Goal: Information Seeking & Learning: Check status

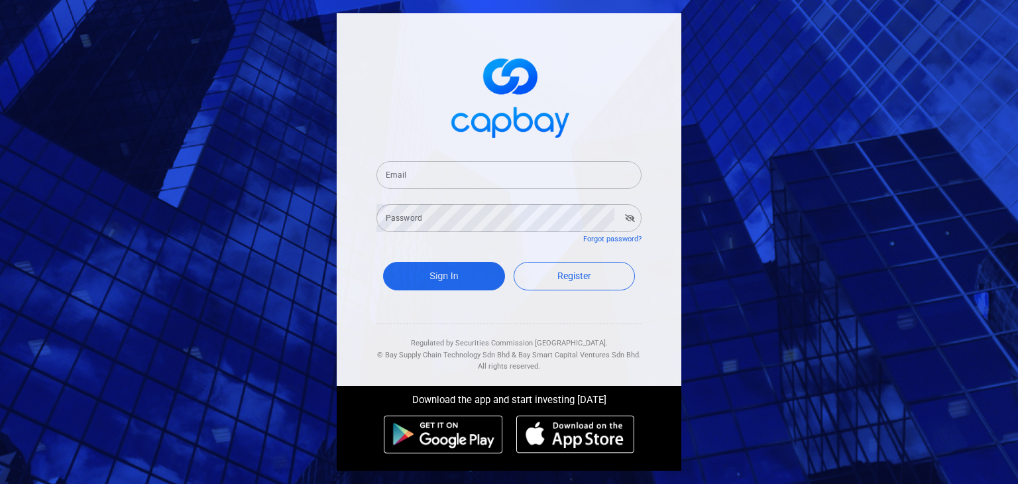
click at [422, 174] on input "Email" at bounding box center [509, 175] width 265 height 28
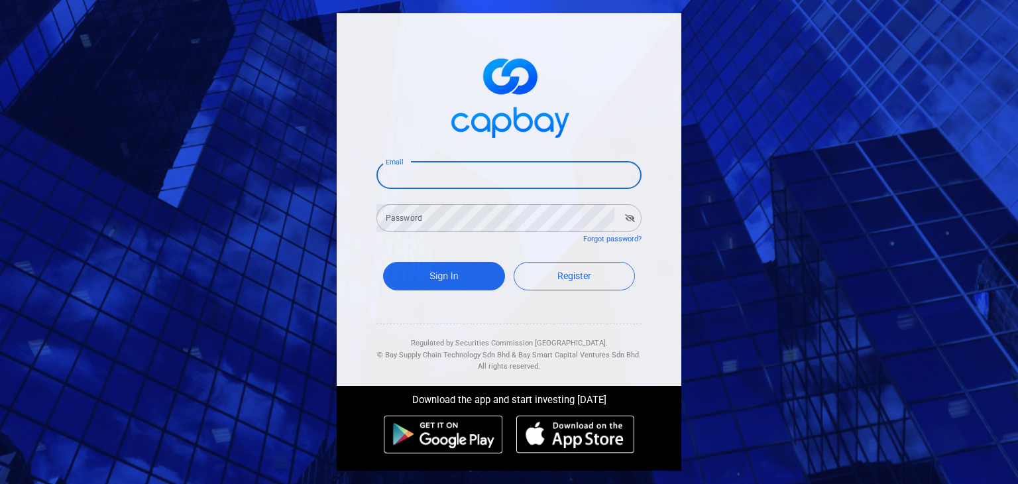
type input "[EMAIL_ADDRESS][DOMAIN_NAME]"
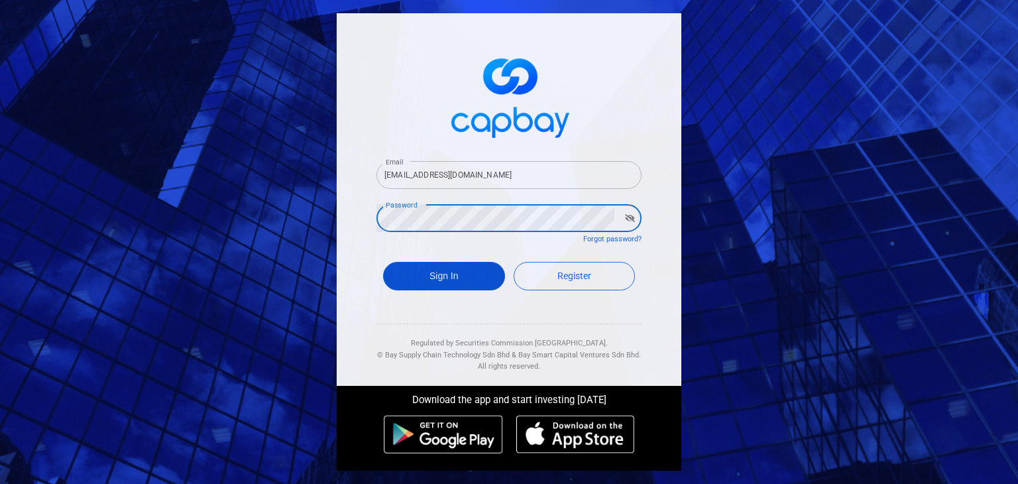
click at [445, 271] on button "Sign In" at bounding box center [444, 276] width 122 height 29
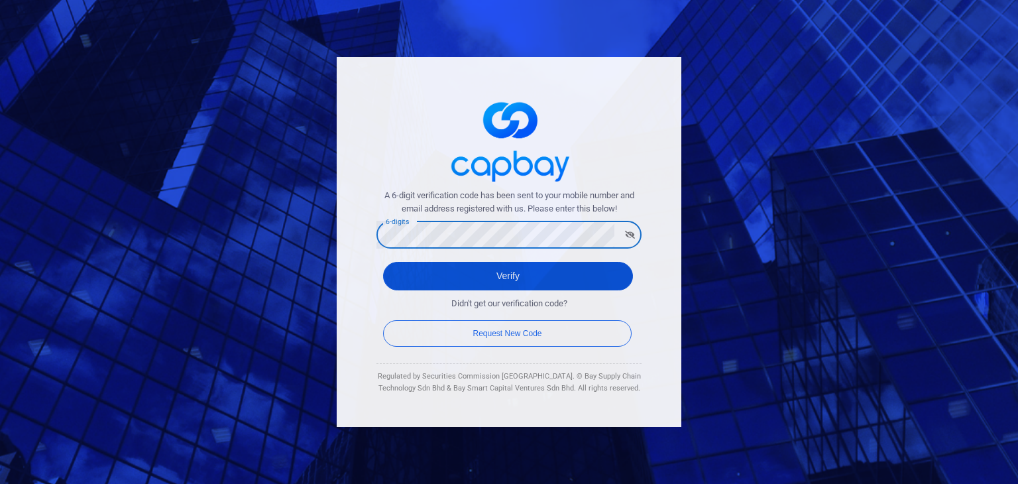
click at [463, 268] on button "Verify" at bounding box center [508, 276] width 250 height 29
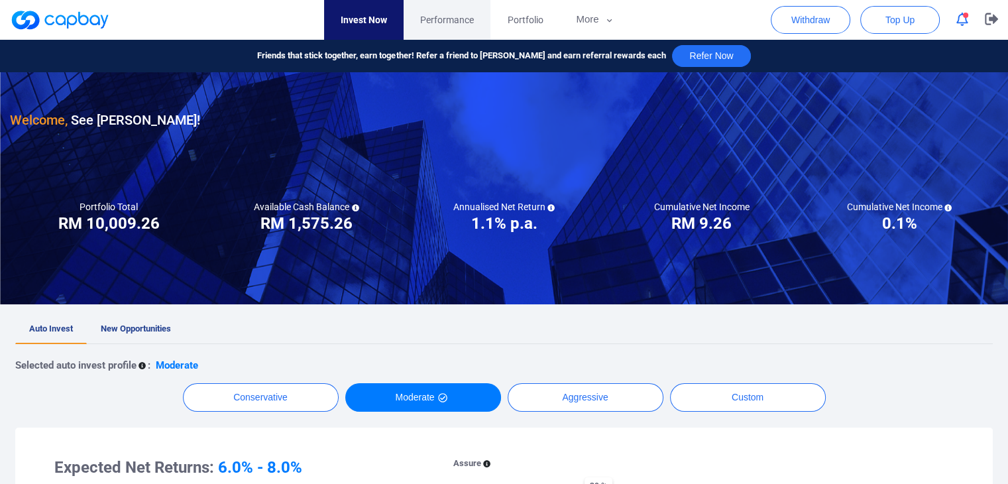
click at [453, 21] on span "Performance" at bounding box center [447, 20] width 54 height 15
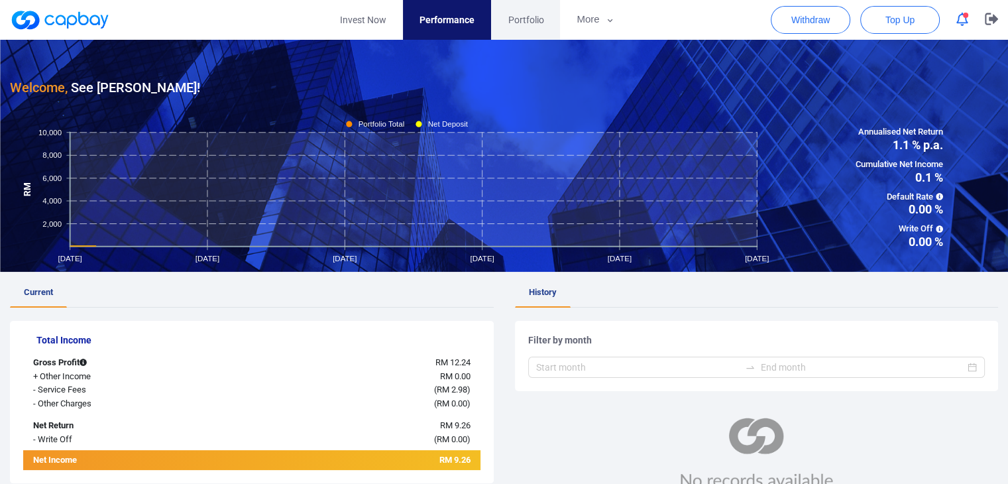
click at [519, 17] on span "Portfolio" at bounding box center [526, 20] width 36 height 15
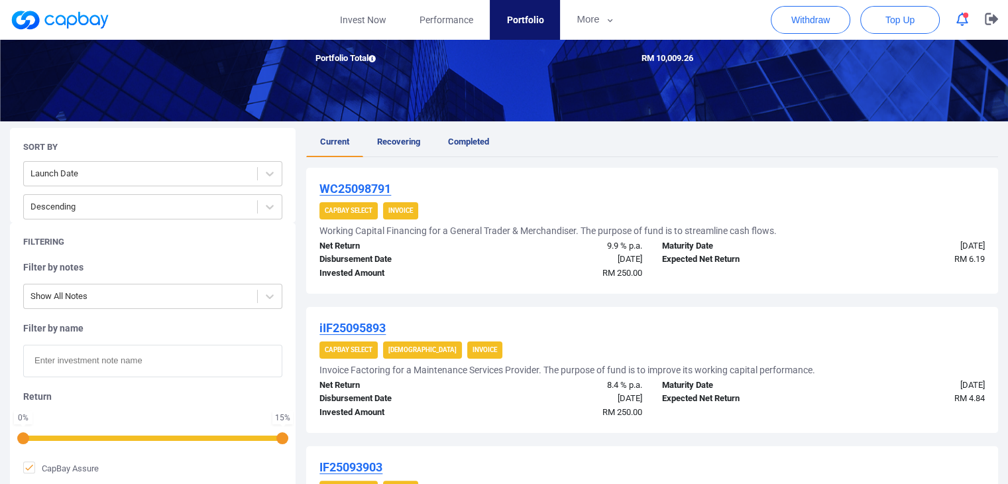
scroll to position [133, 0]
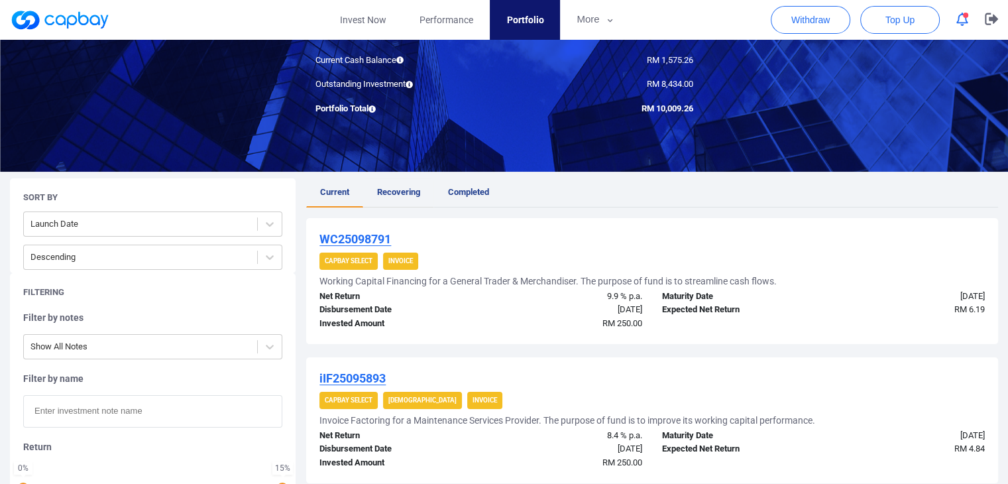
click at [395, 190] on span "Recovering" at bounding box center [398, 192] width 43 height 10
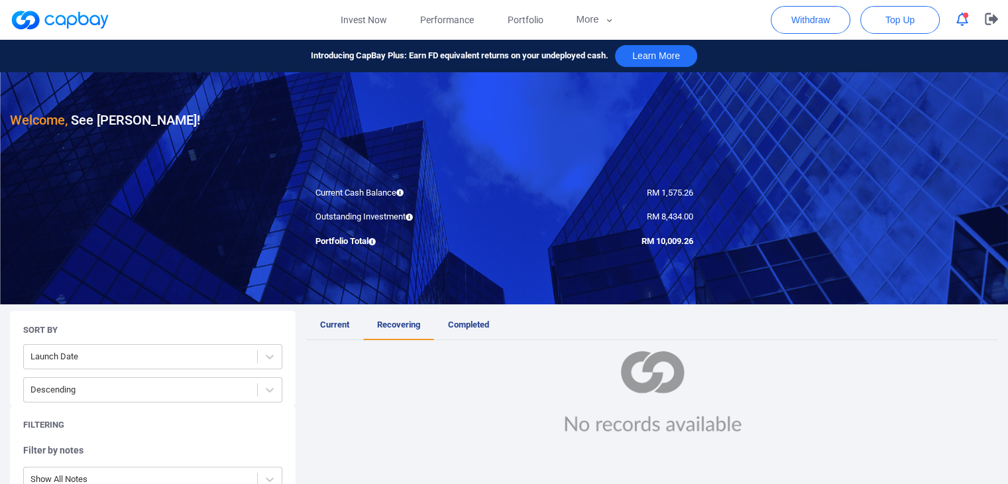
click at [337, 318] on link "Current" at bounding box center [334, 325] width 57 height 29
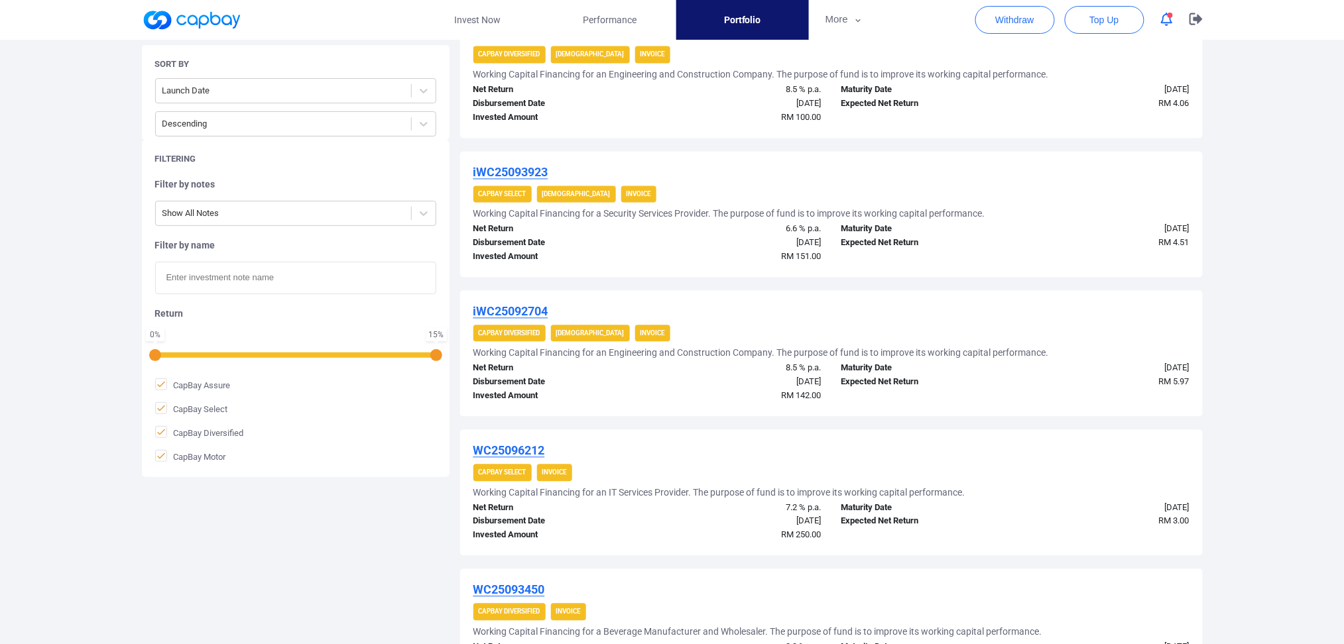
scroll to position [1218, 0]
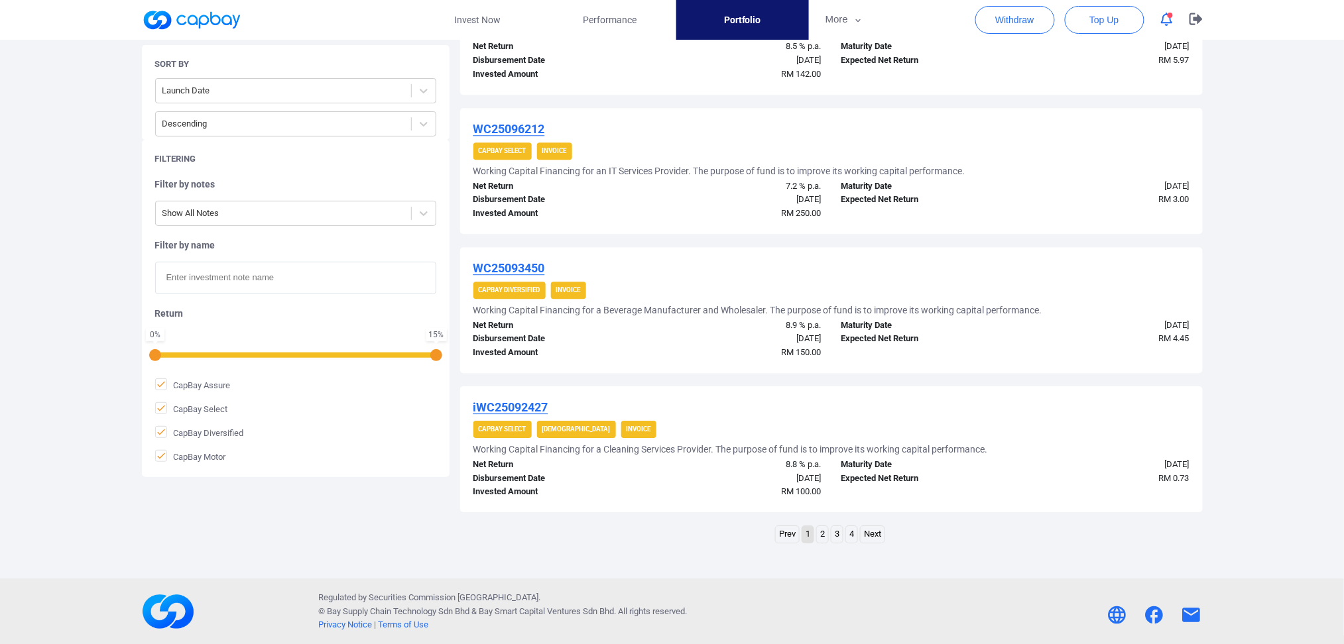
click at [823, 483] on link "2" at bounding box center [822, 534] width 11 height 17
click at [836, 483] on link "3" at bounding box center [836, 534] width 11 height 17
click at [849, 483] on link "4" at bounding box center [851, 534] width 11 height 17
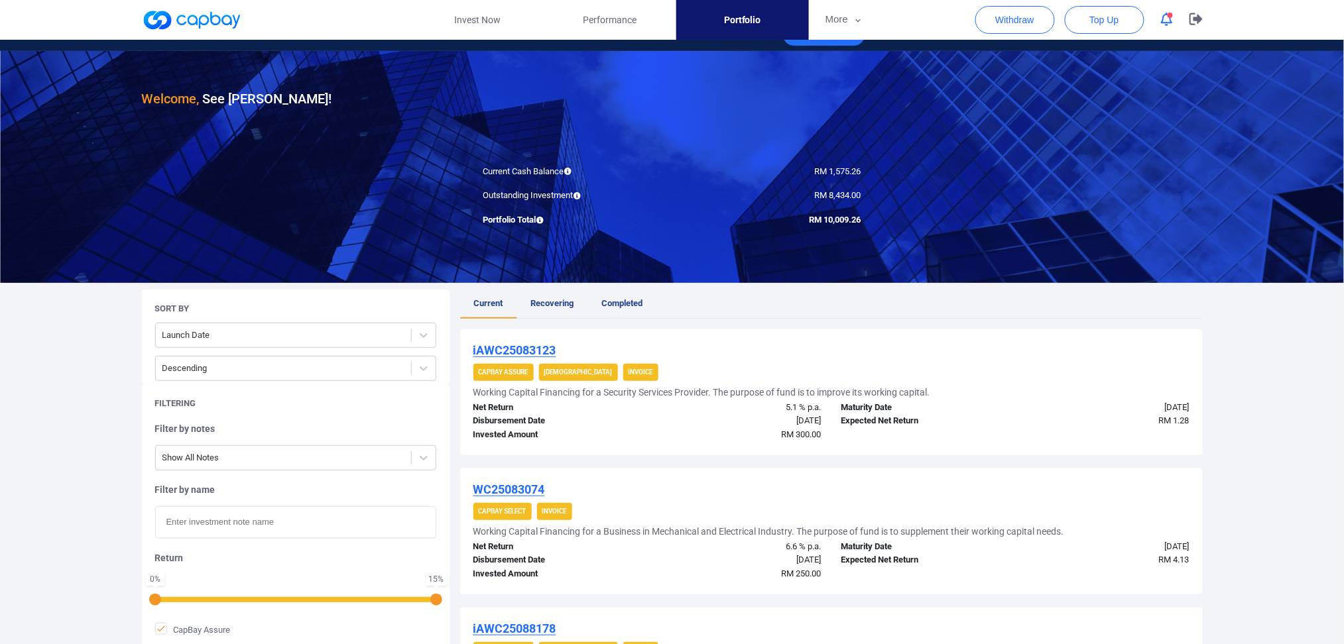
scroll to position [0, 0]
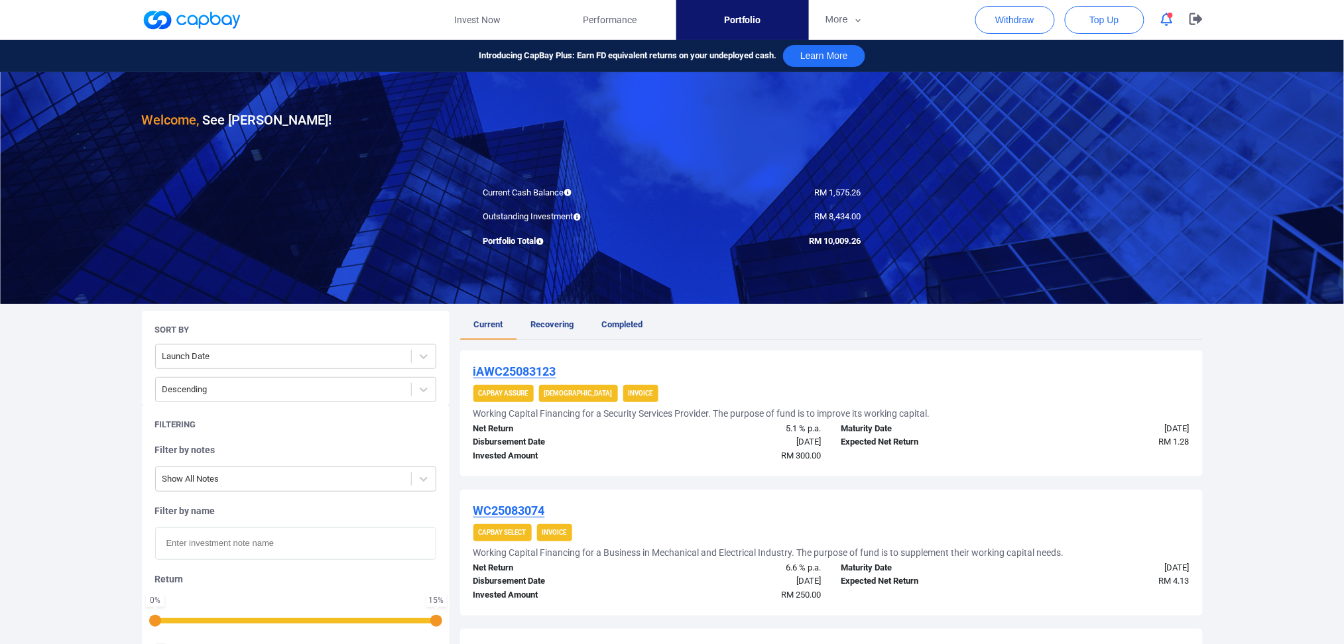
click at [479, 323] on span "Current" at bounding box center [488, 325] width 29 height 10
click at [539, 317] on link "Recovering" at bounding box center [552, 325] width 71 height 29
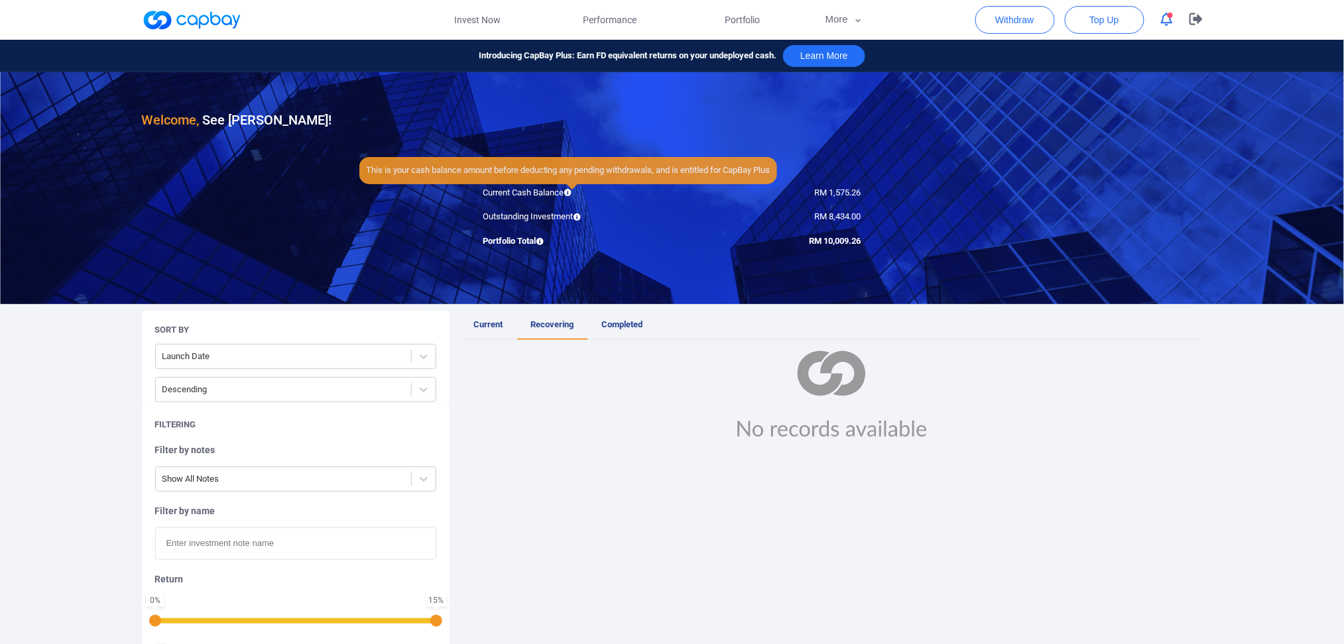
click at [567, 192] on icon at bounding box center [567, 192] width 7 height 7
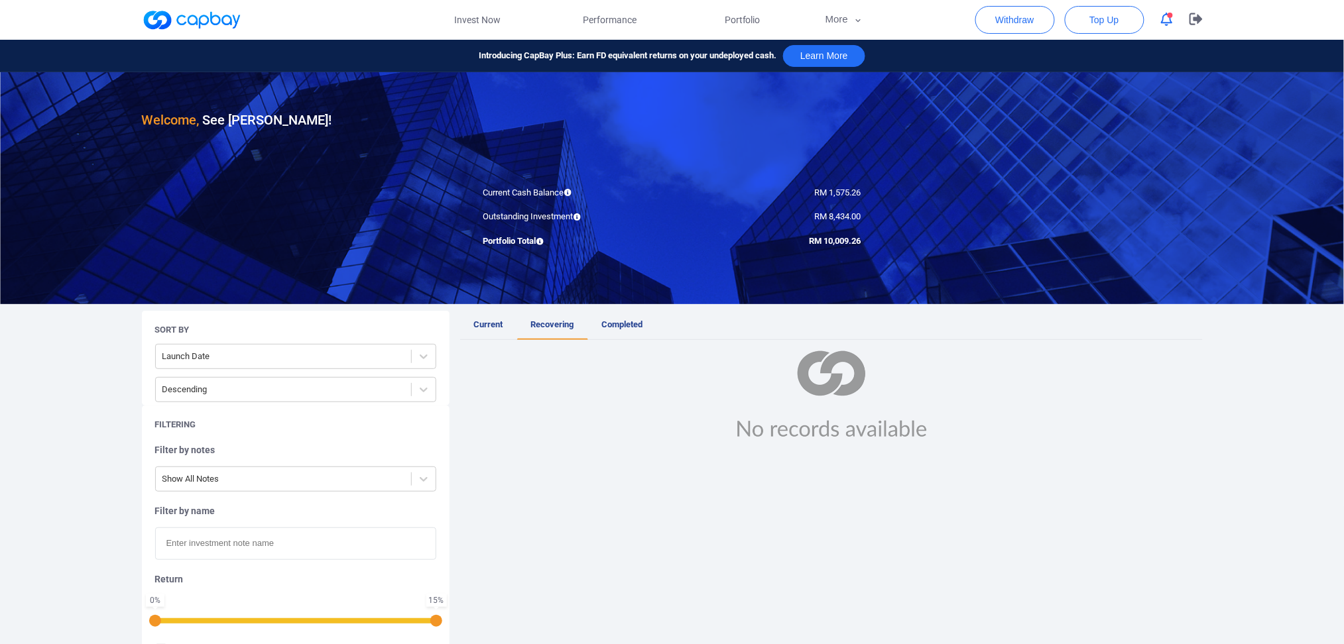
click at [195, 17] on link at bounding box center [191, 19] width 99 height 21
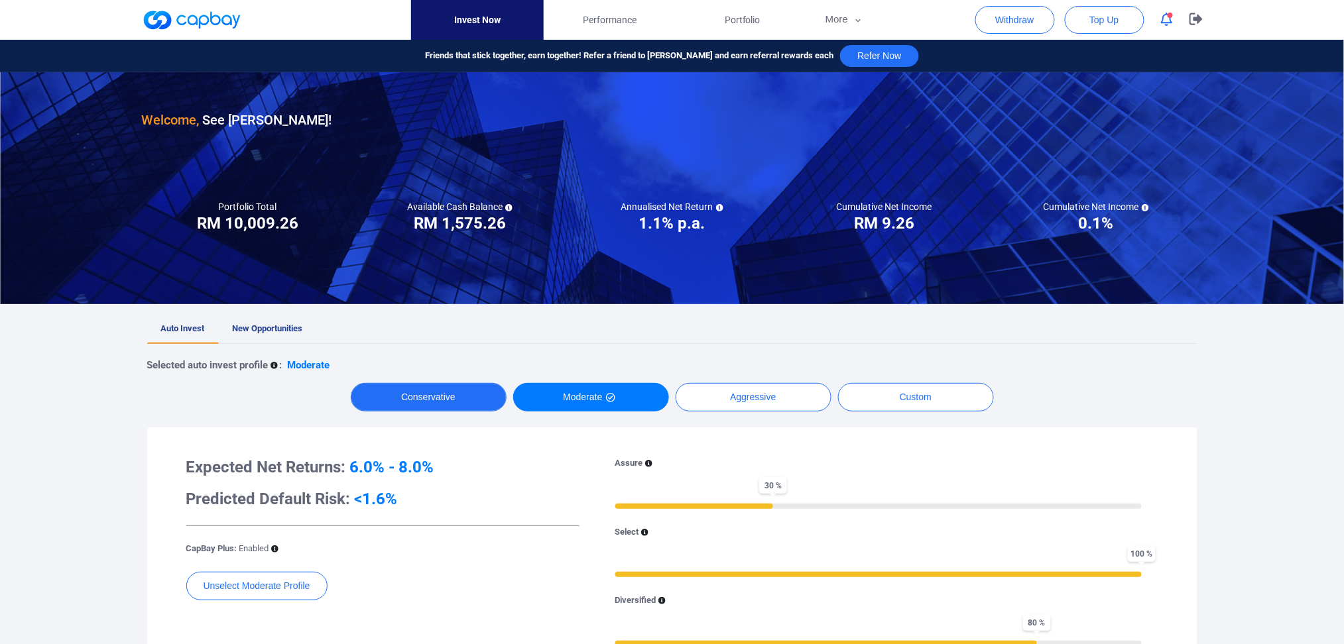
click at [391, 401] on button "Conservative" at bounding box center [429, 397] width 156 height 29
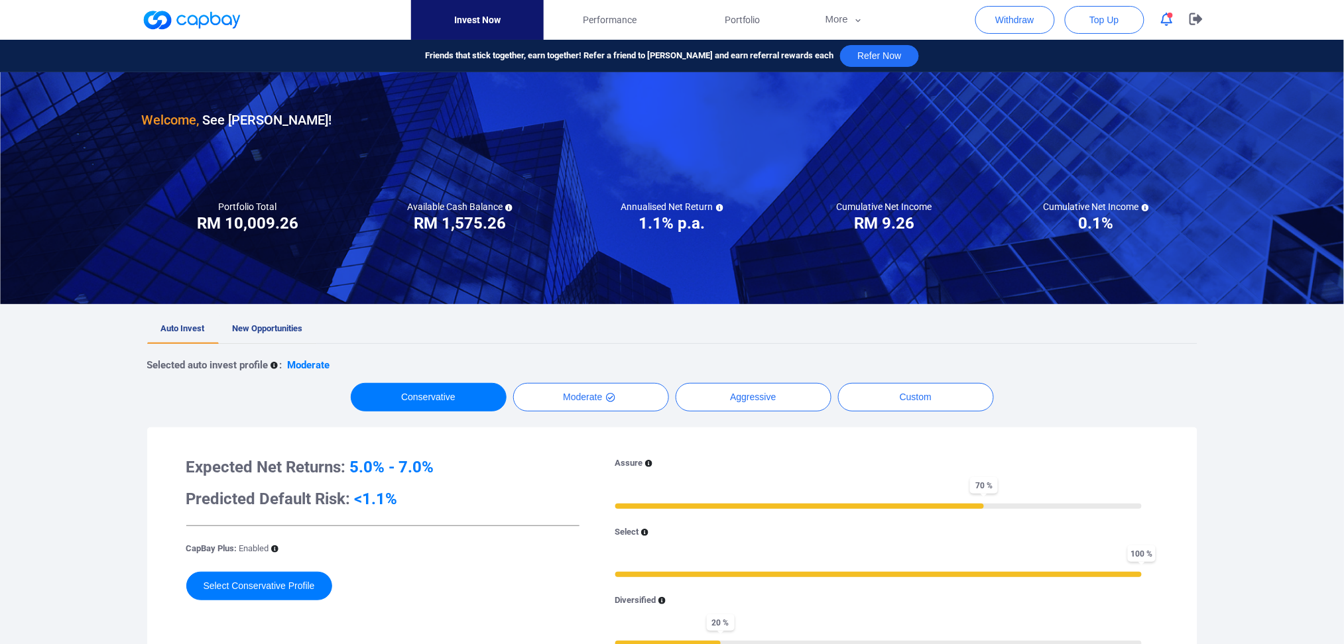
click at [280, 325] on span "New Opportunities" at bounding box center [268, 328] width 70 height 10
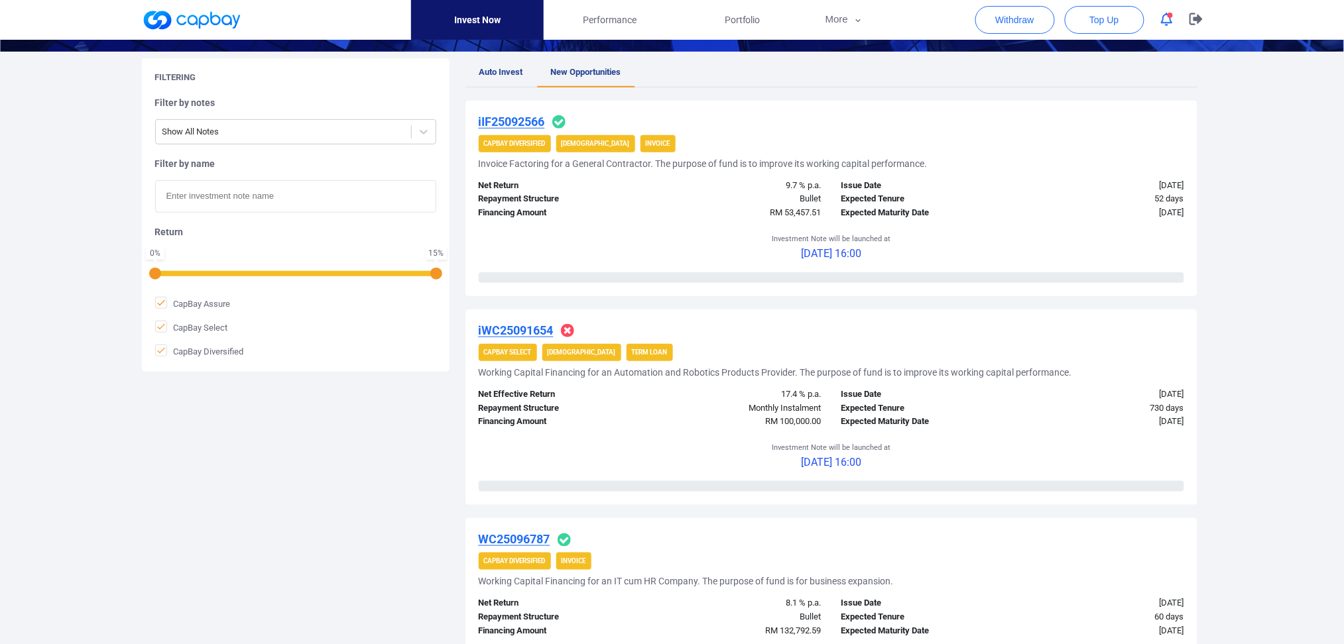
scroll to position [265, 0]
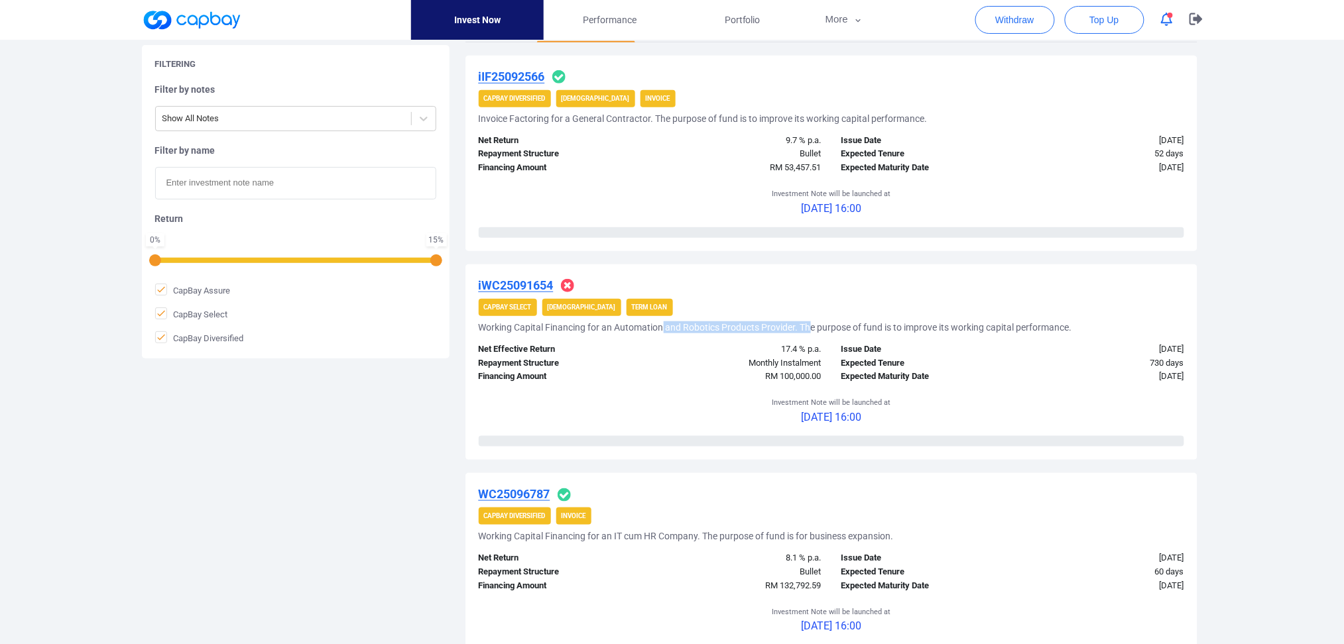
drag, startPoint x: 662, startPoint y: 325, endPoint x: 809, endPoint y: 326, distance: 147.2
click at [809, 326] on h5 "Working Capital Financing for an Automation and Robotics Products Provider. The…" at bounding box center [775, 327] width 593 height 12
click at [936, 333] on div "iWC25091654 CapBay Select Shariah Term Loan Working Capital Financing for an Au…" at bounding box center [831, 362] width 732 height 196
click at [567, 287] on icon at bounding box center [567, 285] width 13 height 13
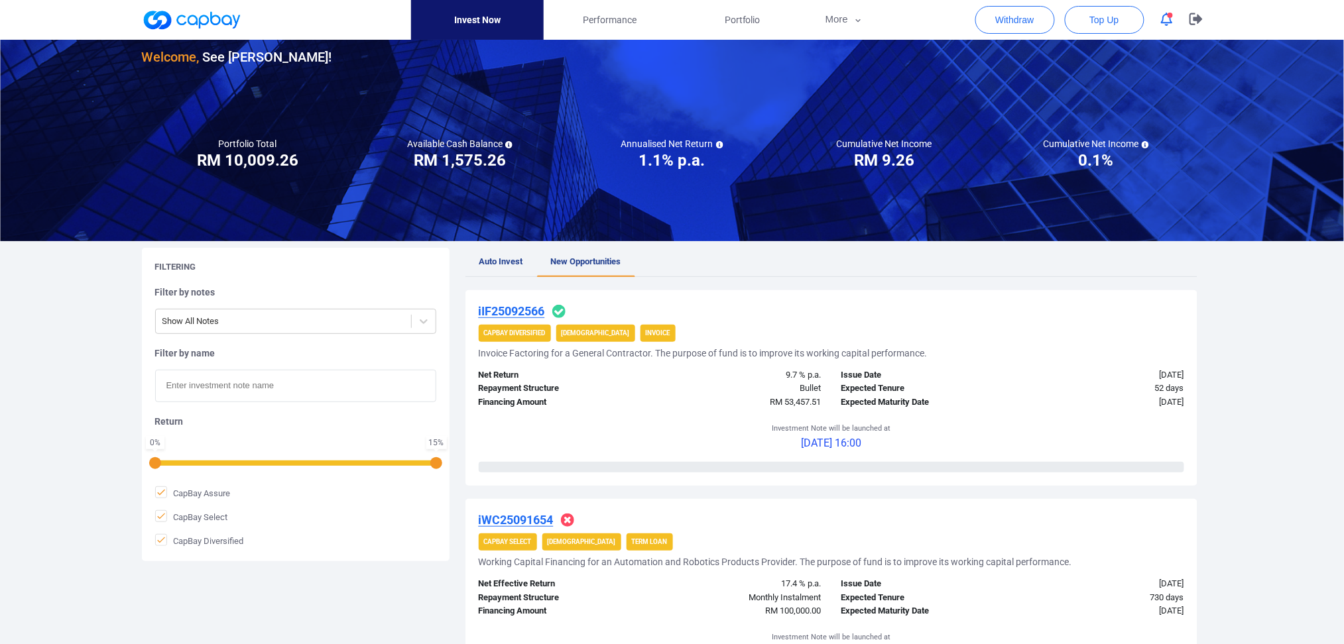
scroll to position [0, 0]
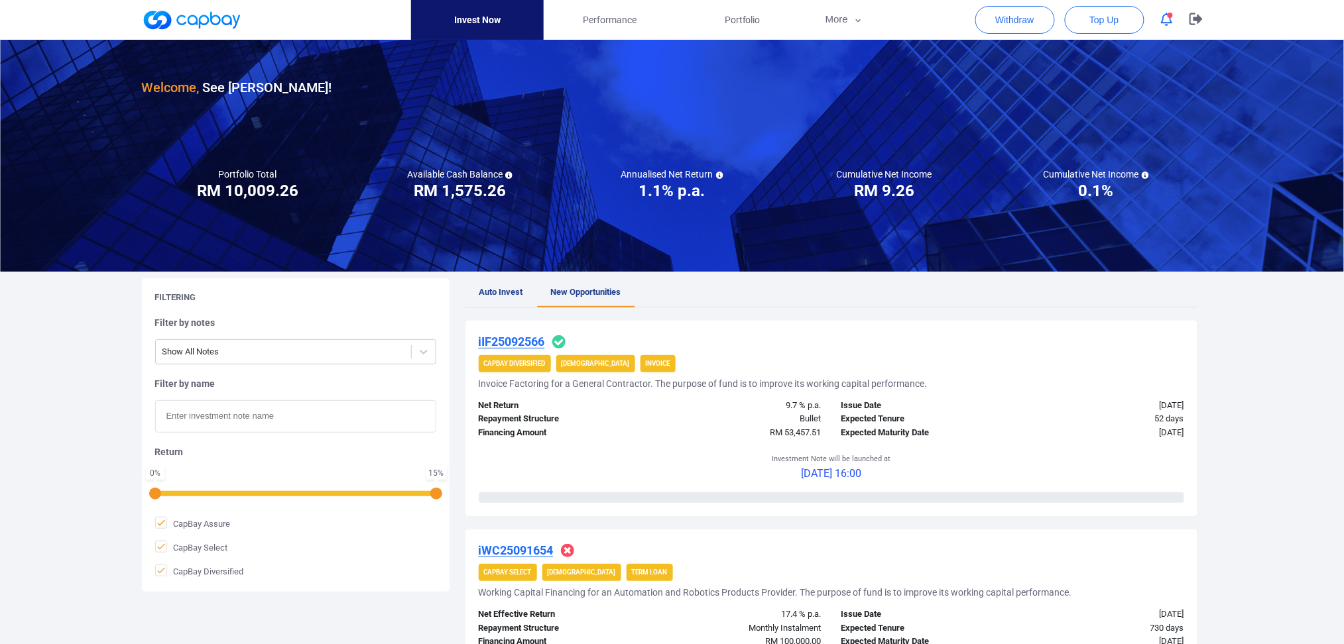
click at [500, 289] on span "Auto Invest" at bounding box center [501, 292] width 44 height 10
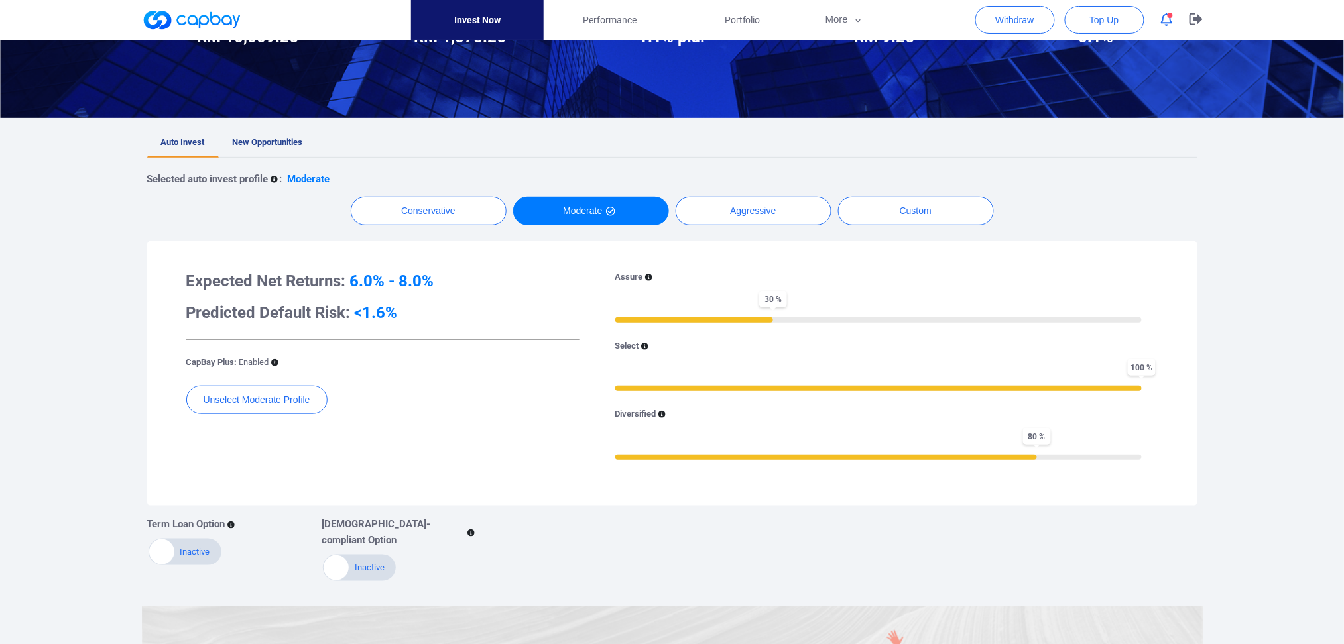
scroll to position [176, 0]
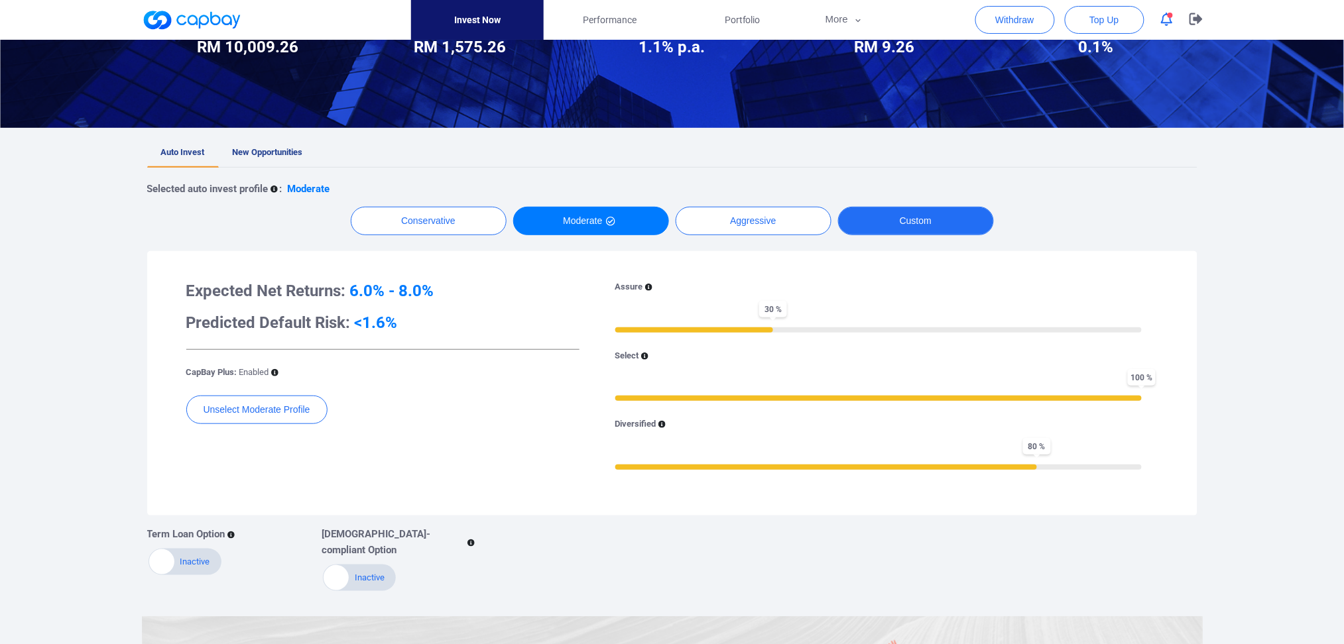
click at [918, 222] on button "Custom" at bounding box center [916, 221] width 156 height 29
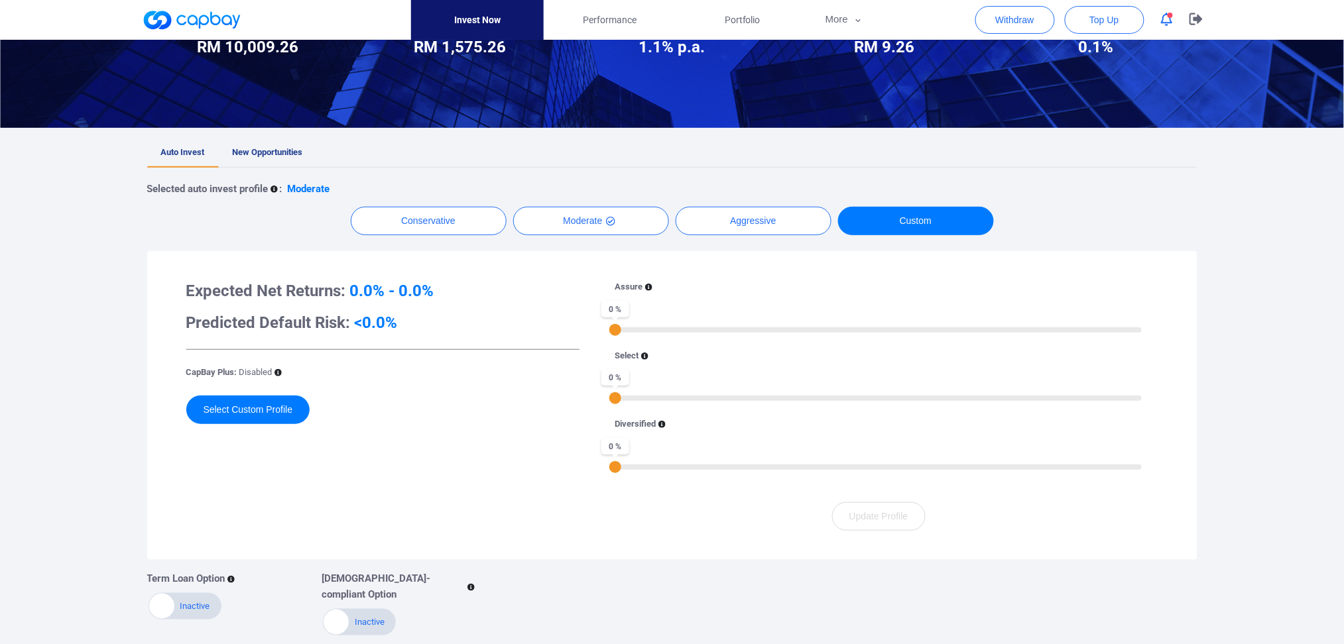
drag, startPoint x: 615, startPoint y: 398, endPoint x: 562, endPoint y: 419, distance: 57.1
click at [569, 419] on div "Expected Net Returns: 0.0% - 0.0% Predicted Default Risk: <0.0% CapBay Plus: Di…" at bounding box center [671, 405] width 1023 height 282
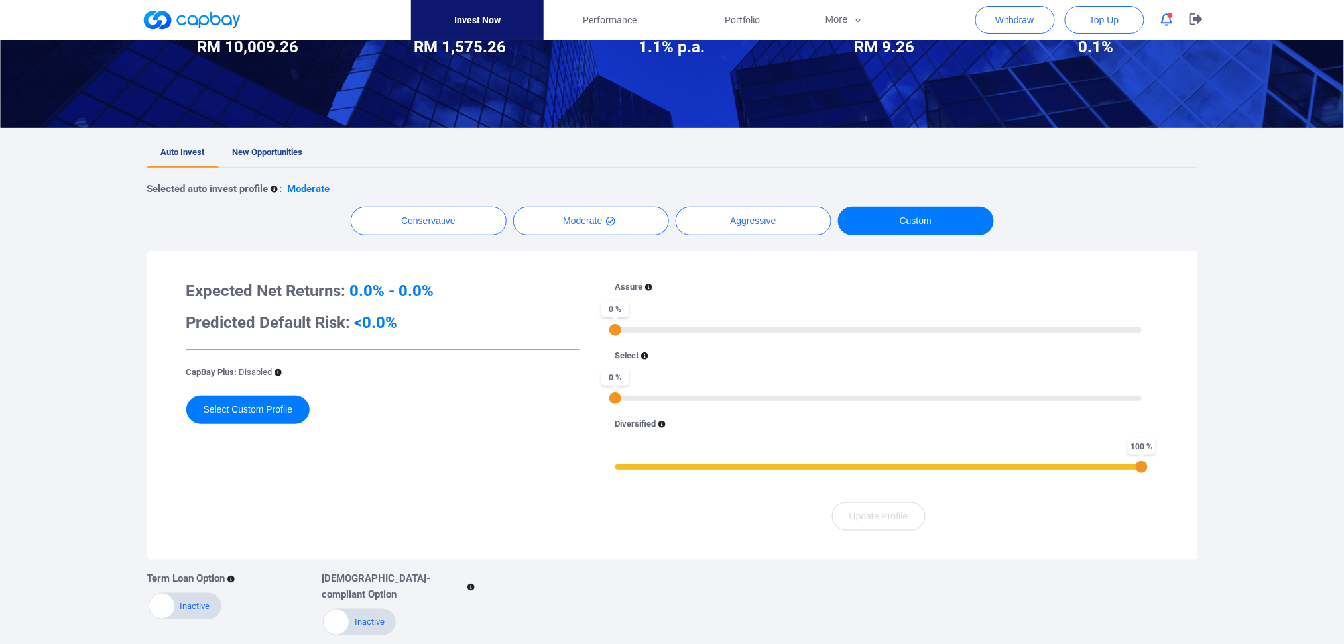
drag, startPoint x: 630, startPoint y: 469, endPoint x: 1291, endPoint y: 469, distance: 660.9
click at [1018, 469] on div "Welcome, See [PERSON_NAME] ! Portfolio Total Portfolio Total RM ***** RM 10,009…" at bounding box center [672, 394] width 1344 height 996
click at [738, 217] on button "Aggressive" at bounding box center [753, 221] width 156 height 29
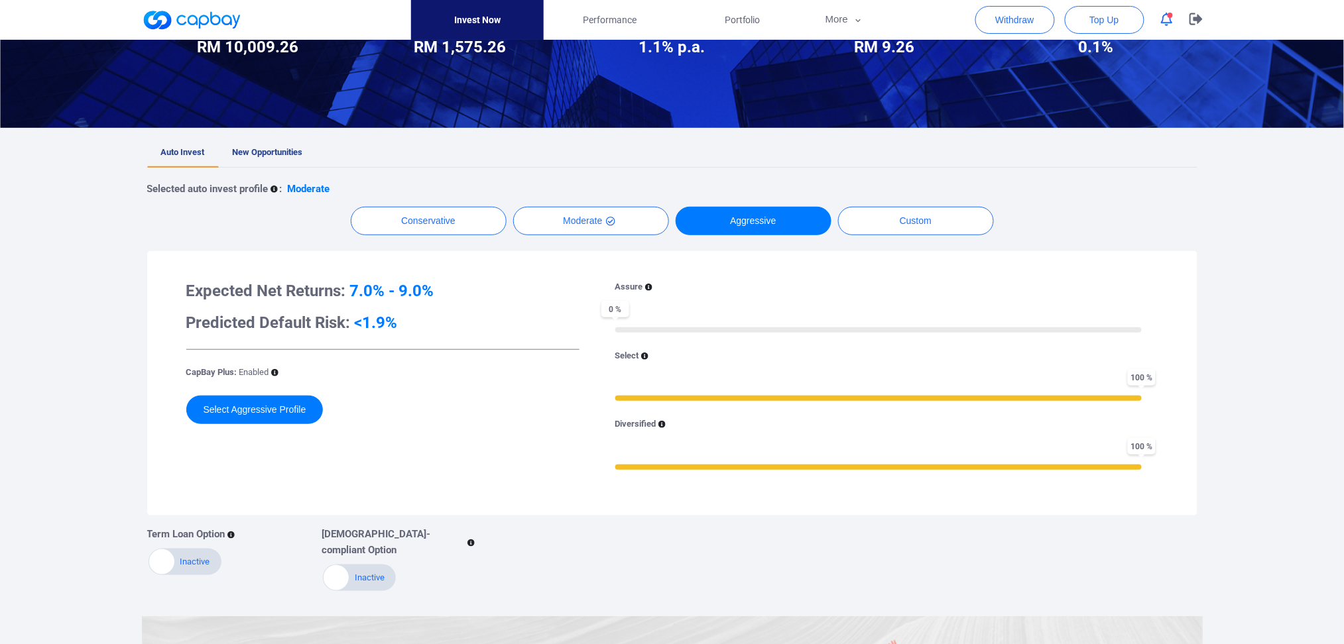
click at [839, 211] on div "Conservative Moderate Aggressive Custom" at bounding box center [672, 221] width 1050 height 29
click at [915, 210] on button "Custom" at bounding box center [916, 221] width 156 height 29
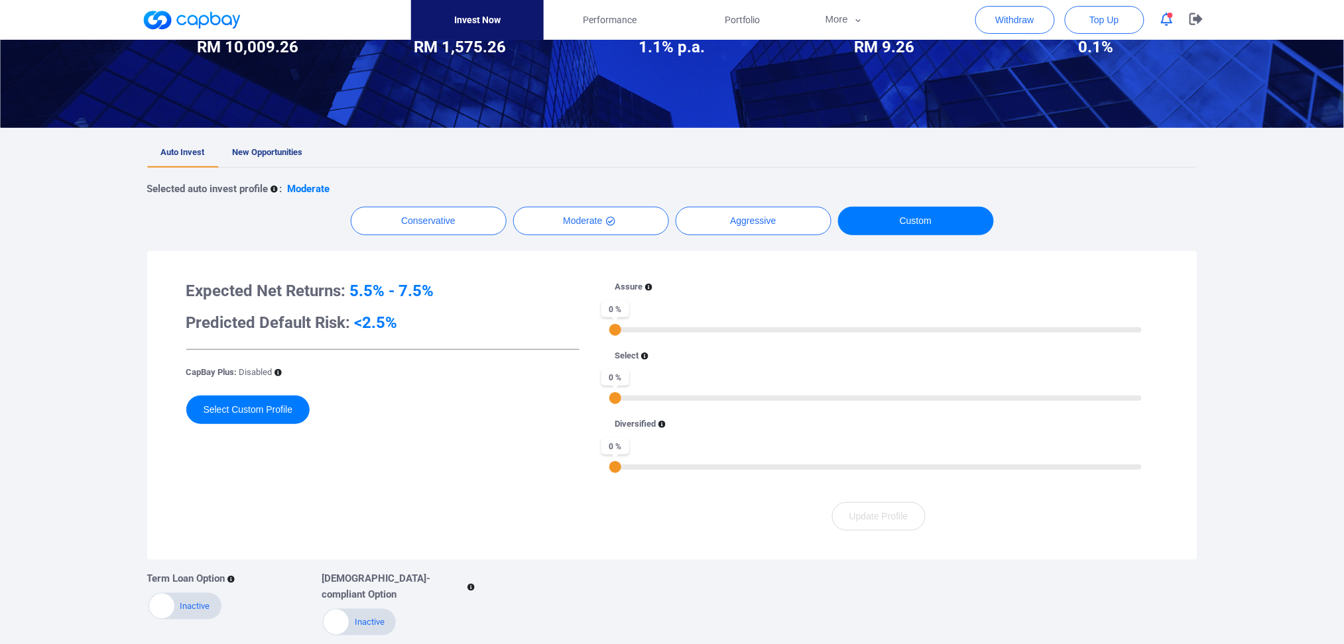
click at [273, 157] on span "New Opportunities" at bounding box center [268, 152] width 70 height 10
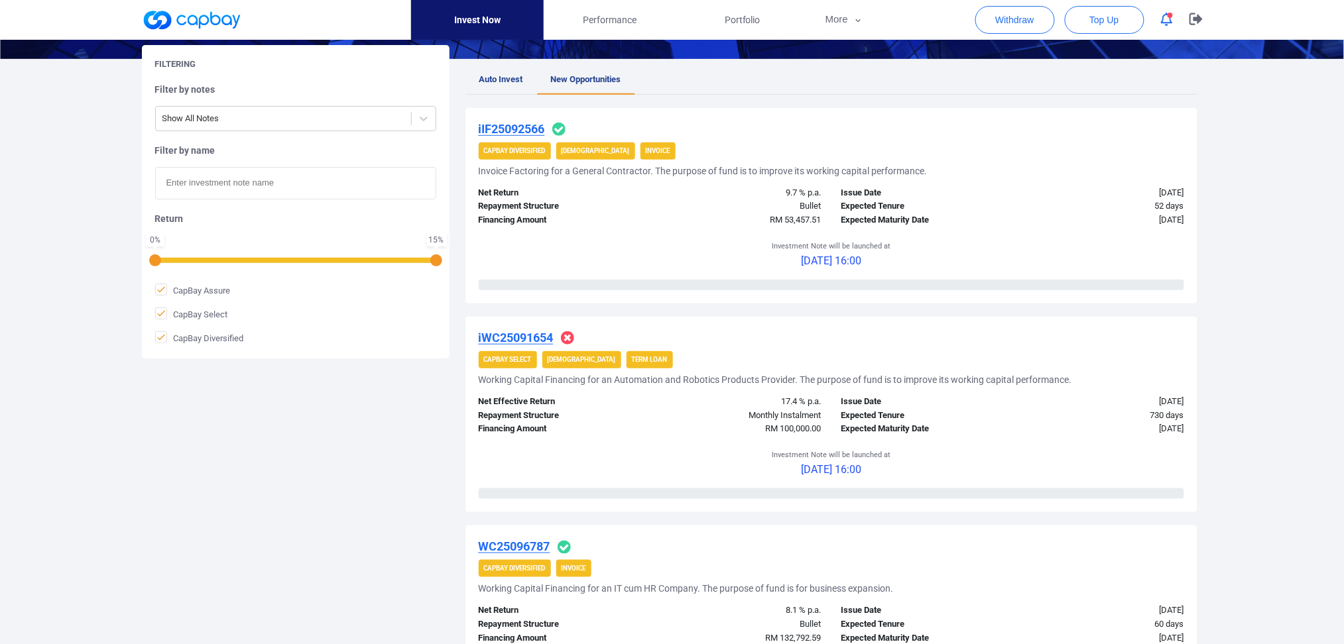
scroll to position [265, 0]
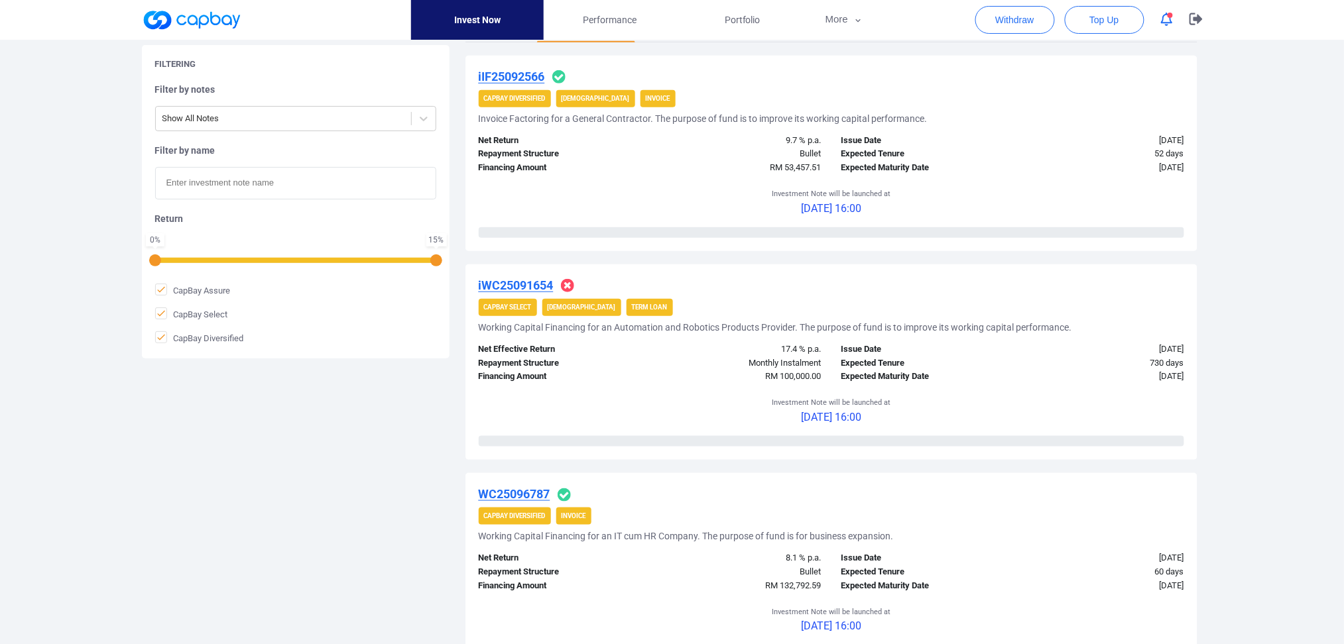
click at [528, 288] on u "iWC25091654" at bounding box center [516, 285] width 75 height 14
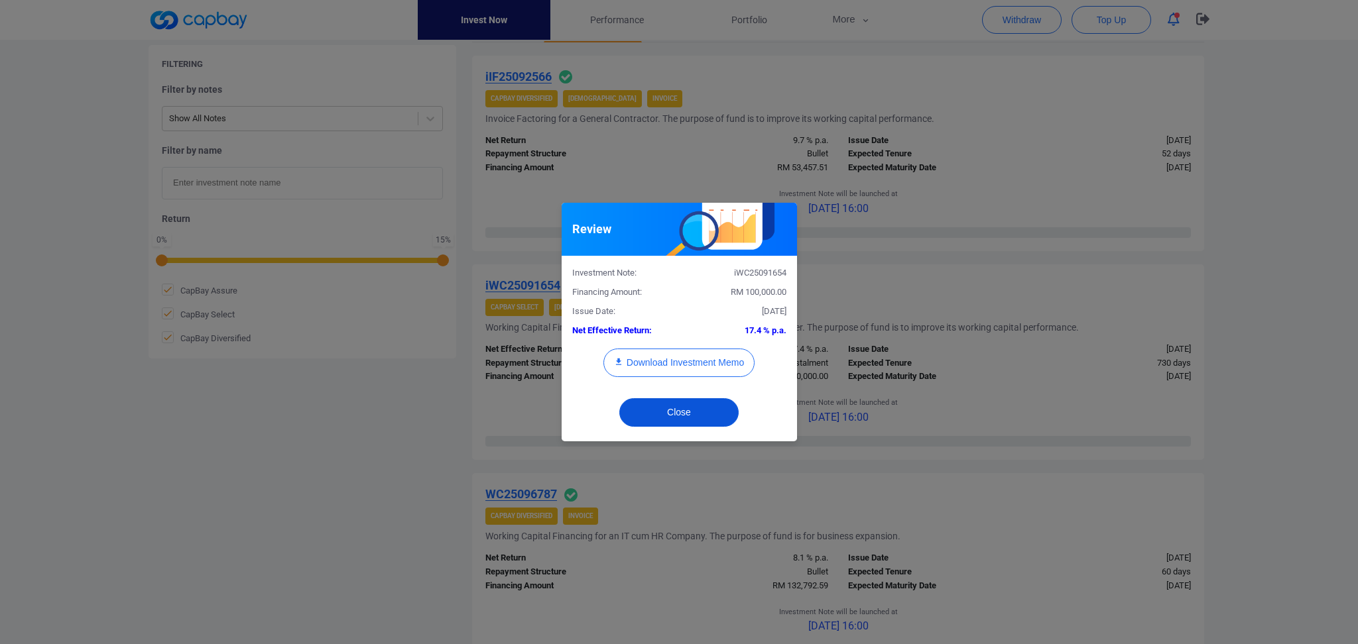
click at [687, 416] on button "Close" at bounding box center [678, 412] width 119 height 29
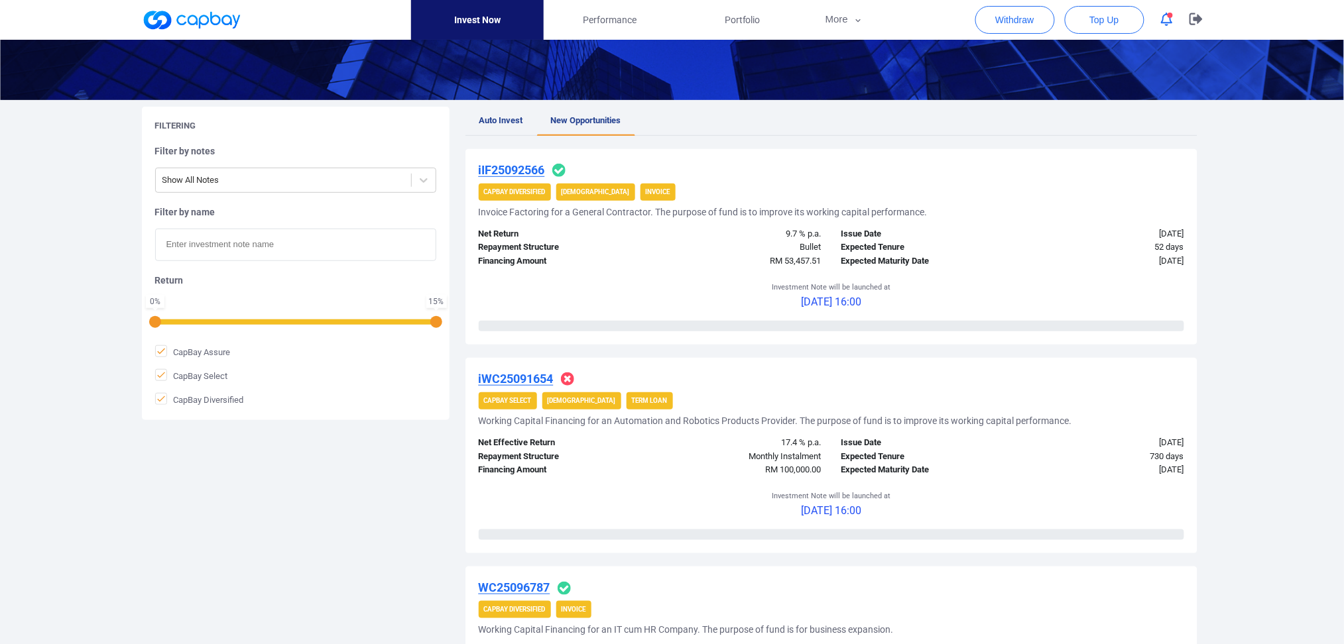
scroll to position [88, 0]
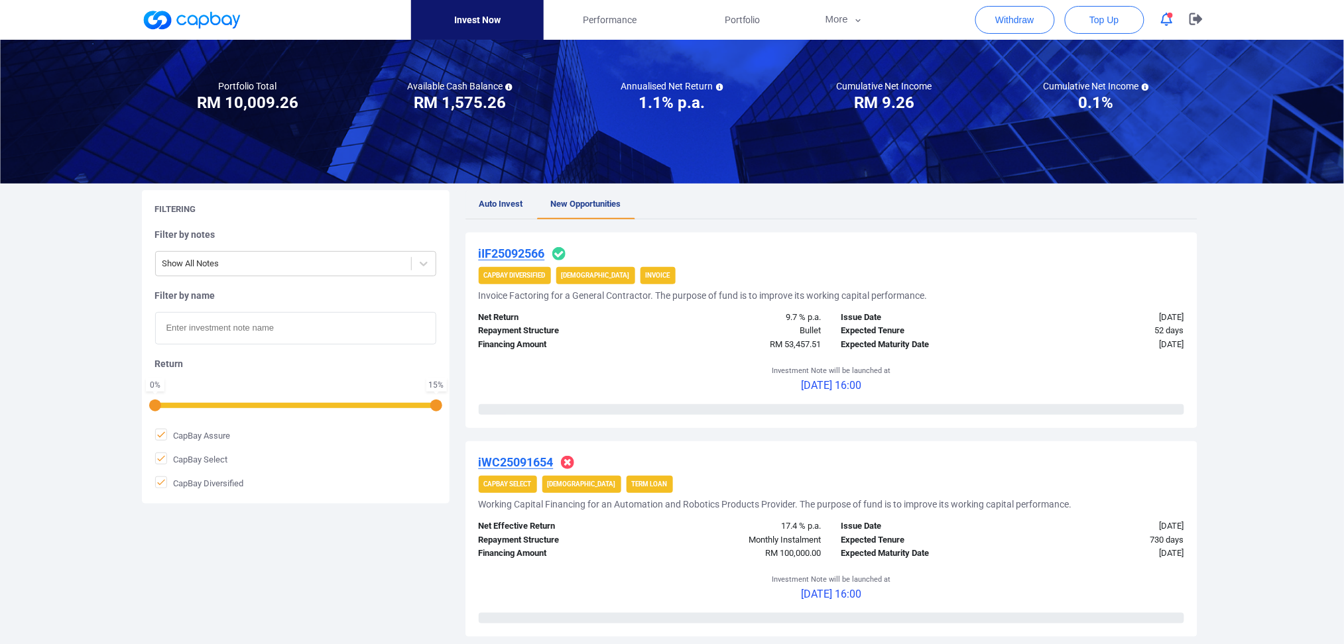
click at [496, 207] on span "Auto Invest" at bounding box center [501, 204] width 44 height 10
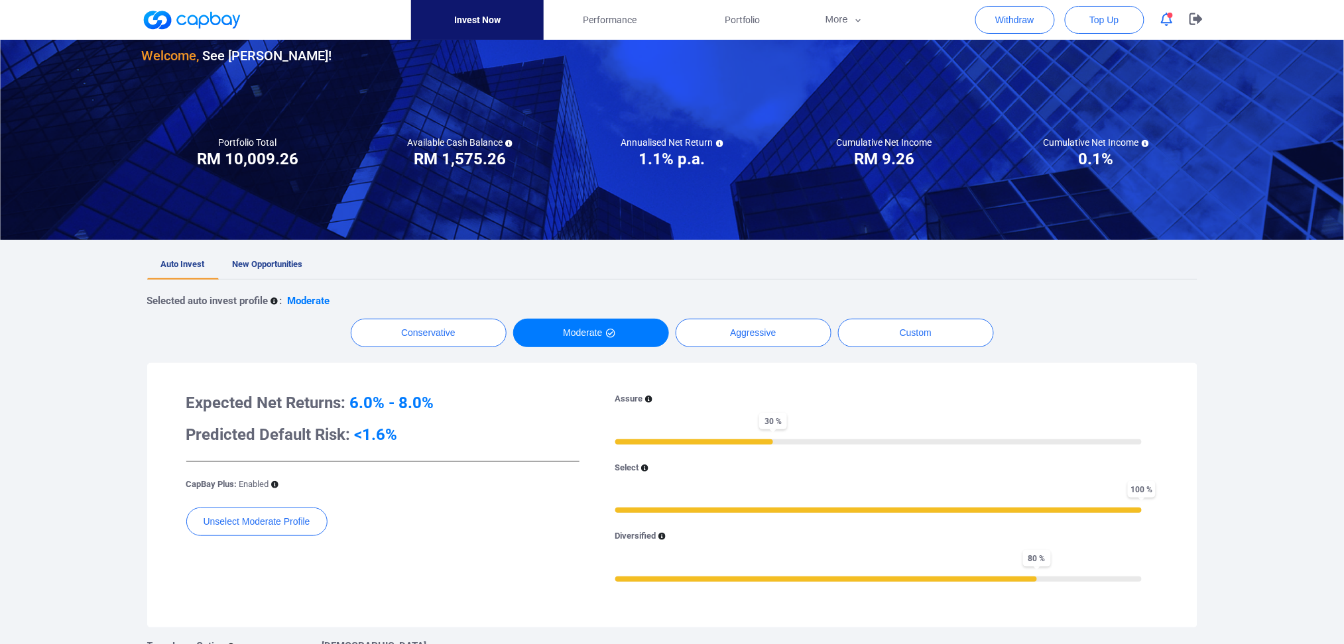
scroll to position [176, 0]
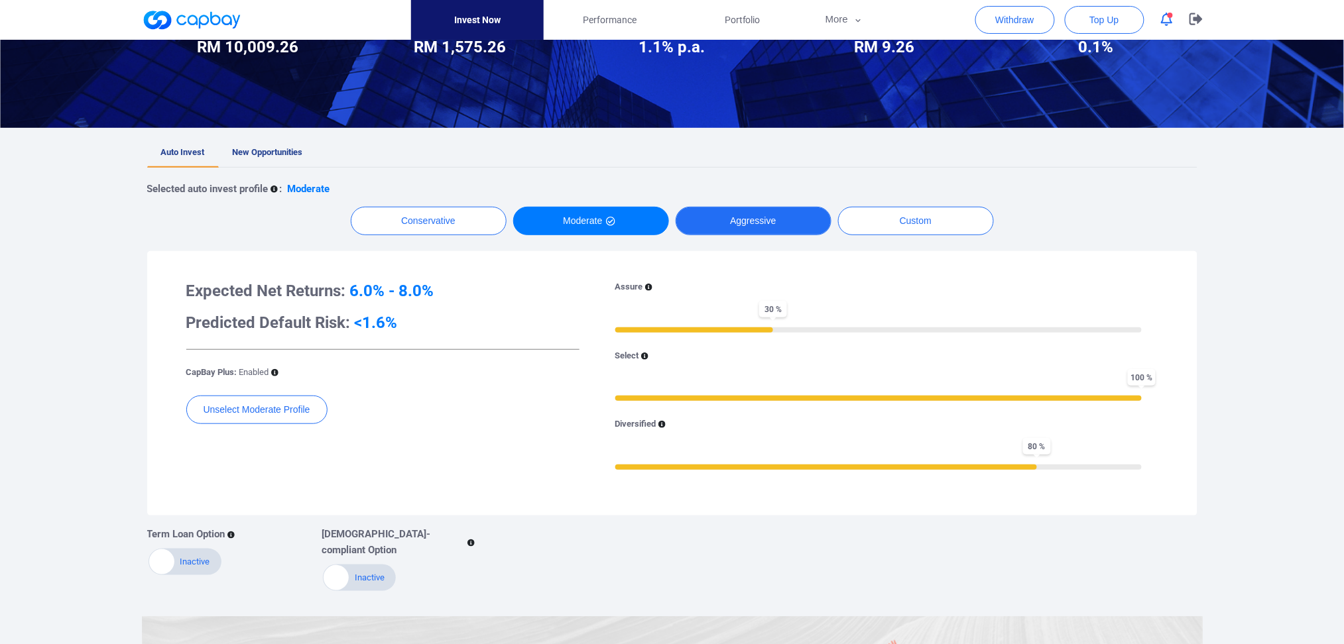
click at [744, 216] on button "Aggressive" at bounding box center [753, 221] width 156 height 29
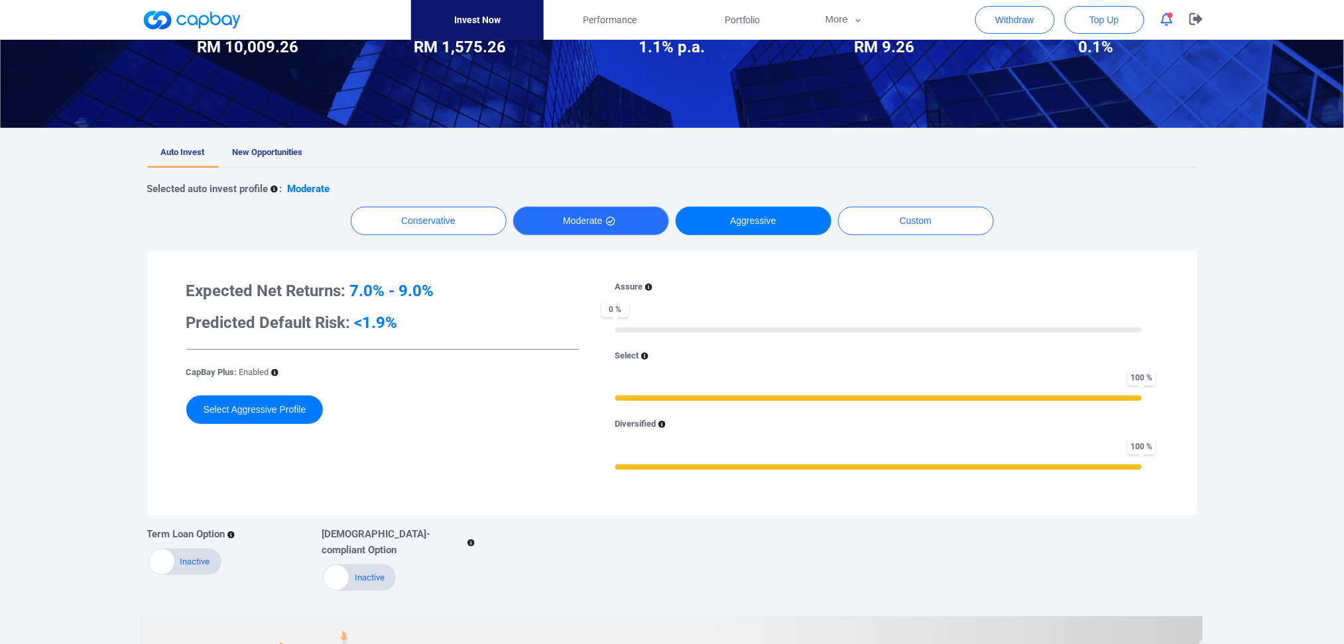
click at [575, 213] on button "Moderate" at bounding box center [591, 221] width 156 height 29
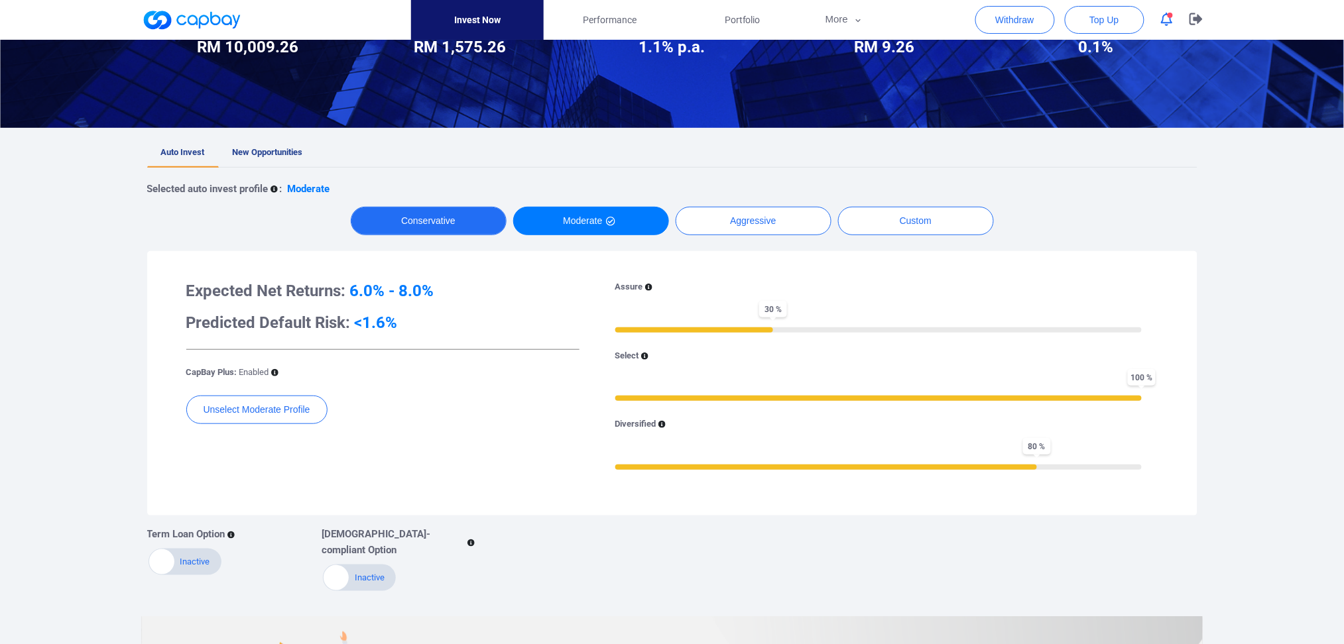
click at [447, 226] on button "Conservative" at bounding box center [429, 221] width 156 height 29
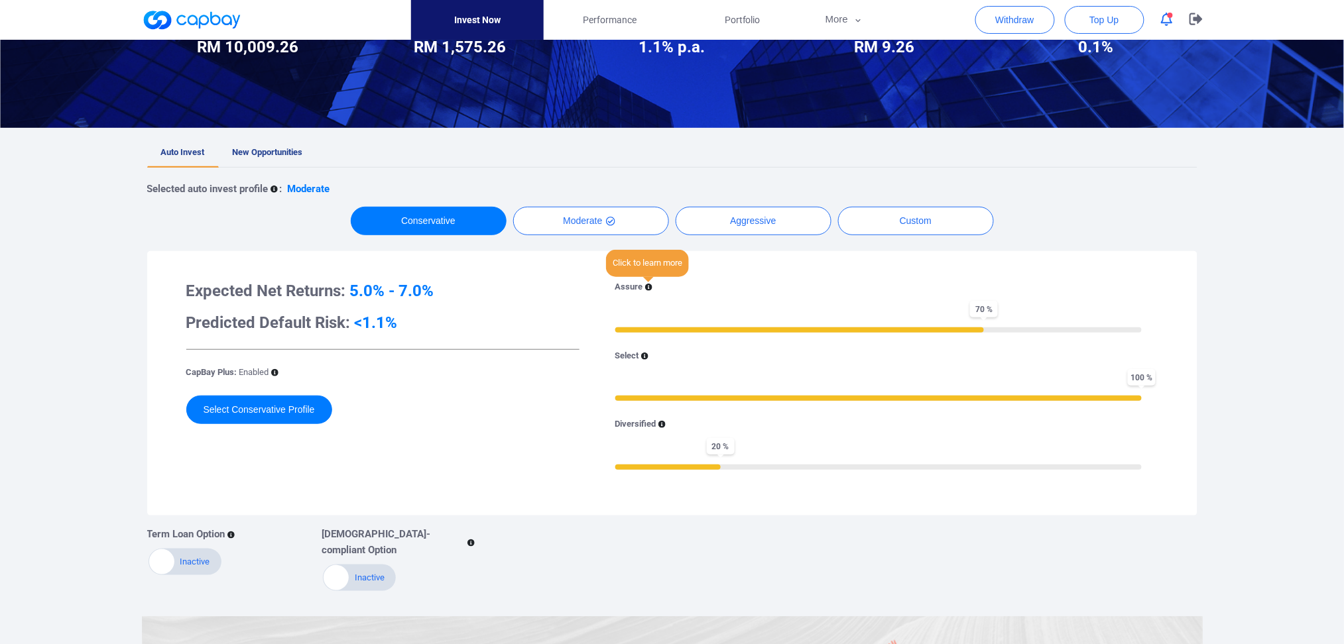
click at [645, 285] on icon at bounding box center [648, 287] width 7 height 7
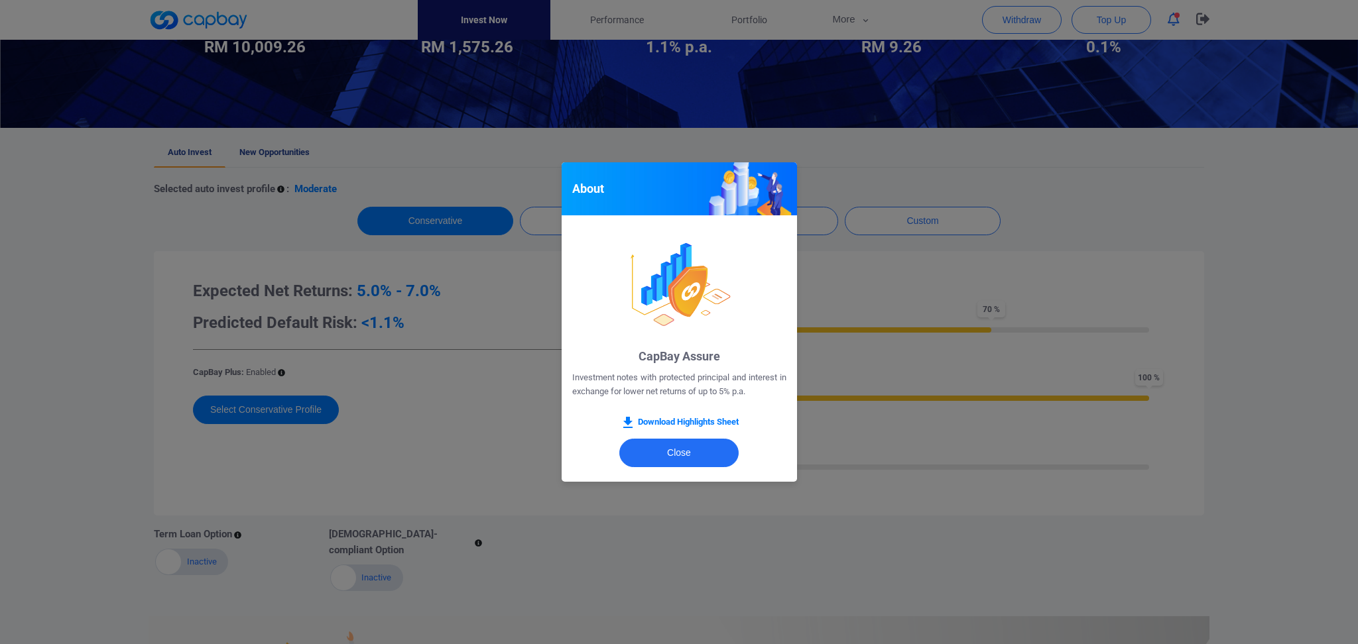
click at [876, 286] on div "About CapBay Assure Investment notes with protected principal and interest in e…" at bounding box center [679, 322] width 1358 height 644
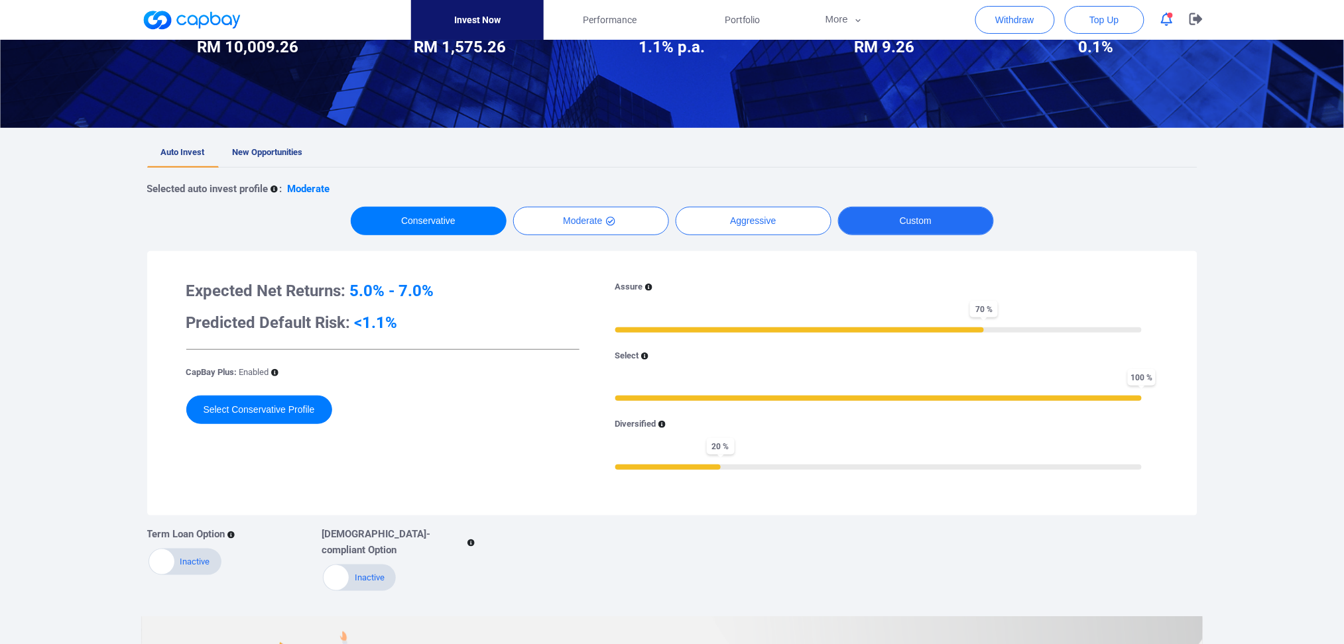
click at [914, 222] on button "Custom" at bounding box center [916, 221] width 156 height 29
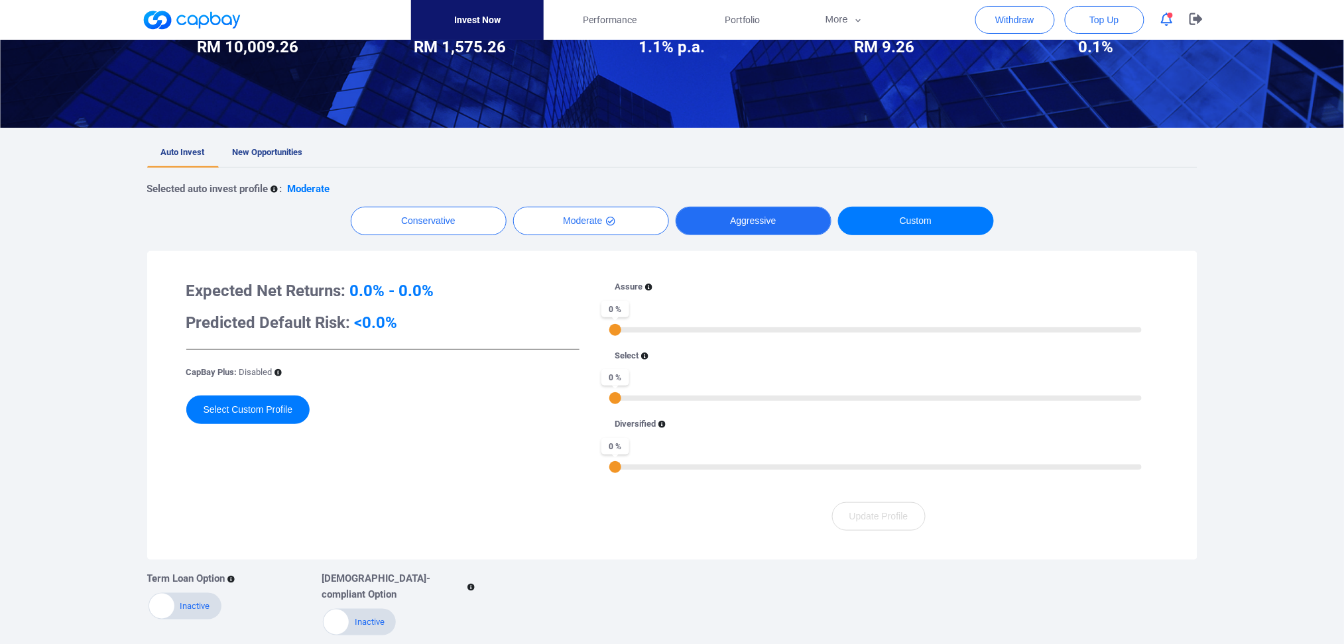
click at [782, 229] on button "Aggressive" at bounding box center [753, 221] width 156 height 29
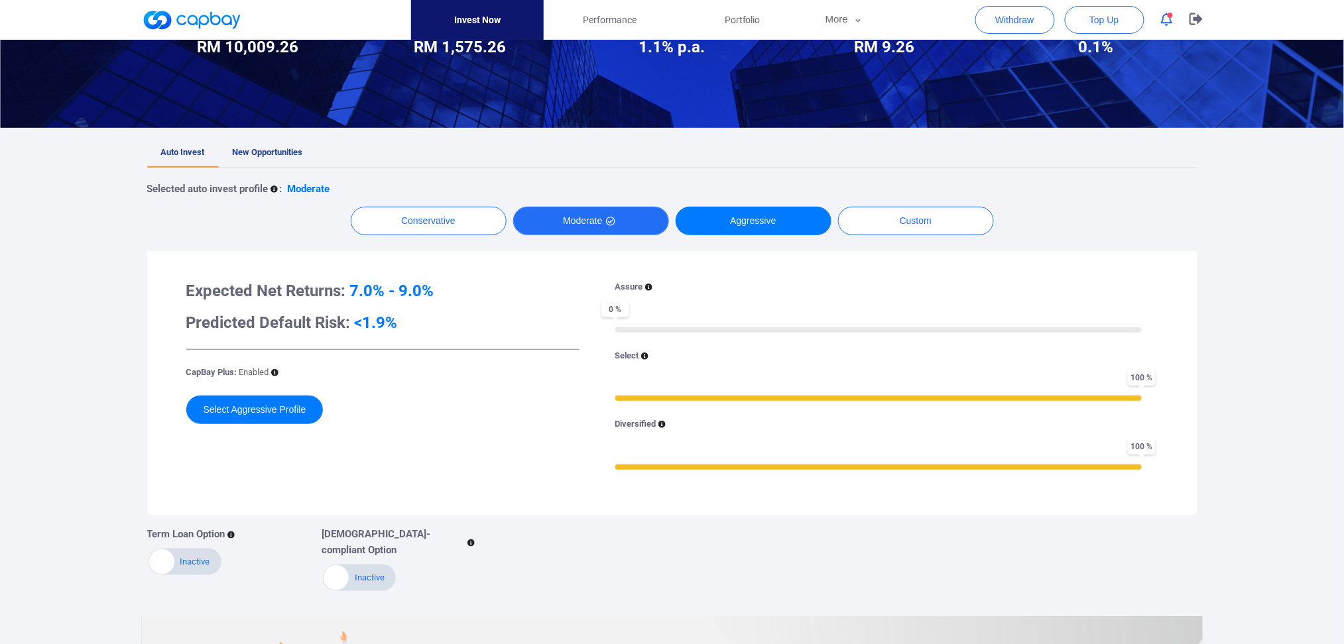
click at [602, 225] on button "Moderate" at bounding box center [591, 221] width 156 height 29
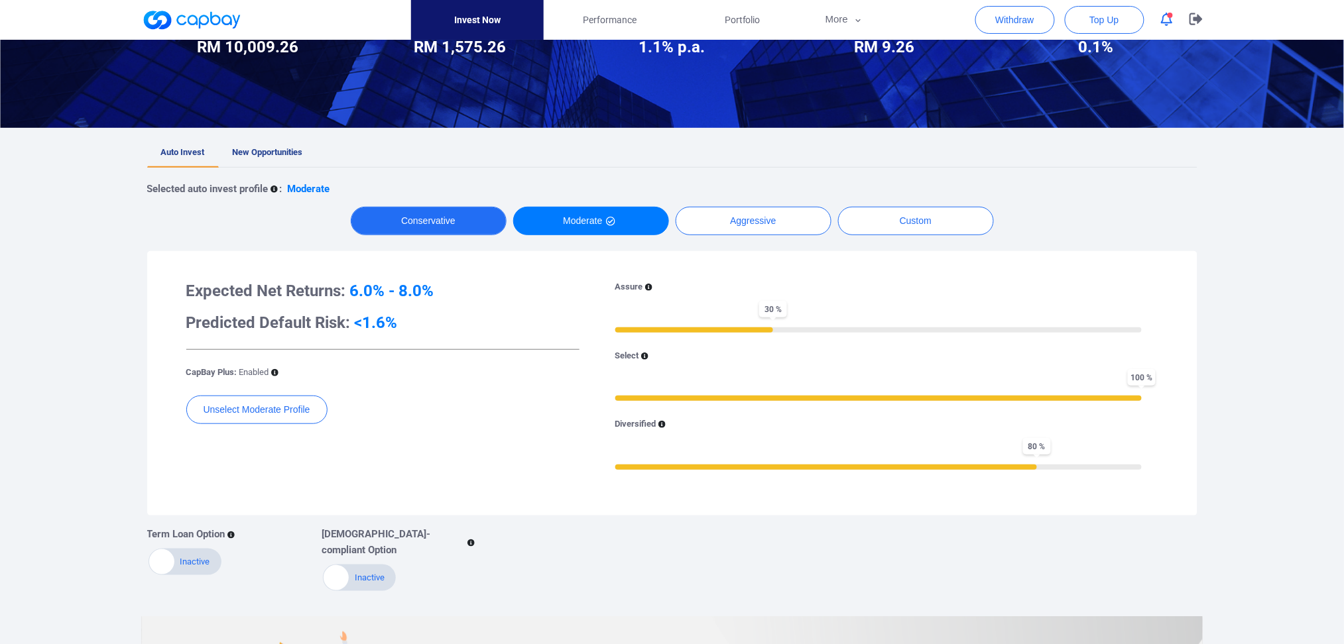
click at [490, 218] on button "Conservative" at bounding box center [429, 221] width 156 height 29
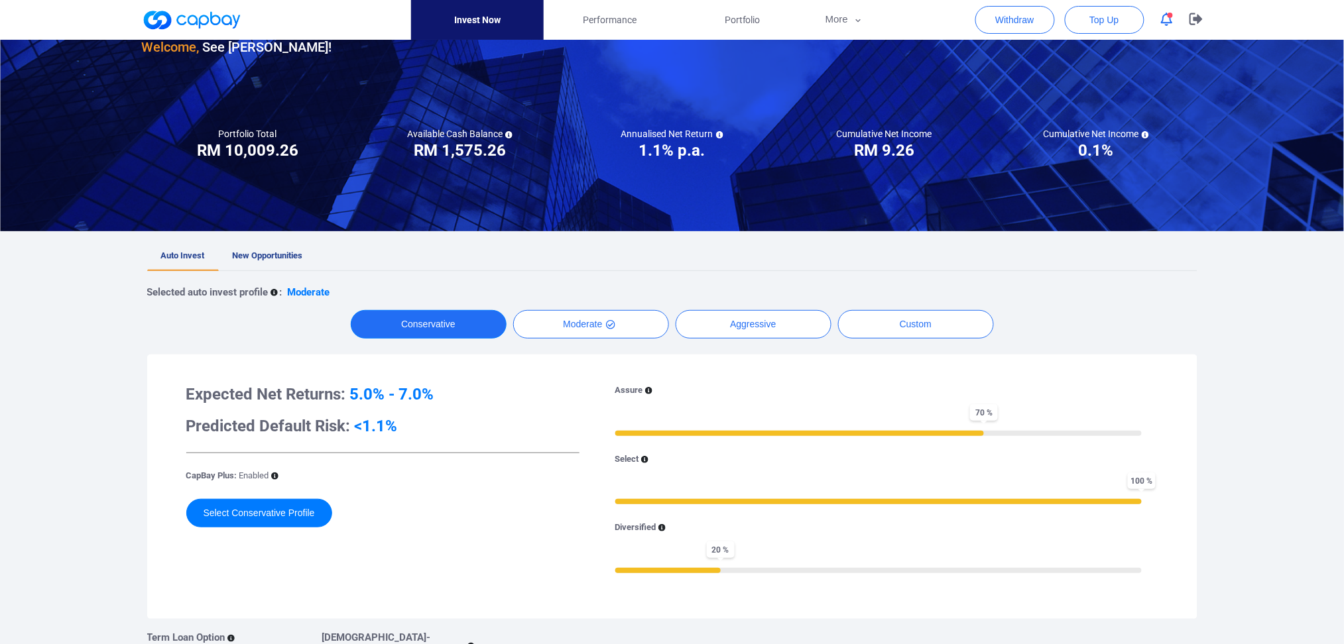
scroll to position [0, 0]
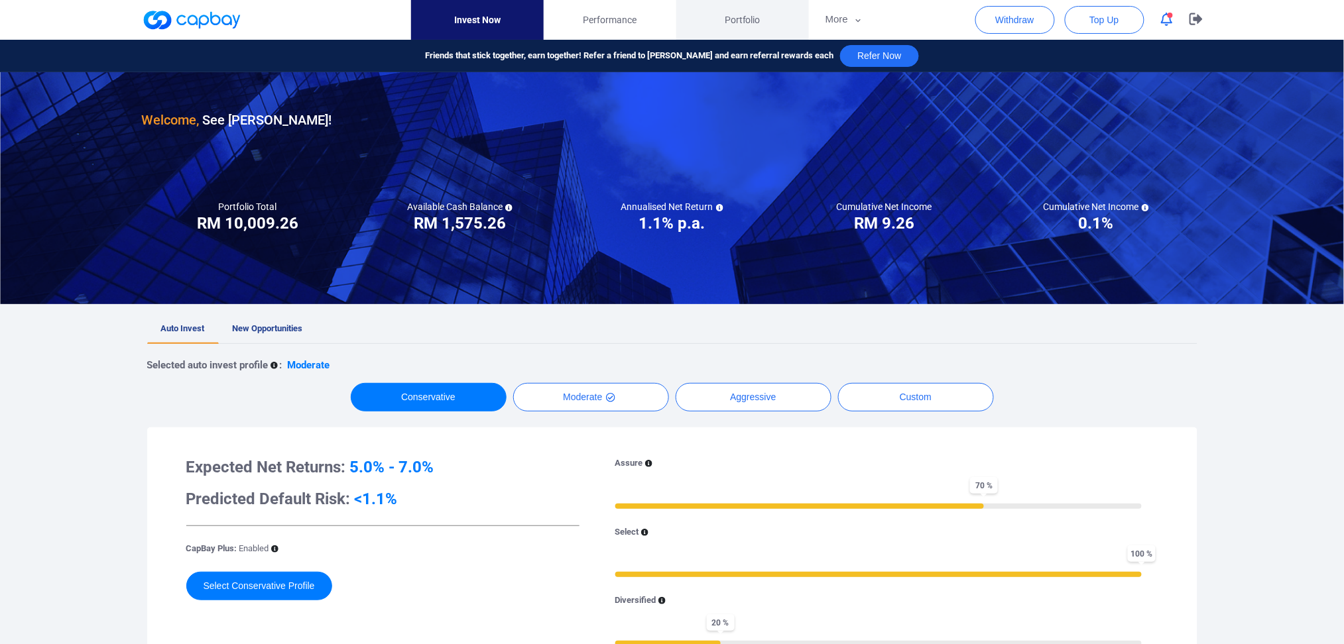
click at [753, 19] on span "Portfolio" at bounding box center [743, 20] width 36 height 15
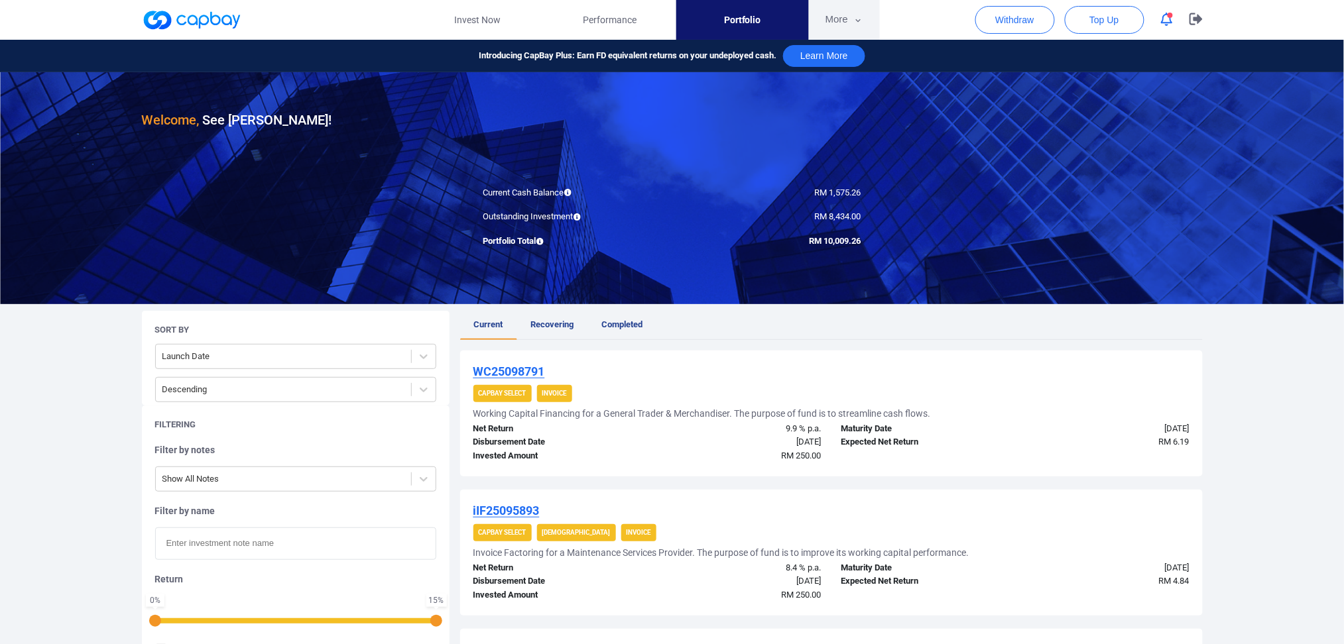
click at [844, 16] on button "More" at bounding box center [844, 20] width 71 height 40
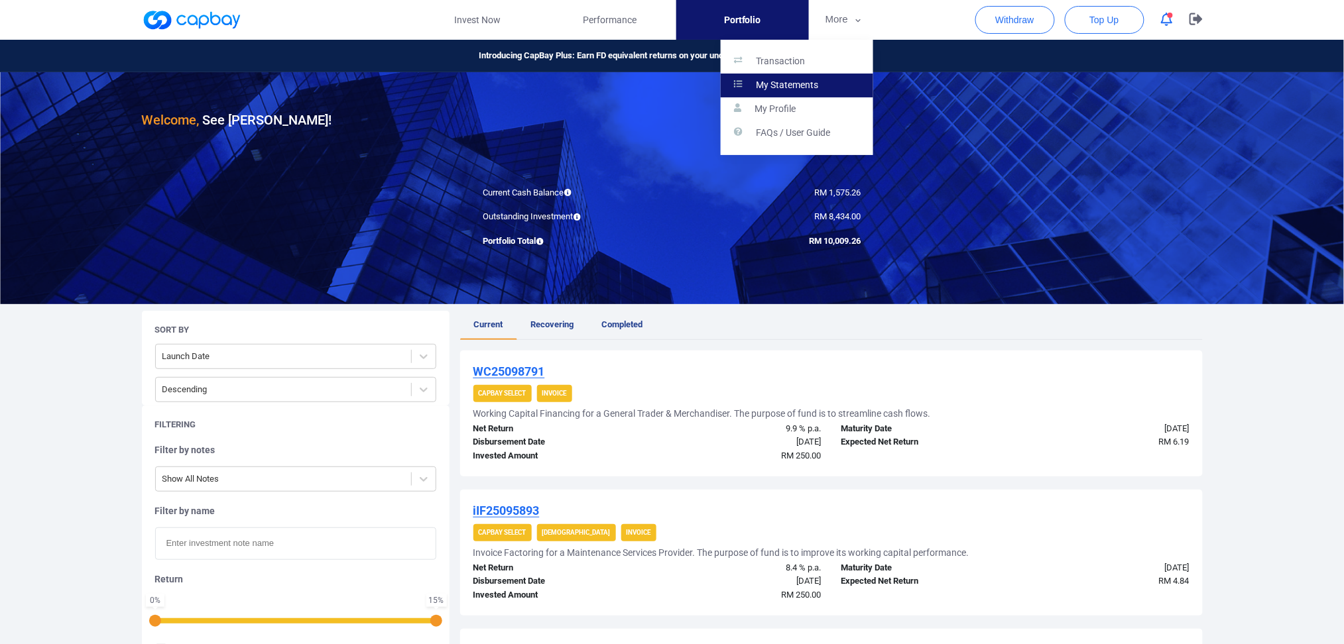
click at [778, 83] on p "My Statements" at bounding box center [787, 86] width 62 height 12
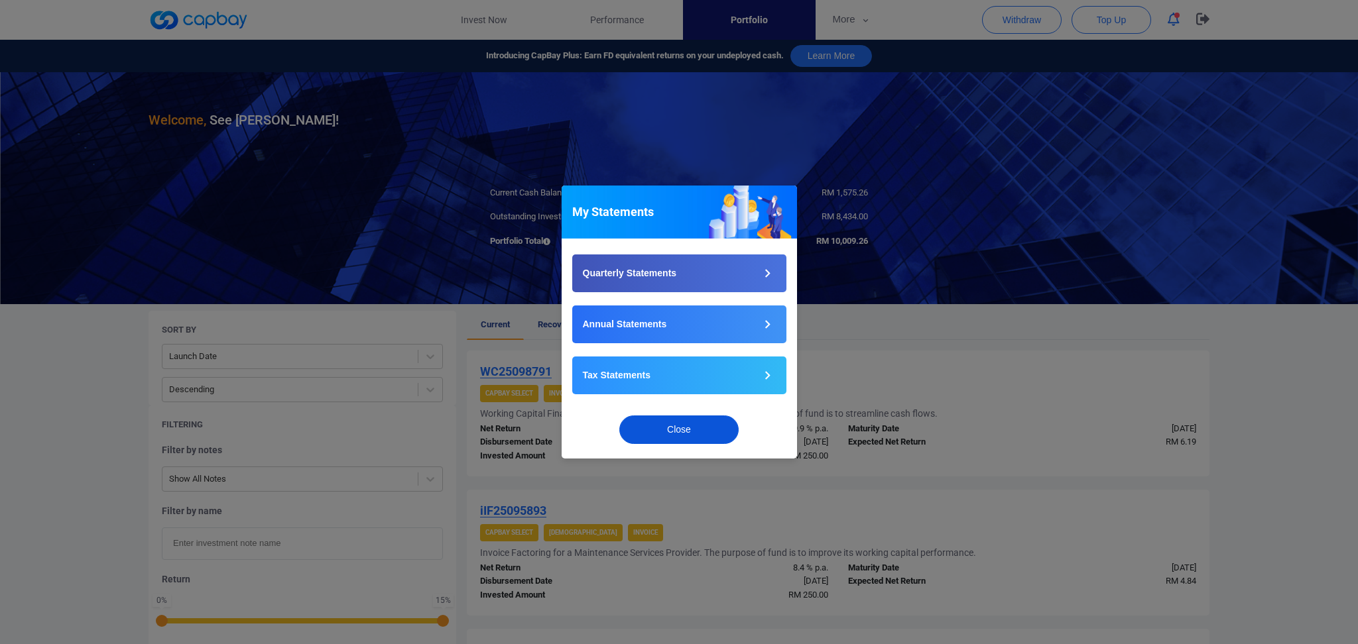
click at [671, 433] on button "Close" at bounding box center [678, 430] width 119 height 29
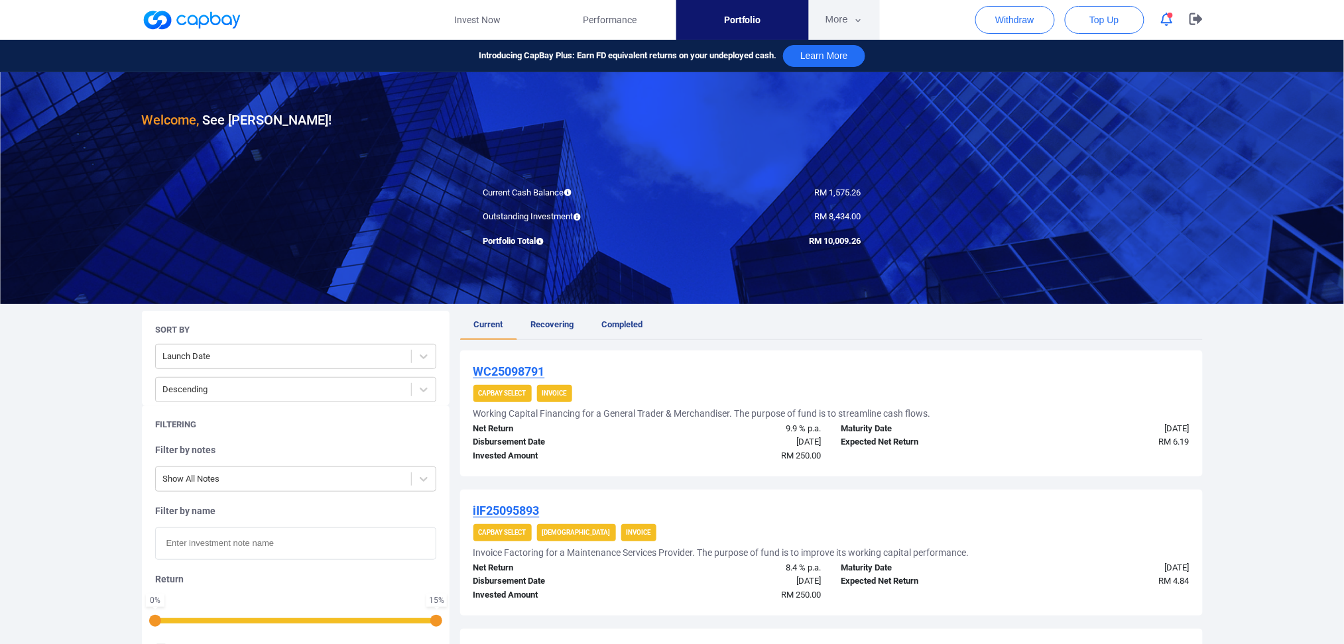
click at [848, 21] on button "More" at bounding box center [844, 20] width 71 height 40
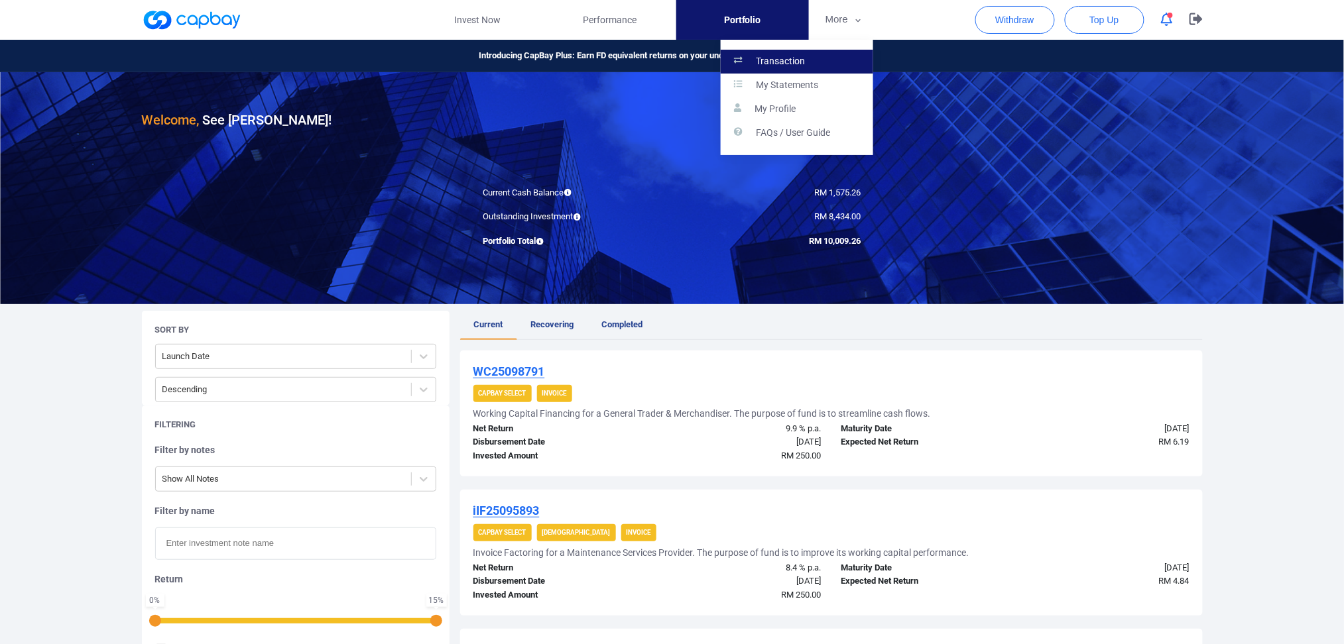
click at [780, 60] on p "Transaction" at bounding box center [780, 62] width 49 height 12
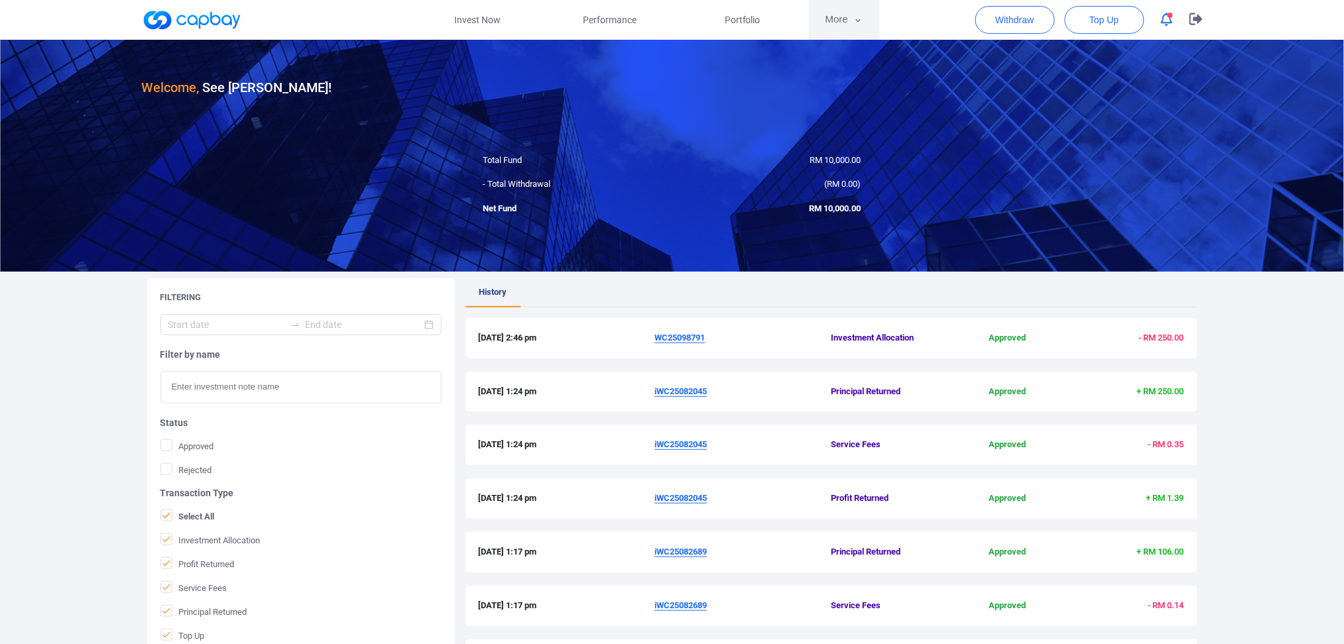
click at [854, 21] on icon "button" at bounding box center [858, 21] width 10 height 12
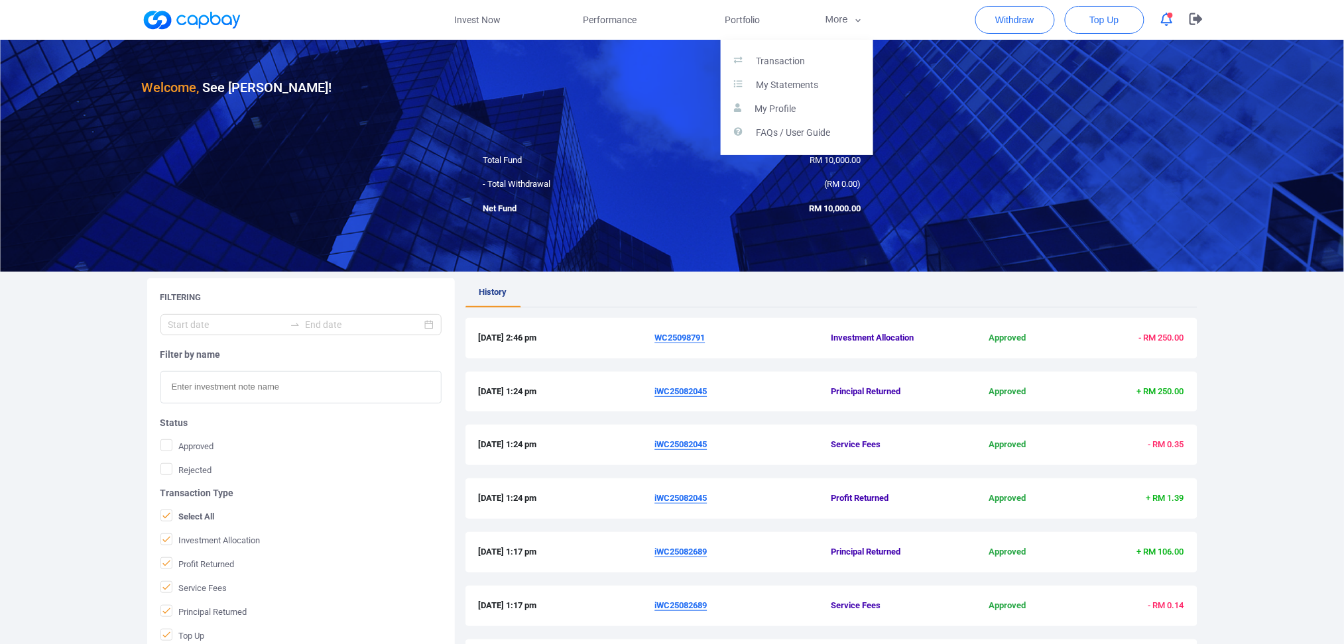
click at [589, 296] on button "button" at bounding box center [672, 322] width 1344 height 644
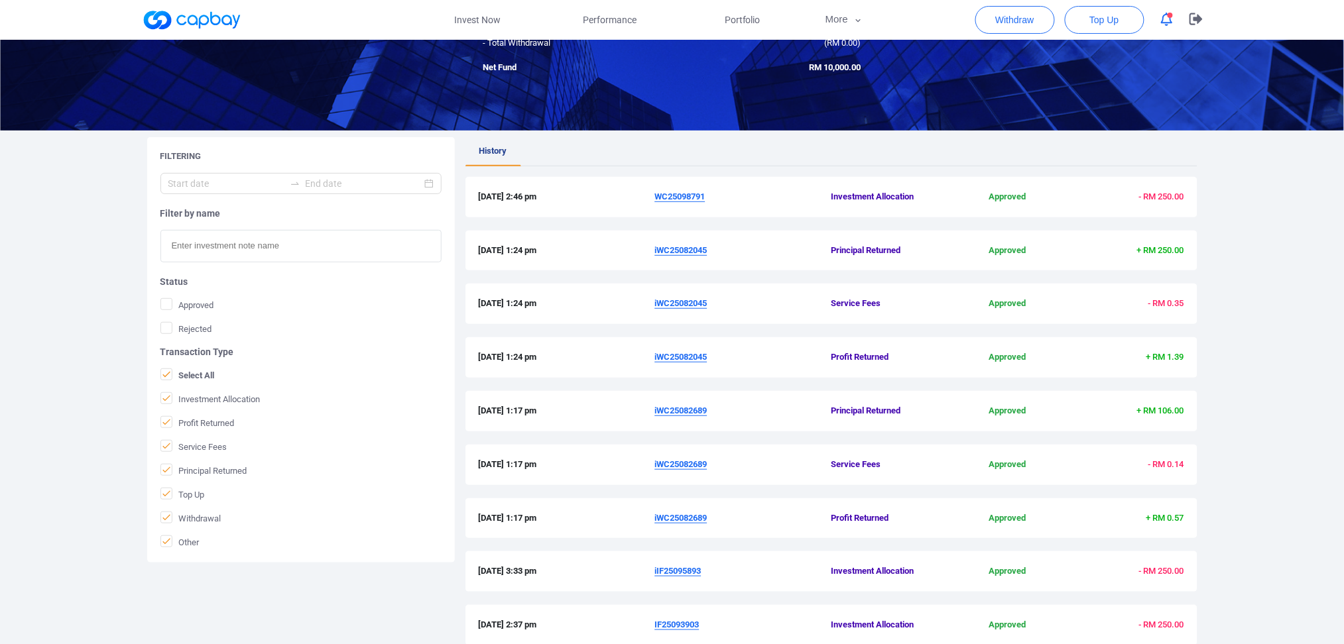
scroll to position [302, 0]
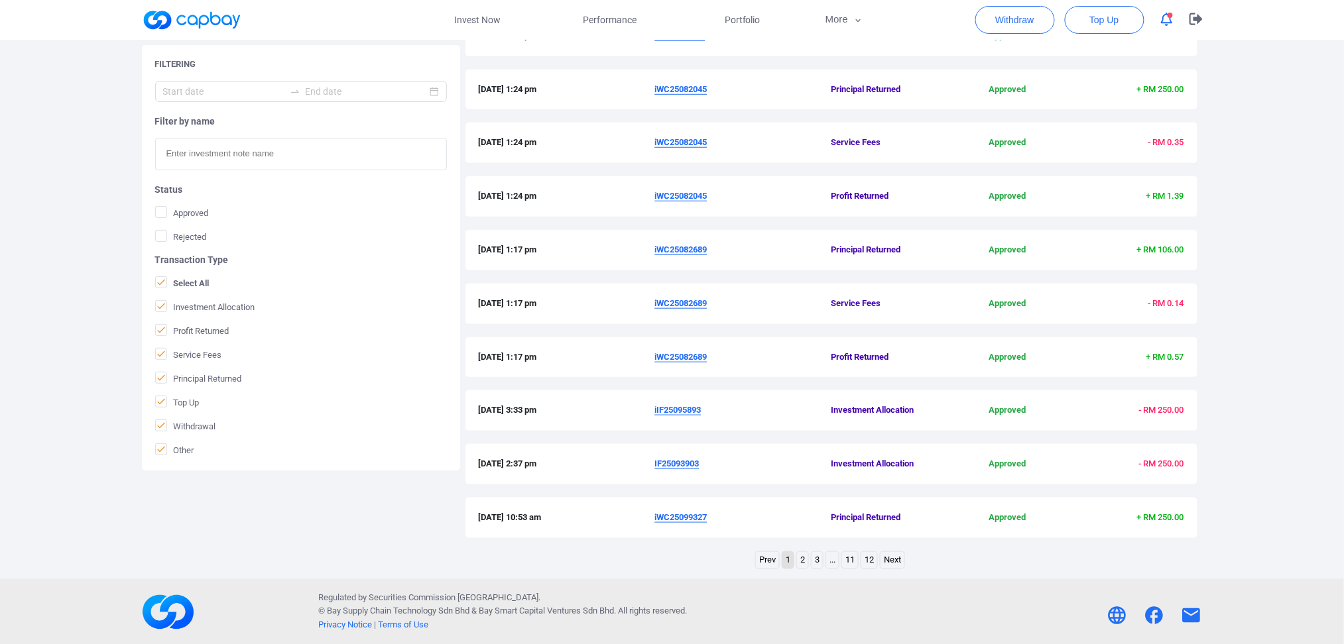
click at [798, 483] on link "2" at bounding box center [802, 560] width 11 height 17
click at [810, 483] on link "3" at bounding box center [809, 560] width 11 height 17
click at [881, 483] on link "12" at bounding box center [876, 560] width 16 height 17
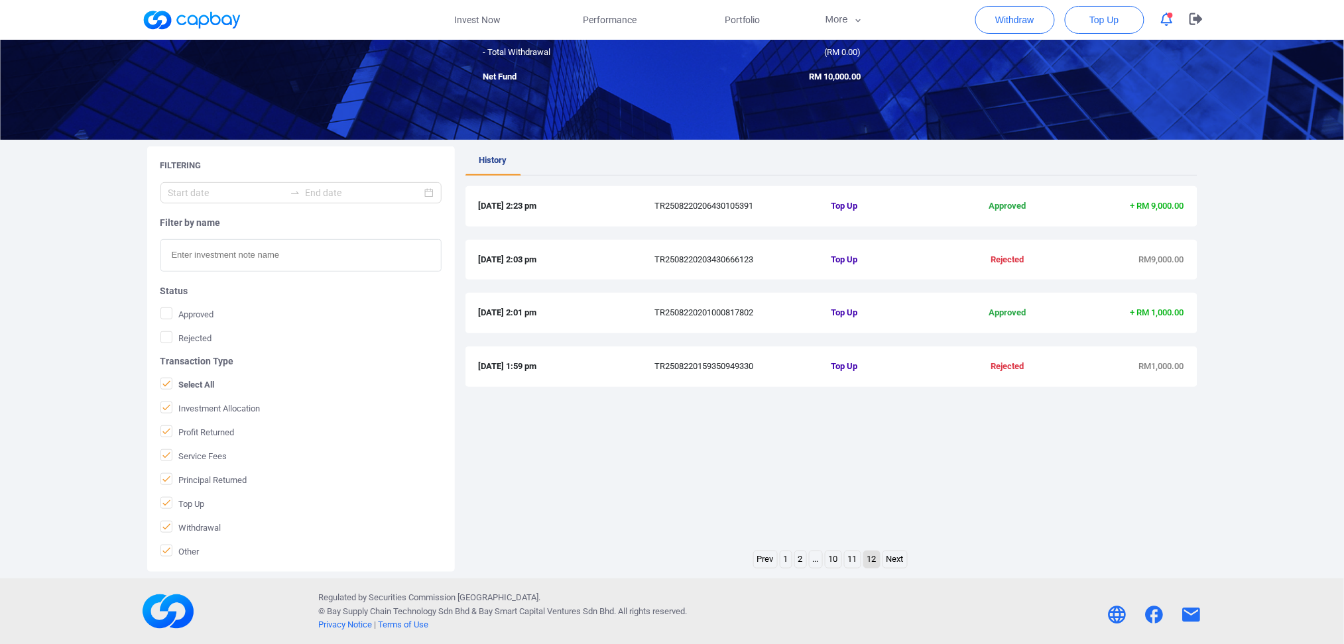
click at [852, 483] on link "11" at bounding box center [853, 560] width 16 height 17
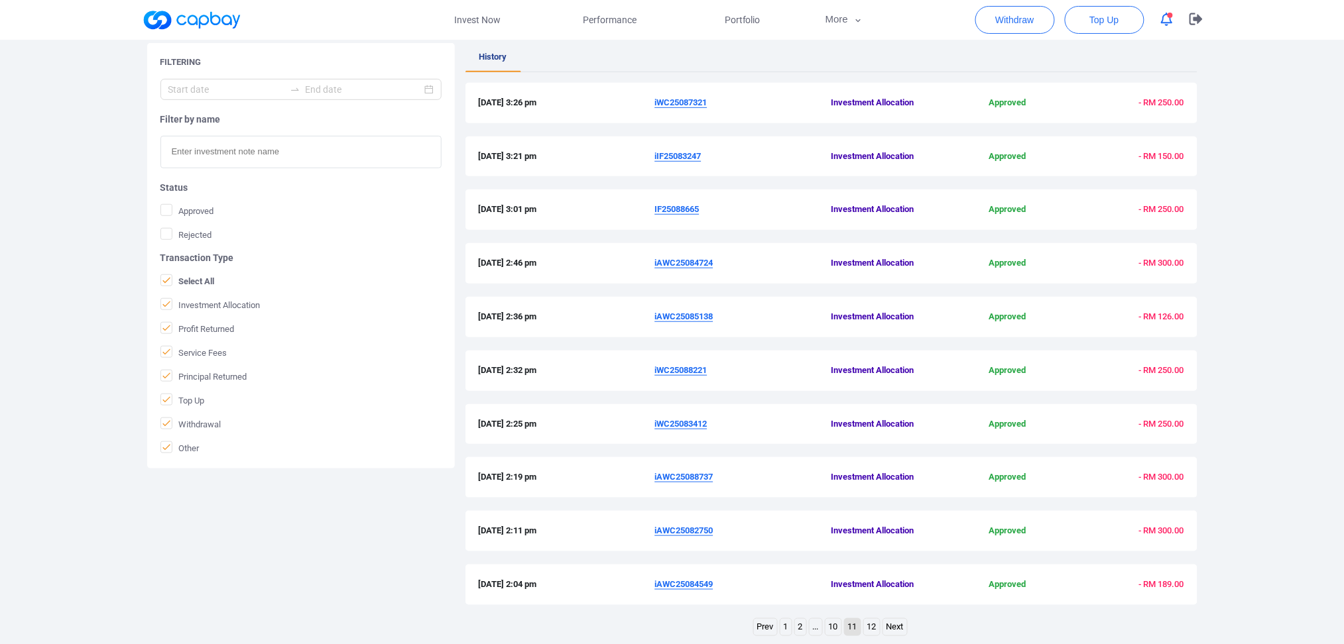
scroll to position [302, 0]
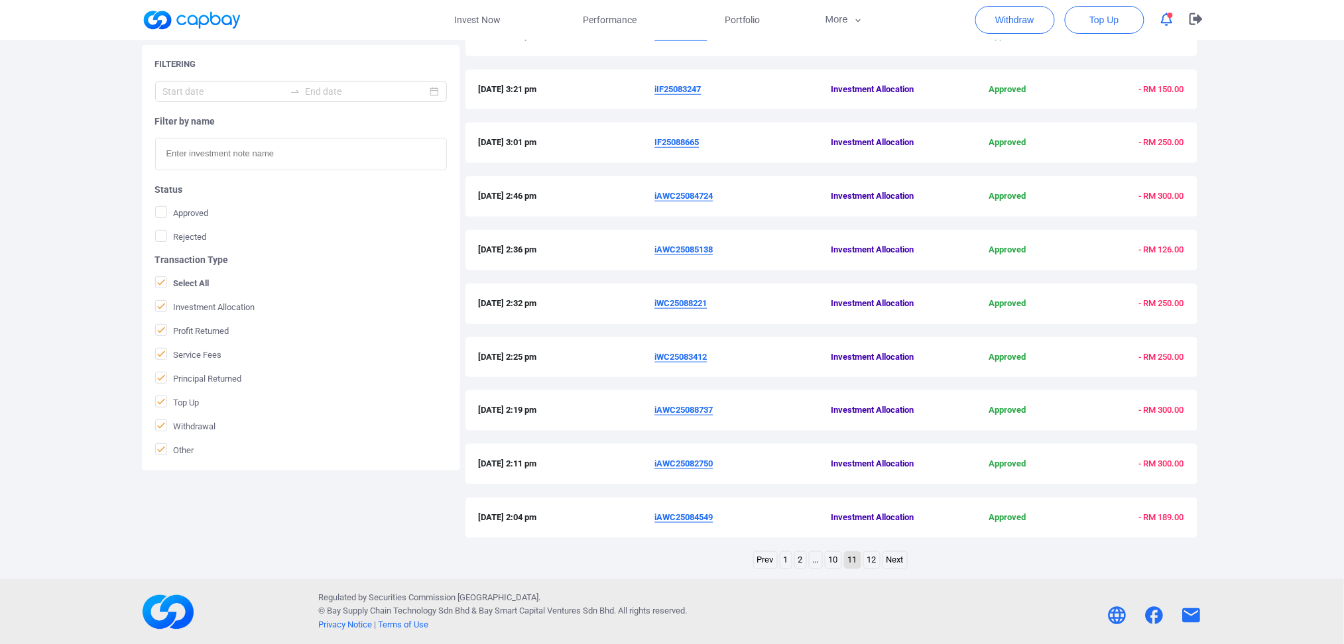
click at [830, 483] on link "10" at bounding box center [833, 560] width 16 height 17
click at [824, 483] on link "9" at bounding box center [823, 560] width 11 height 17
click at [802, 483] on link "..." at bounding box center [801, 560] width 13 height 17
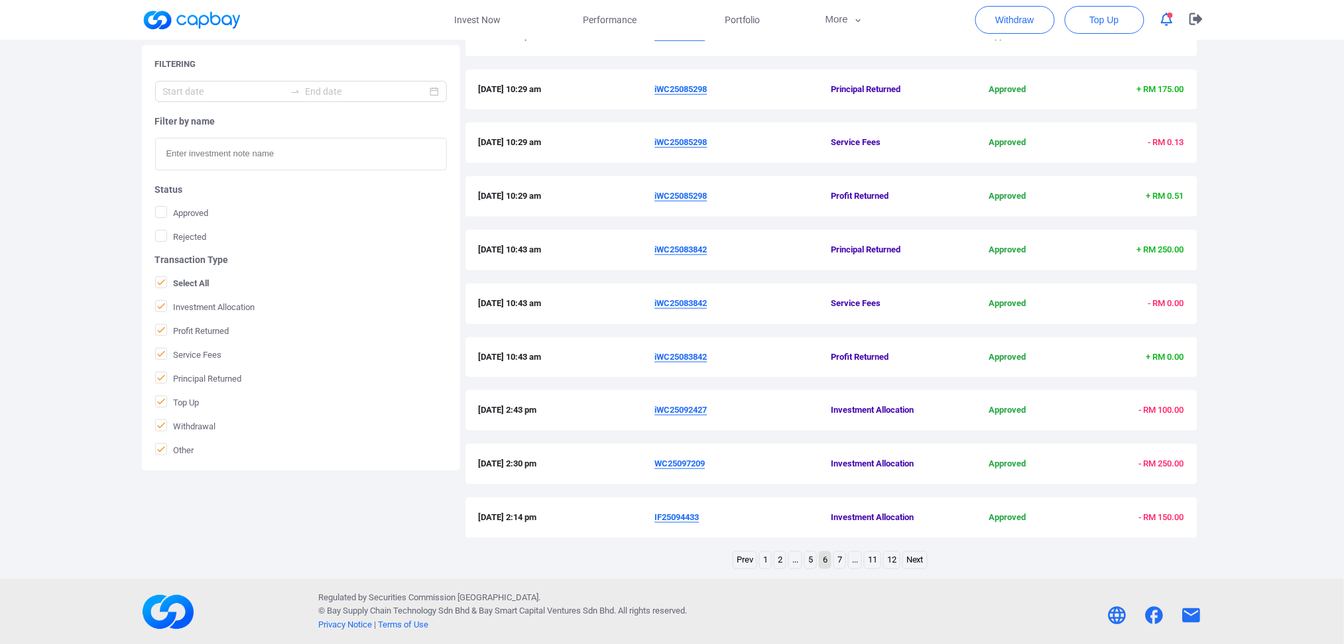
click at [695, 359] on u "iWC25083842" at bounding box center [681, 357] width 52 height 10
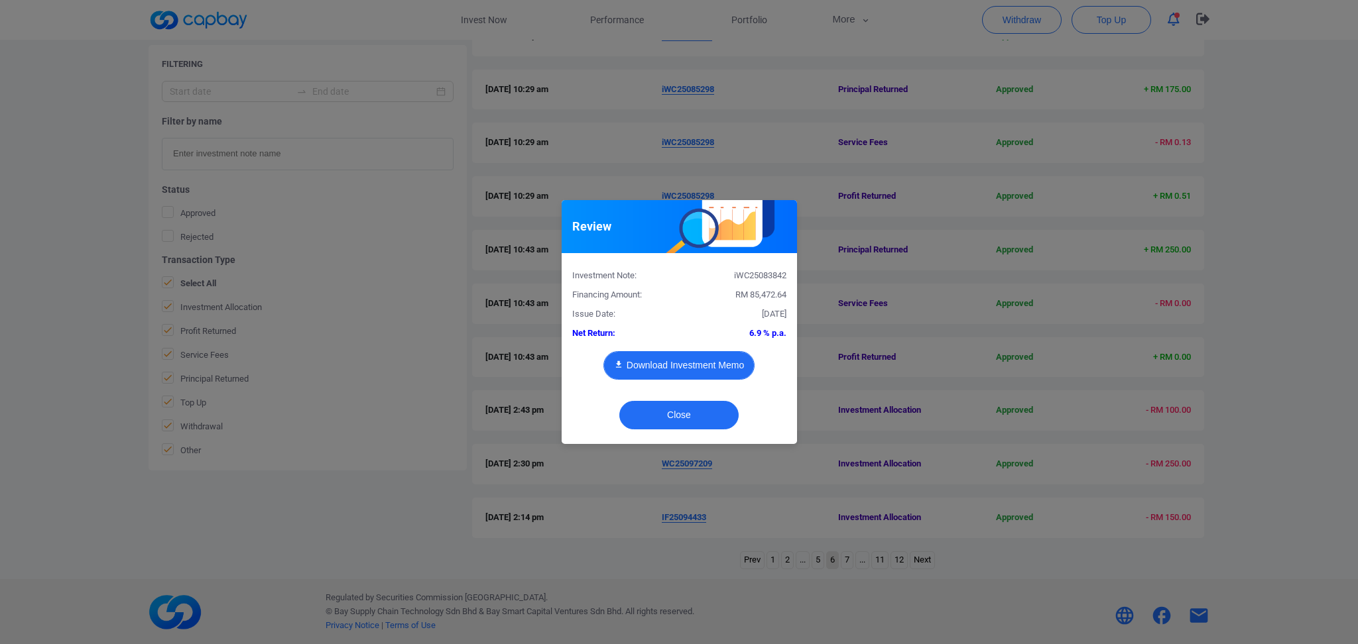
click at [656, 357] on button "Download Investment Memo" at bounding box center [678, 365] width 151 height 29
click at [690, 414] on button "Close" at bounding box center [678, 415] width 119 height 29
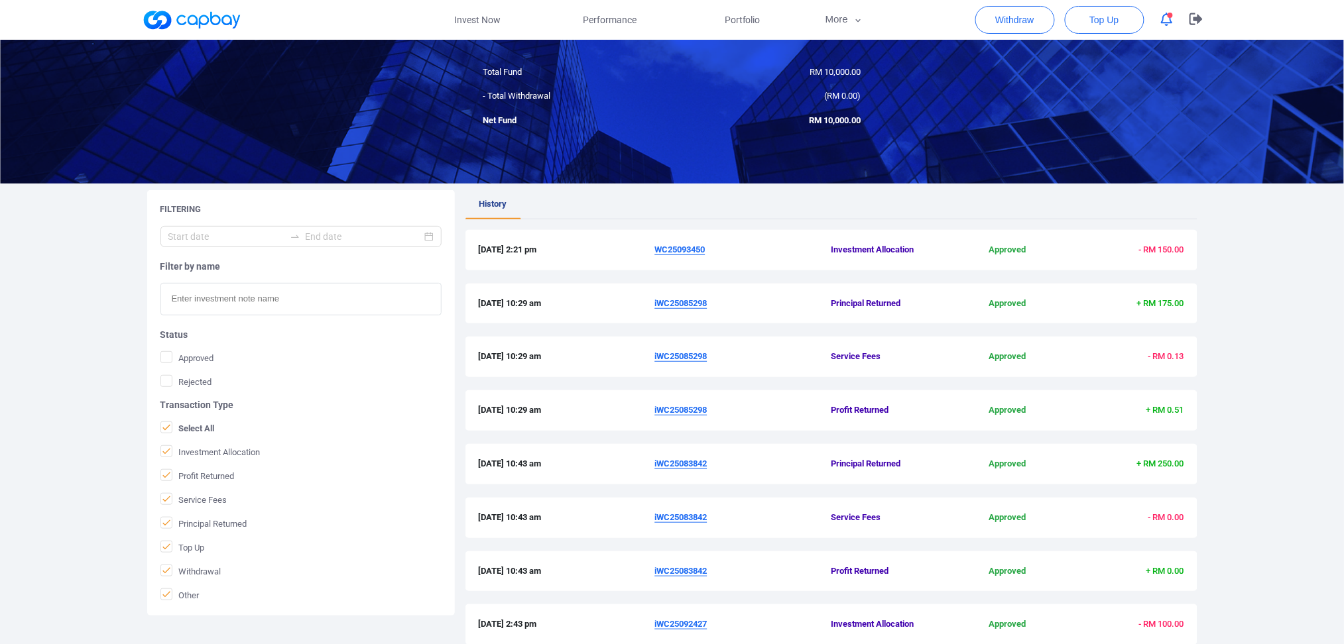
scroll to position [0, 0]
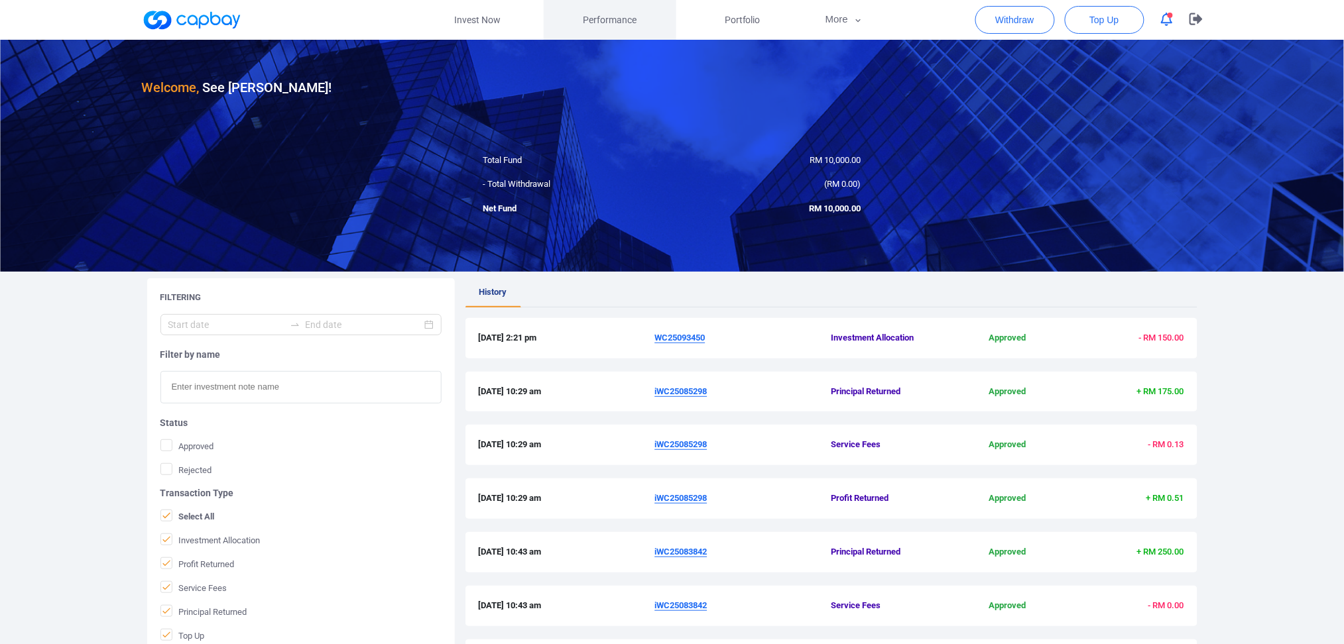
click at [624, 20] on span "Performance" at bounding box center [610, 20] width 54 height 15
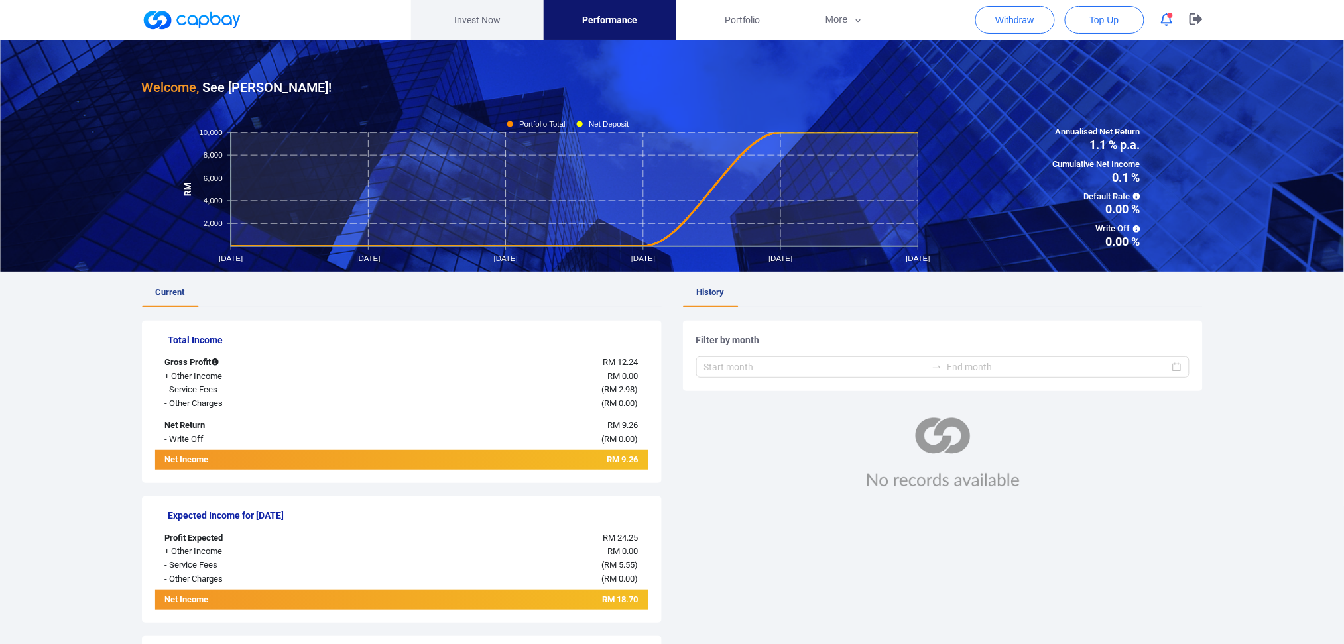
click at [464, 21] on link "Invest Now" at bounding box center [477, 20] width 133 height 40
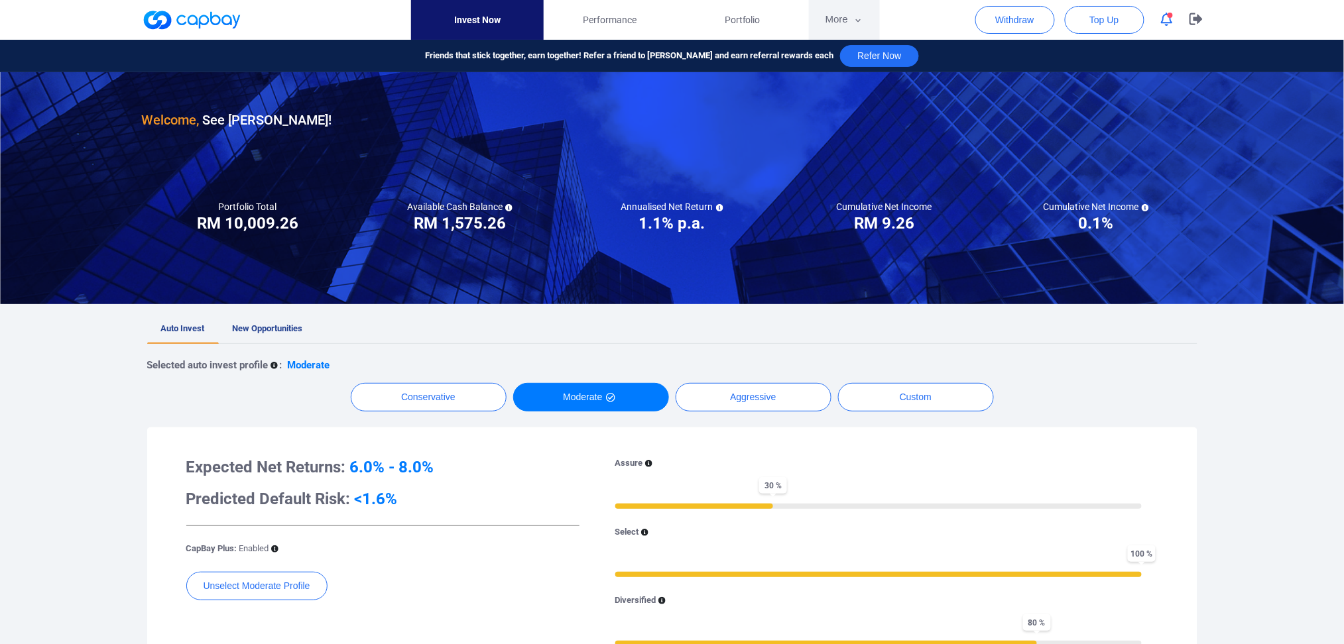
click at [850, 21] on button "More" at bounding box center [844, 20] width 71 height 40
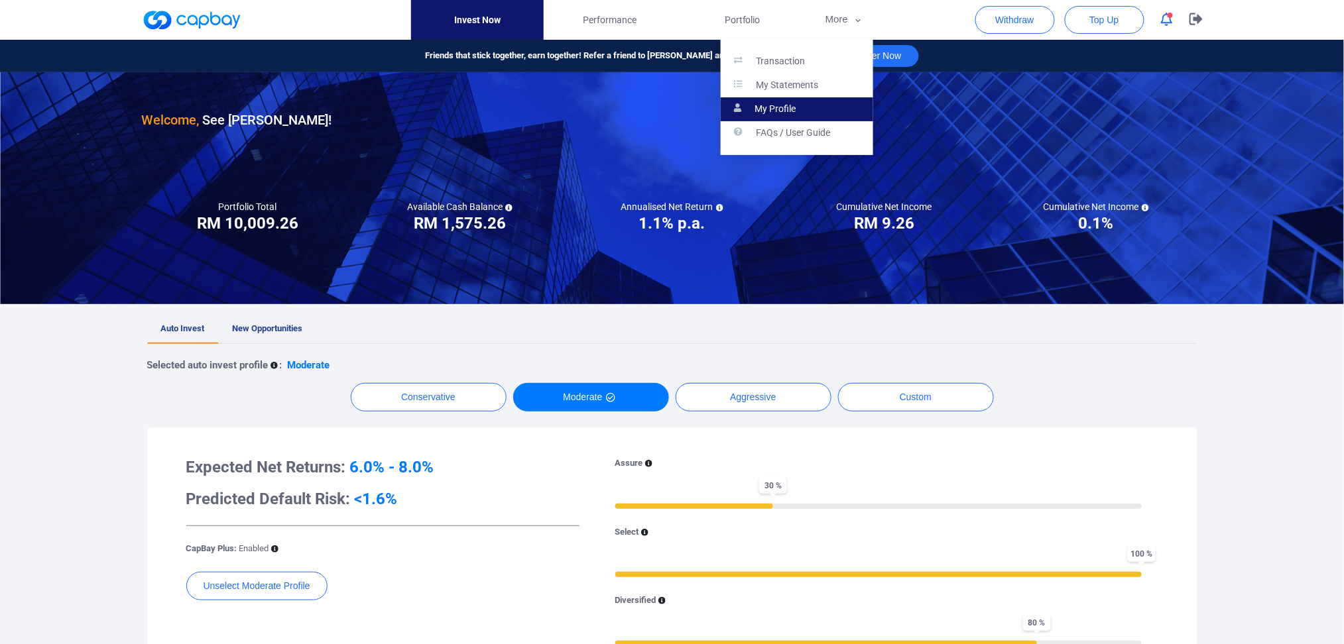
click at [783, 110] on p "My Profile" at bounding box center [775, 109] width 41 height 12
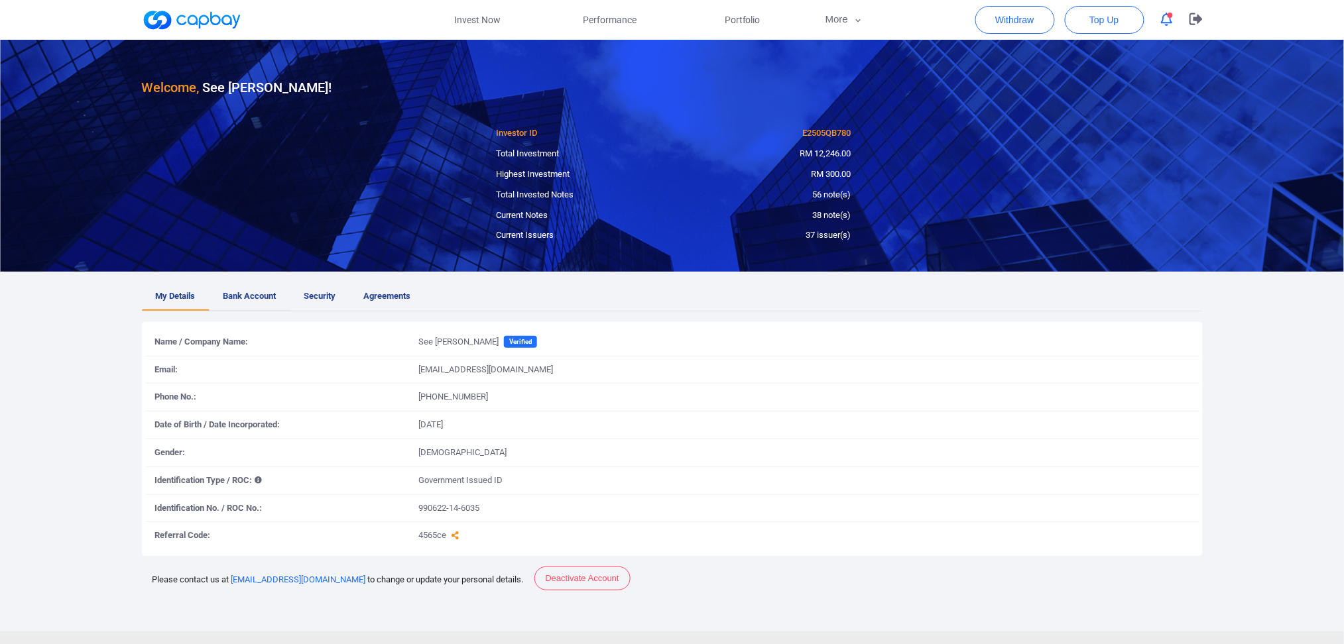
click at [251, 294] on span "Bank Account" at bounding box center [249, 297] width 53 height 14
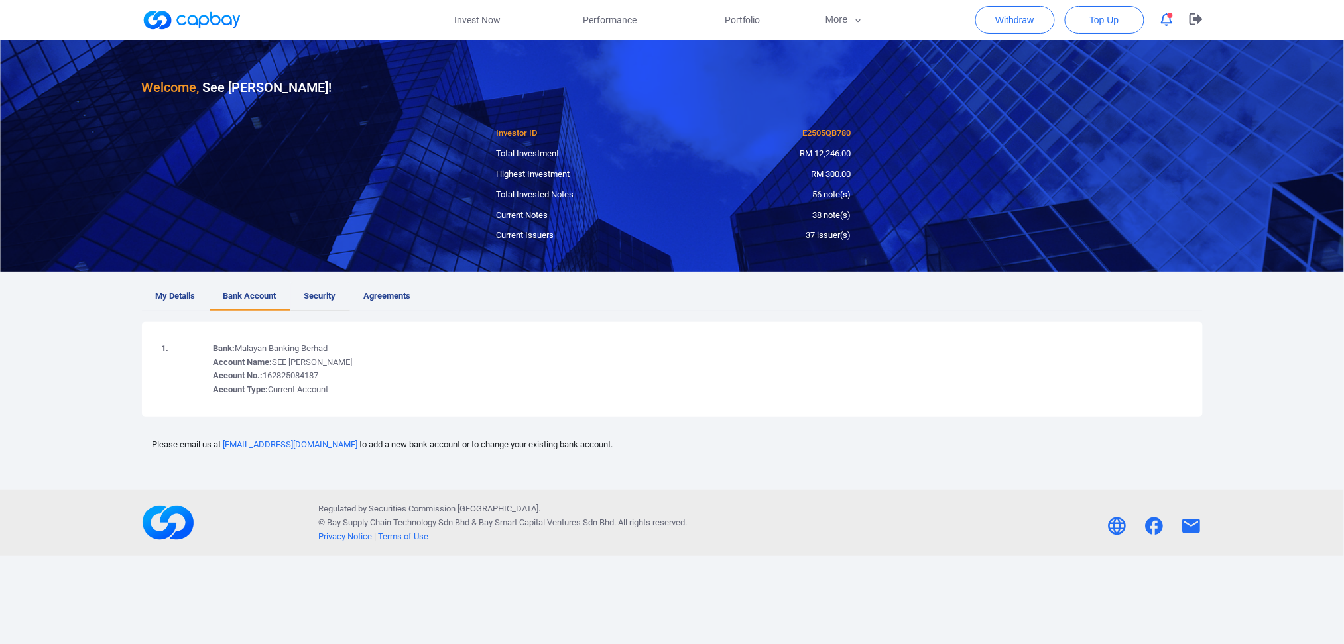
click at [333, 293] on span "Security" at bounding box center [320, 297] width 32 height 14
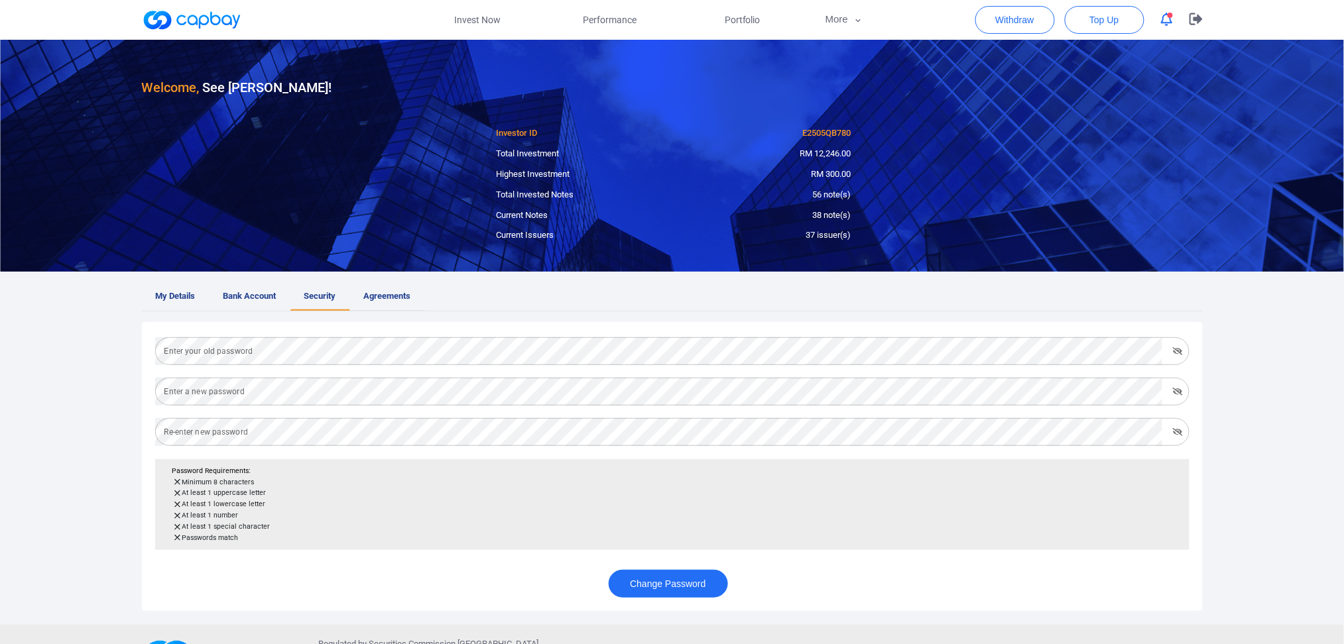
click at [394, 292] on span "Agreements" at bounding box center [387, 297] width 47 height 14
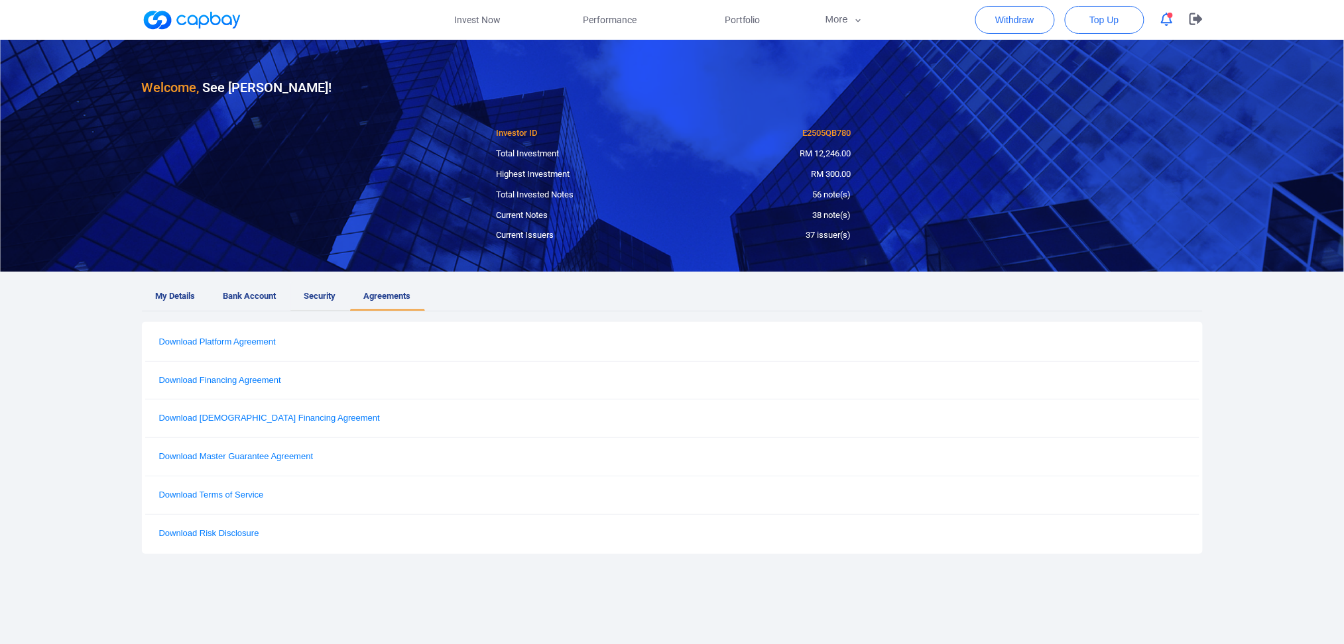
click at [318, 300] on span "Security" at bounding box center [320, 297] width 32 height 14
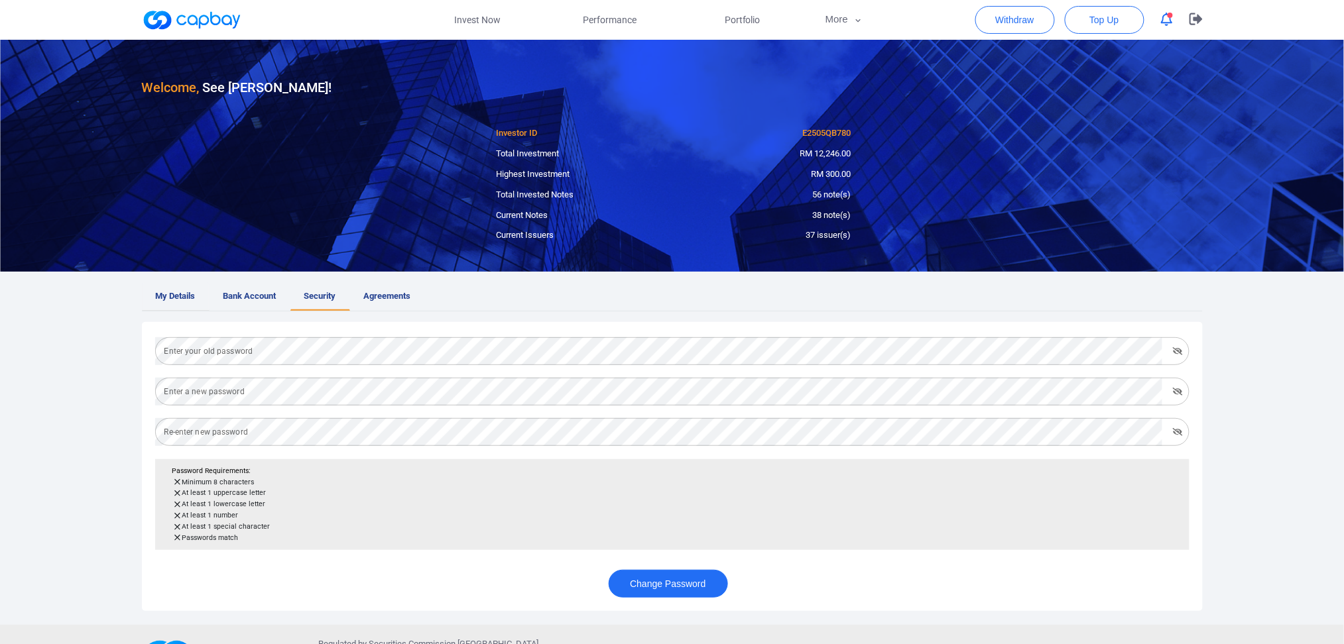
click at [172, 302] on span "My Details" at bounding box center [176, 297] width 40 height 14
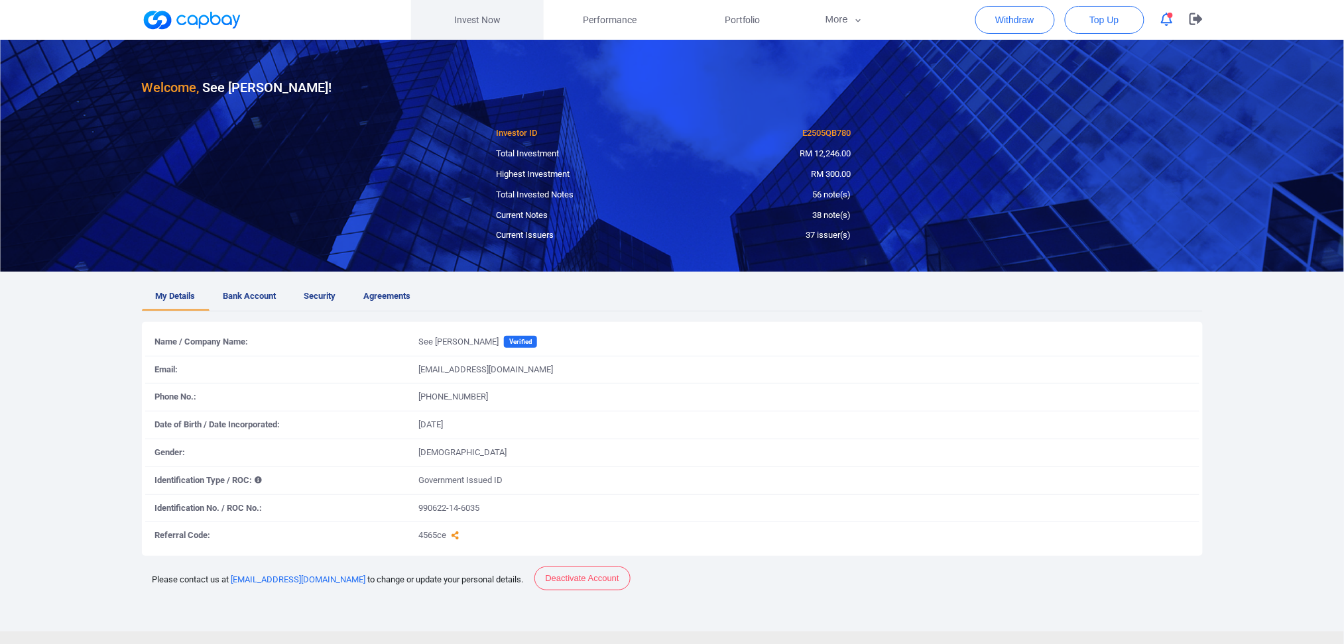
click at [477, 15] on link "Invest Now" at bounding box center [477, 20] width 133 height 40
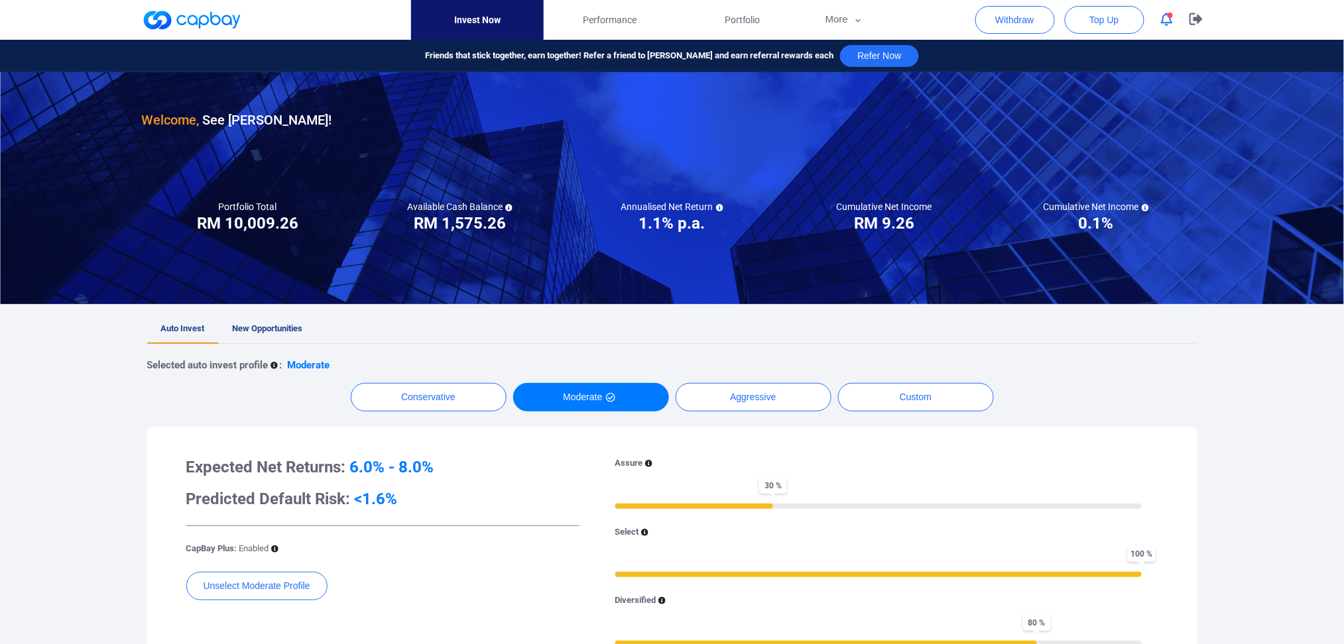
click at [1018, 19] on icon "button" at bounding box center [1167, 20] width 12 height 14
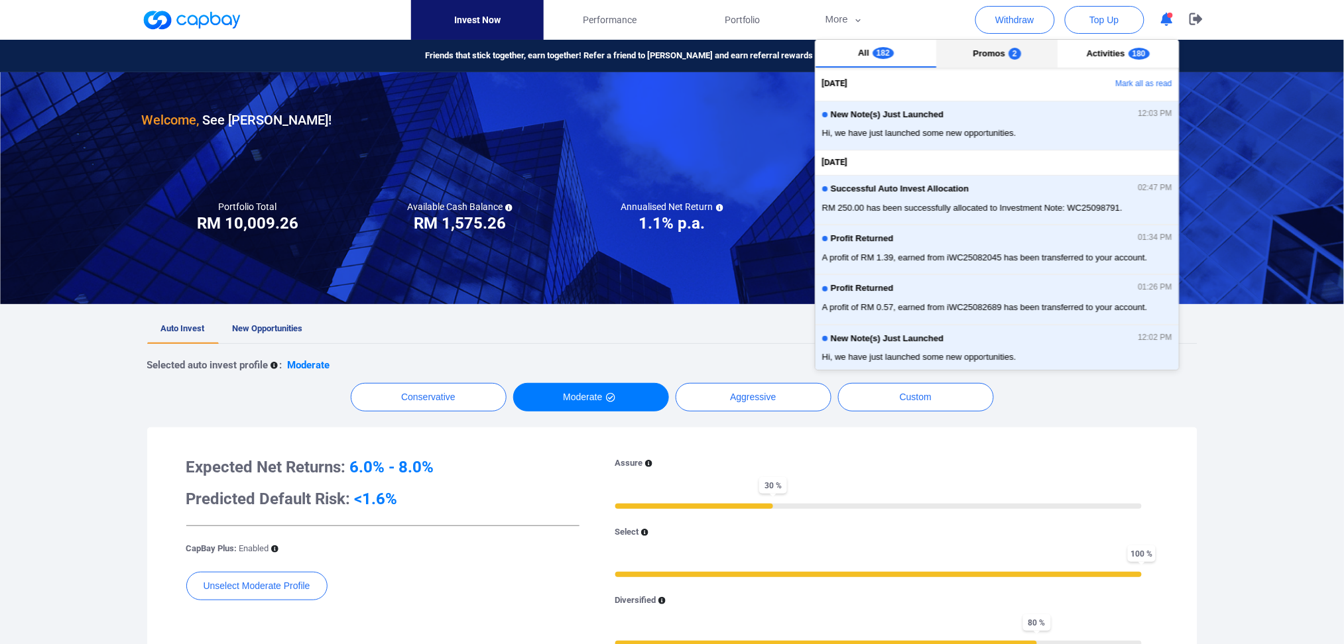
click at [1013, 54] on span "2" at bounding box center [1014, 54] width 13 height 12
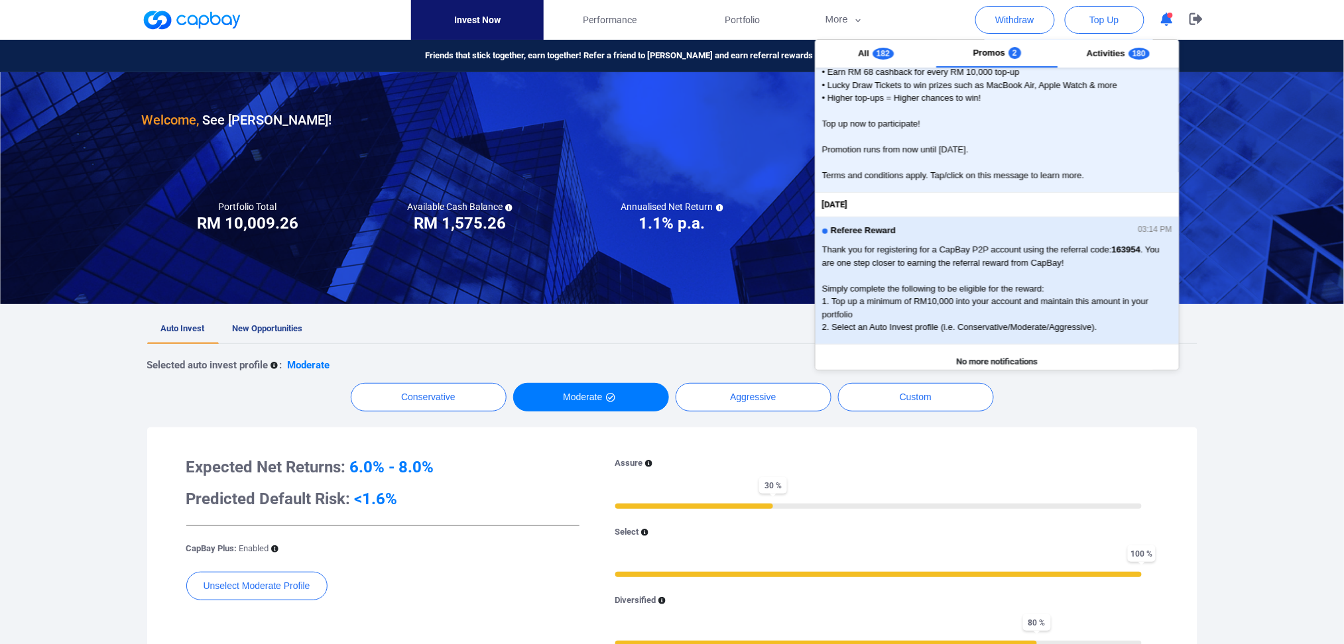
scroll to position [211, 0]
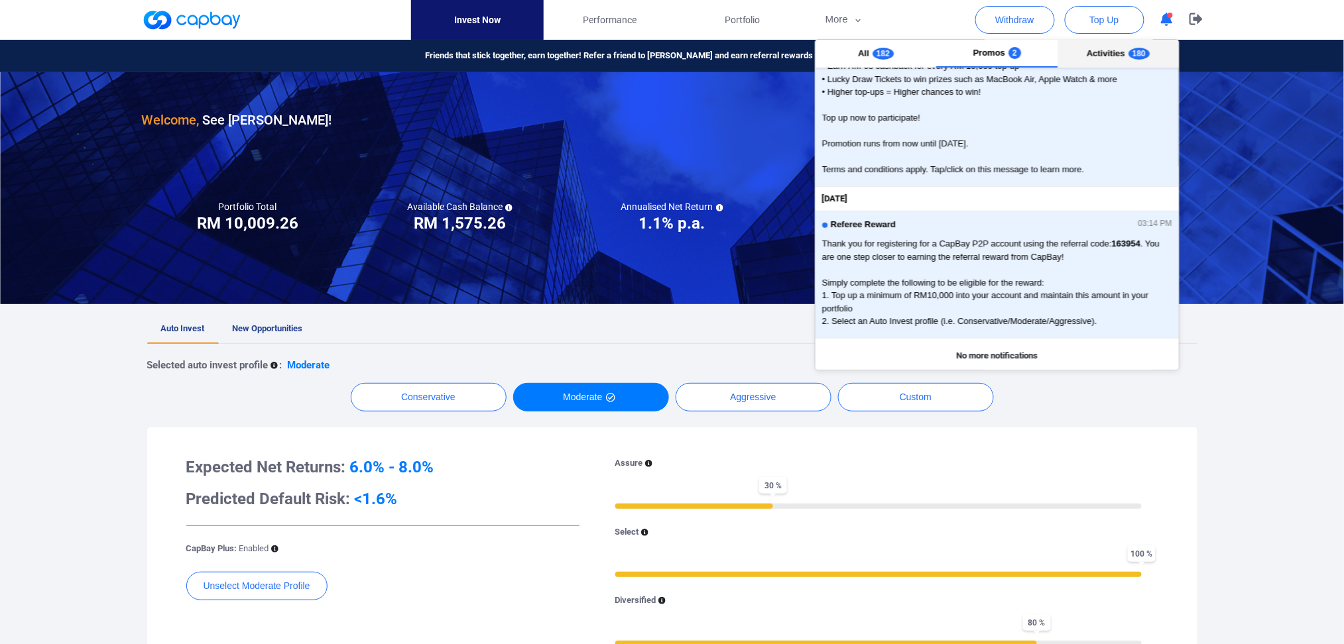
click at [1018, 54] on button "Activities 180" at bounding box center [1117, 54] width 121 height 28
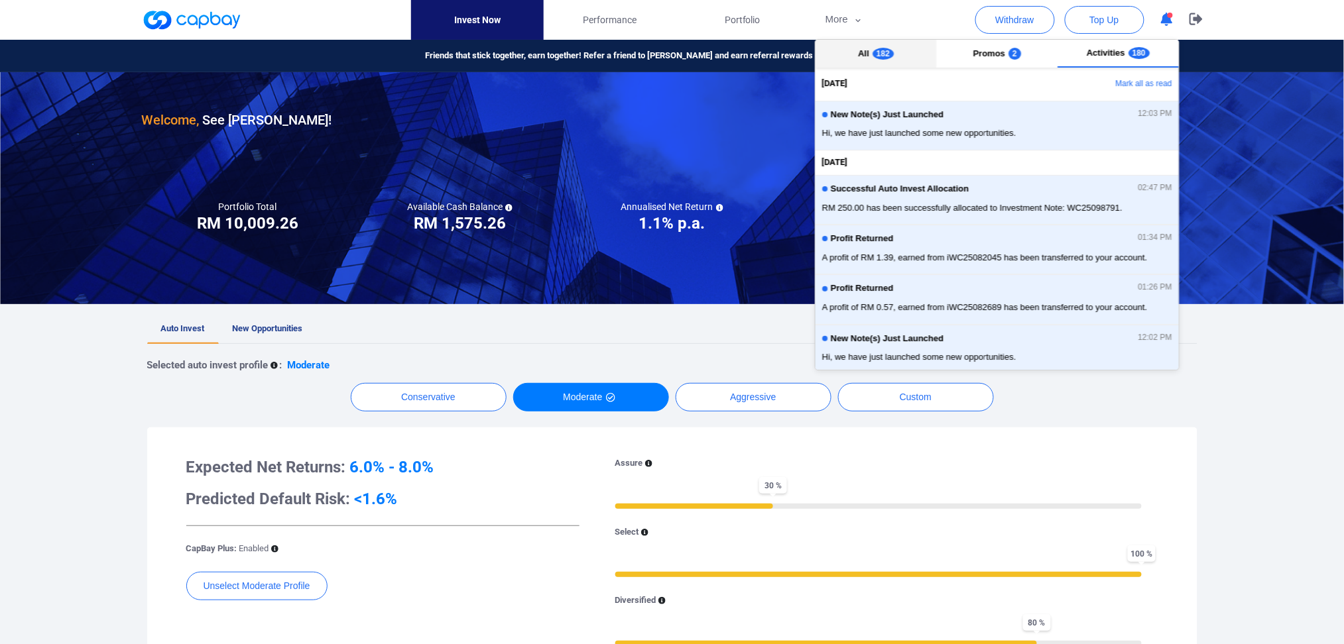
click at [892, 60] on button "All 182" at bounding box center [875, 54] width 121 height 28
click at [495, 29] on link "Invest Now" at bounding box center [477, 20] width 133 height 40
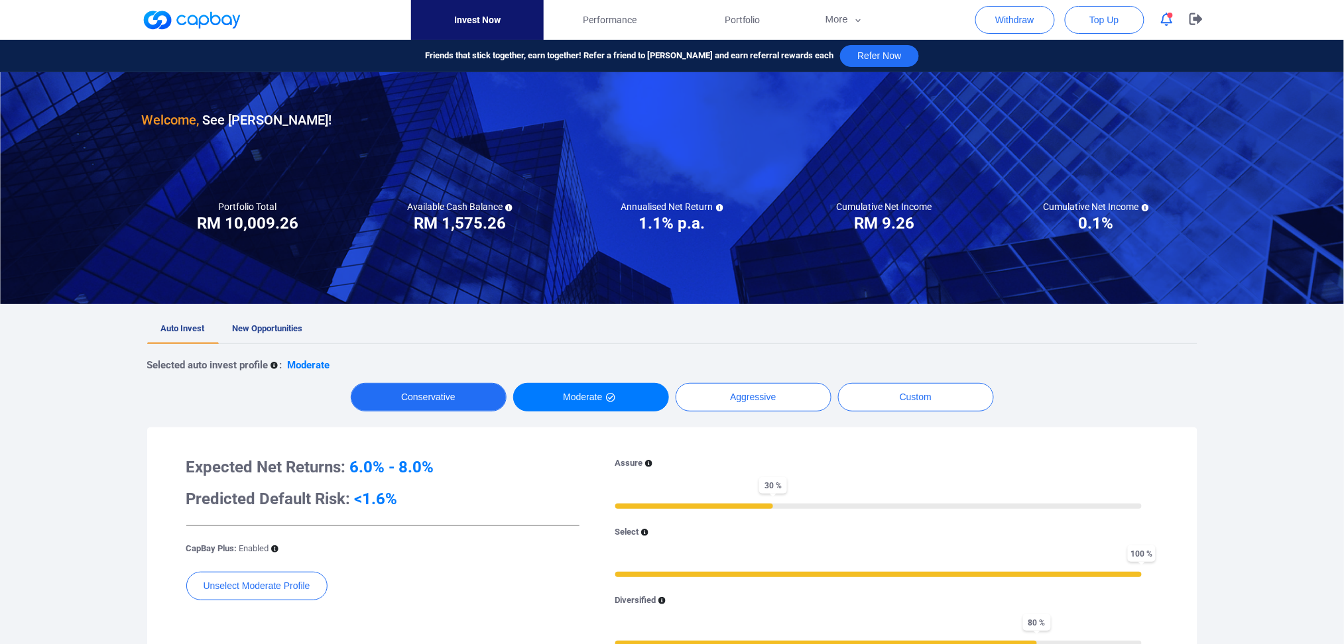
click at [412, 390] on button "Conservative" at bounding box center [429, 397] width 156 height 29
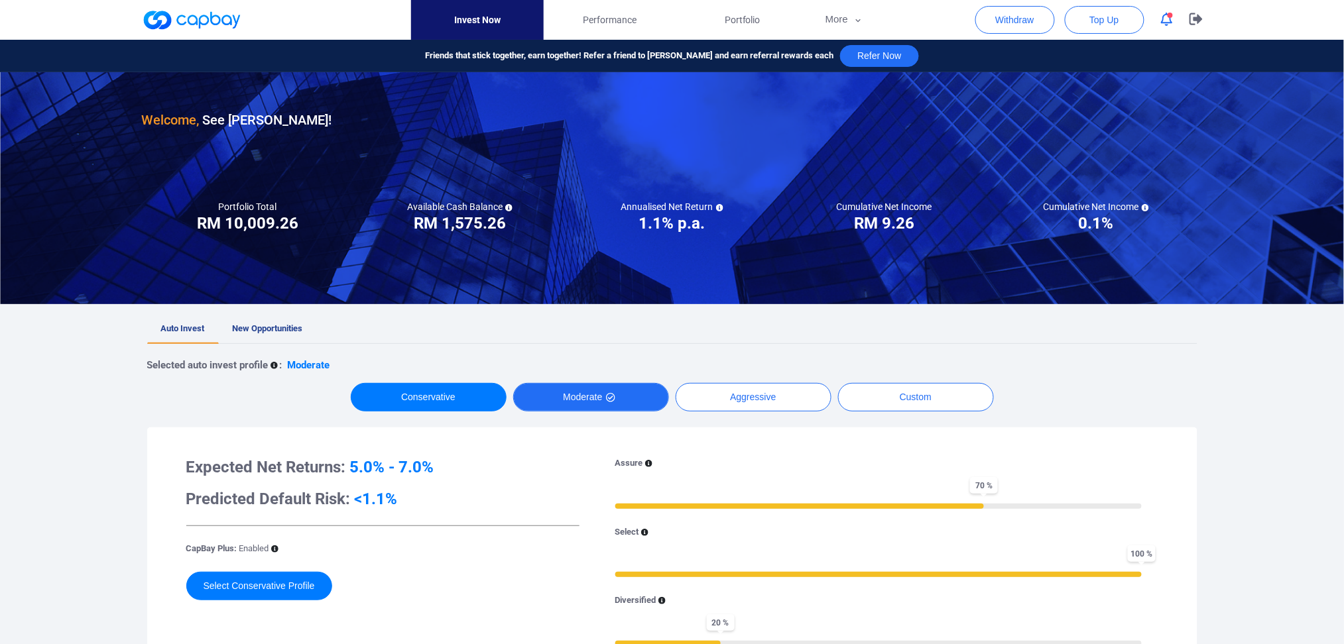
click at [588, 392] on button "Moderate" at bounding box center [591, 397] width 156 height 29
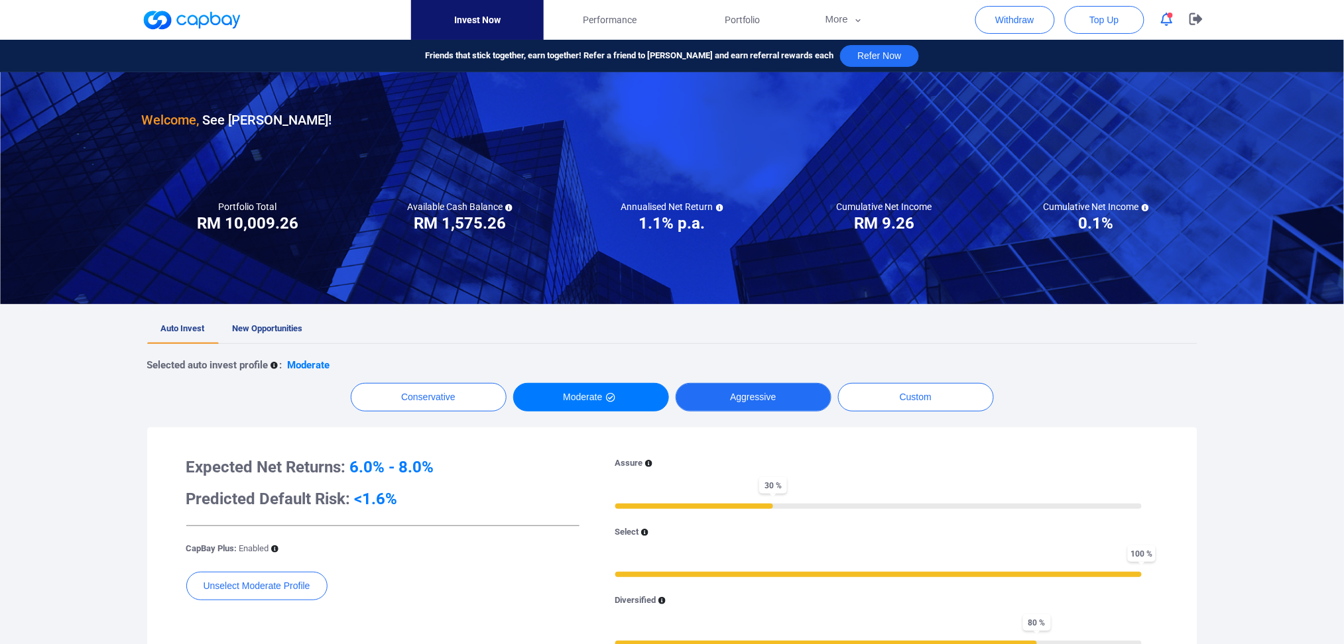
click at [751, 398] on button "Aggressive" at bounding box center [753, 397] width 156 height 29
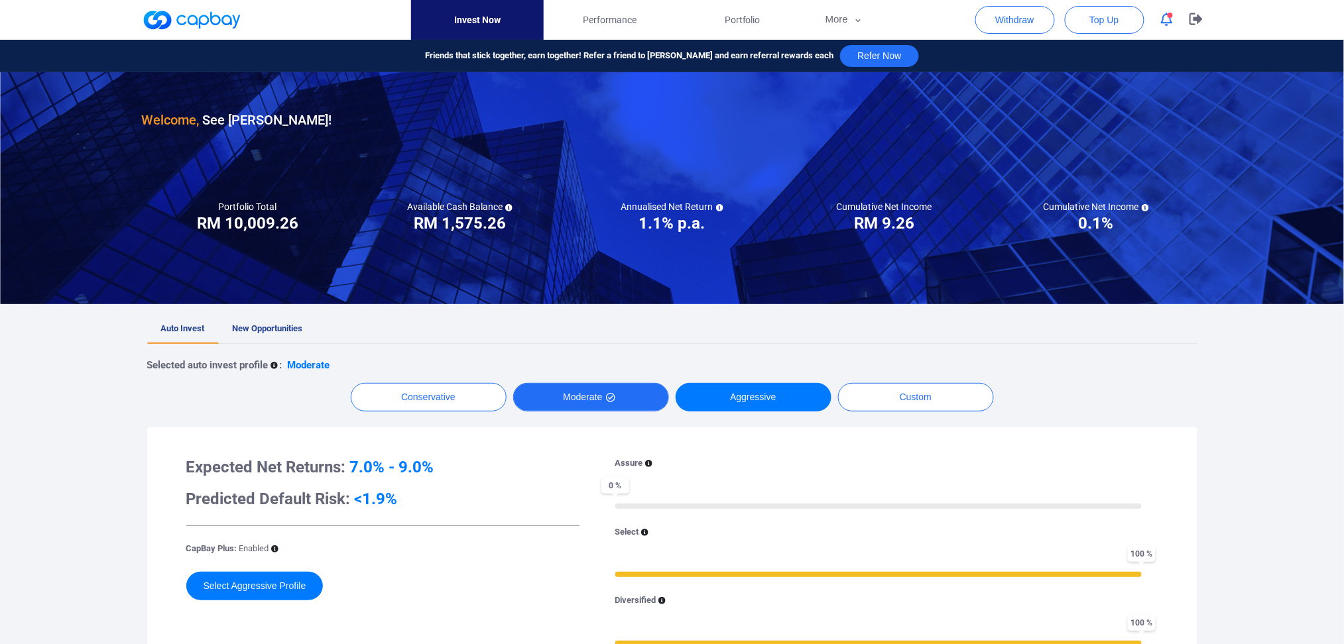
click at [593, 400] on button "Moderate" at bounding box center [591, 397] width 156 height 29
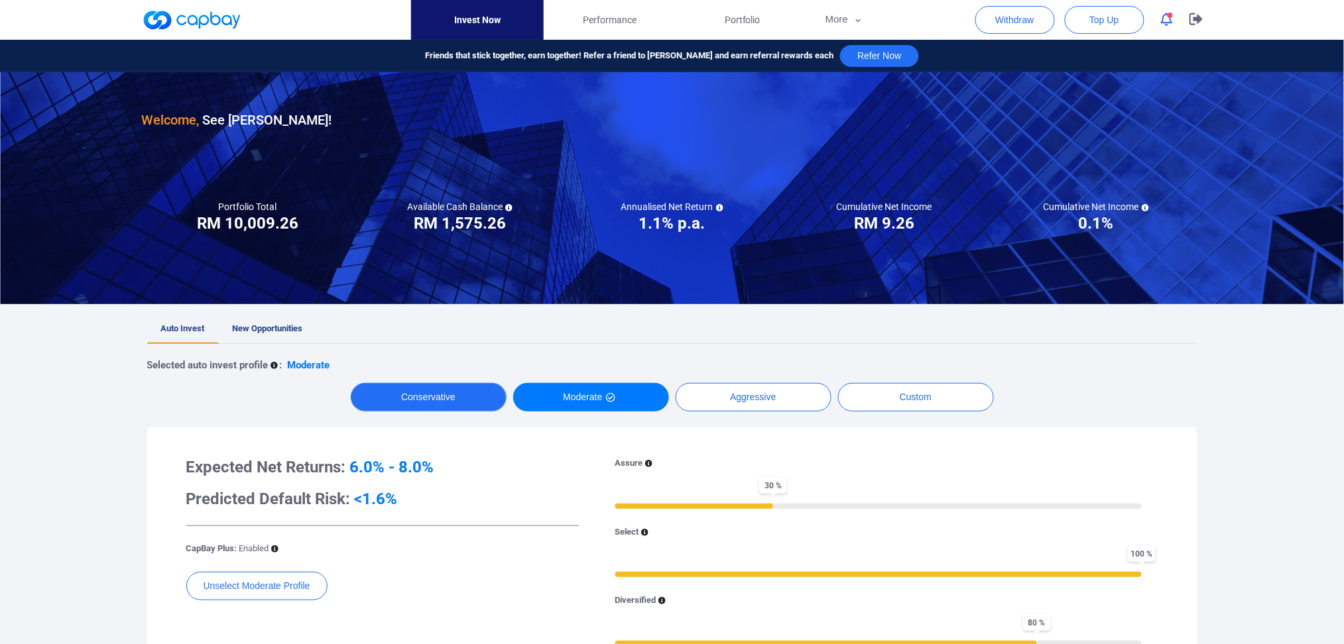
click at [451, 395] on button "Conservative" at bounding box center [429, 397] width 156 height 29
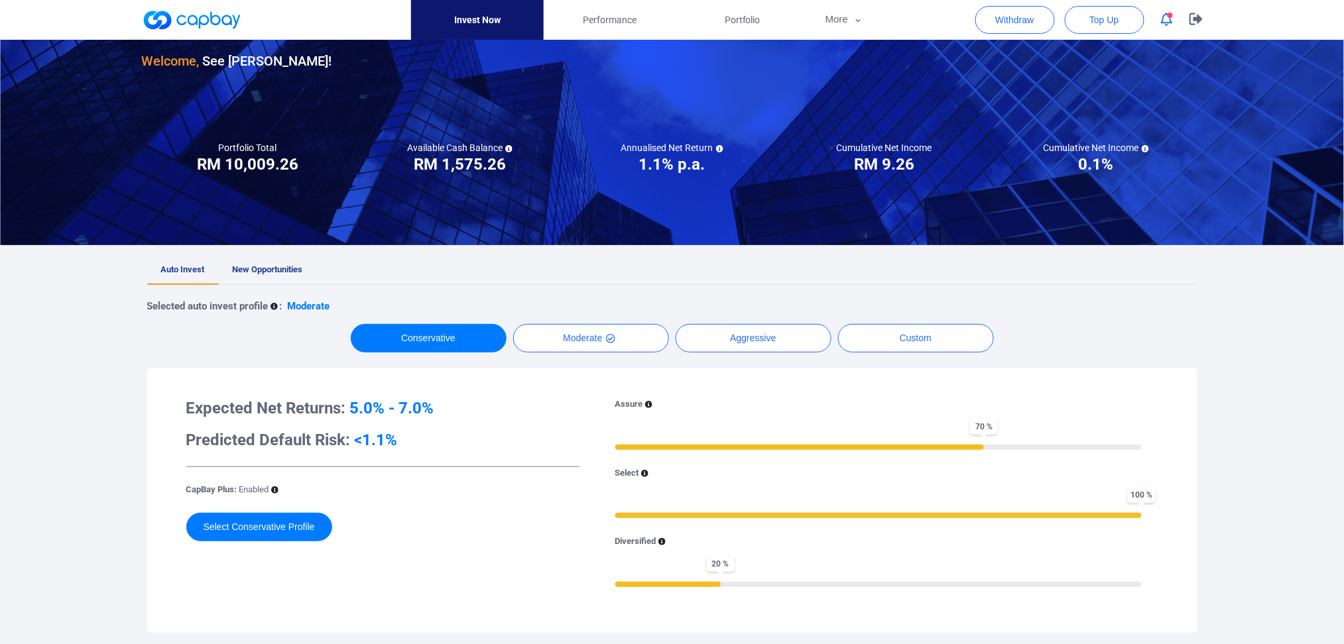
scroll to position [176, 0]
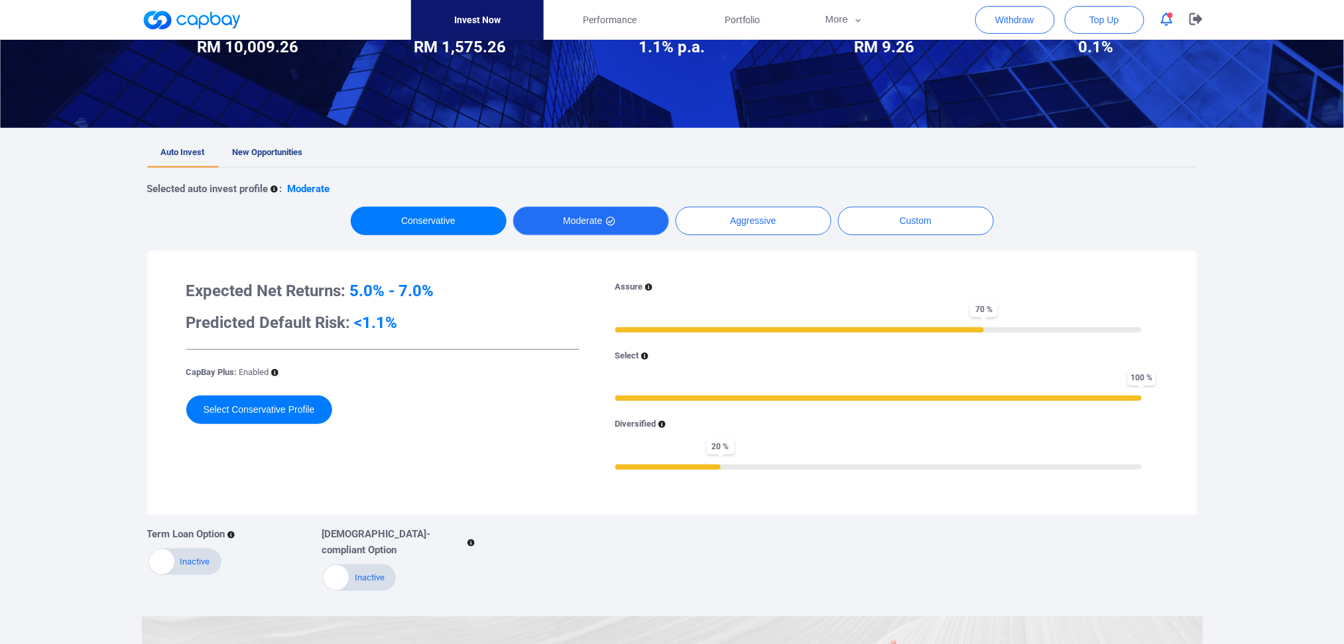
click at [582, 217] on button "Moderate" at bounding box center [591, 221] width 156 height 29
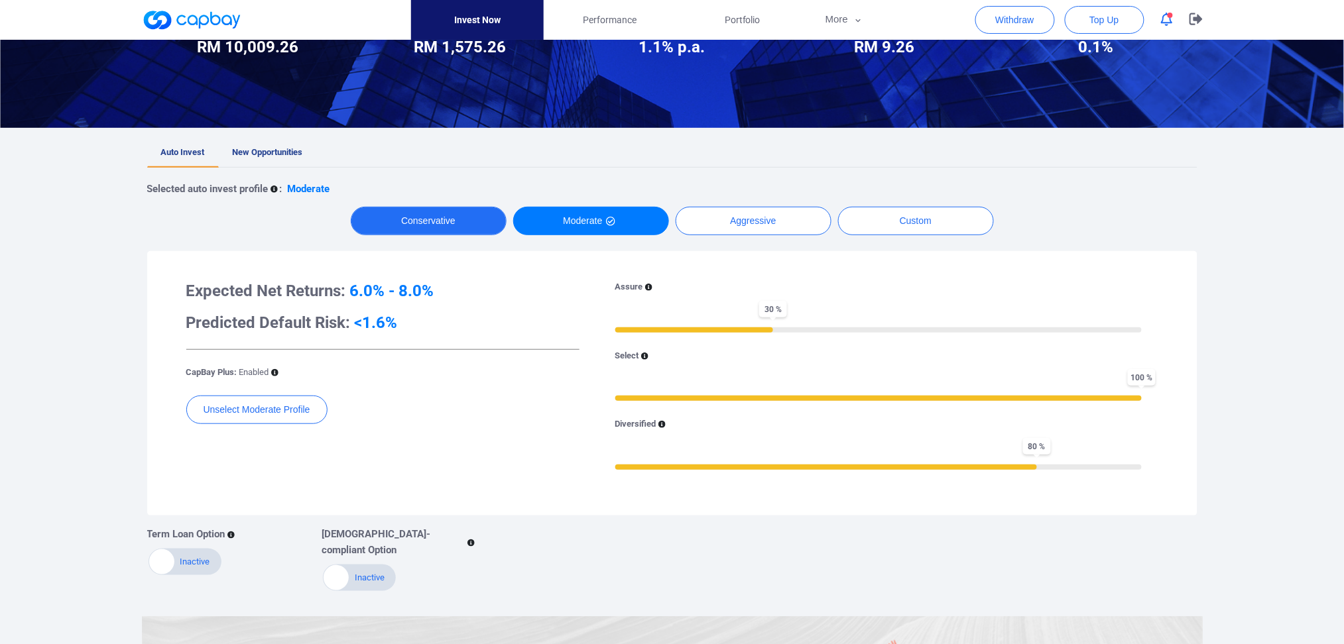
click at [460, 225] on button "Conservative" at bounding box center [429, 221] width 156 height 29
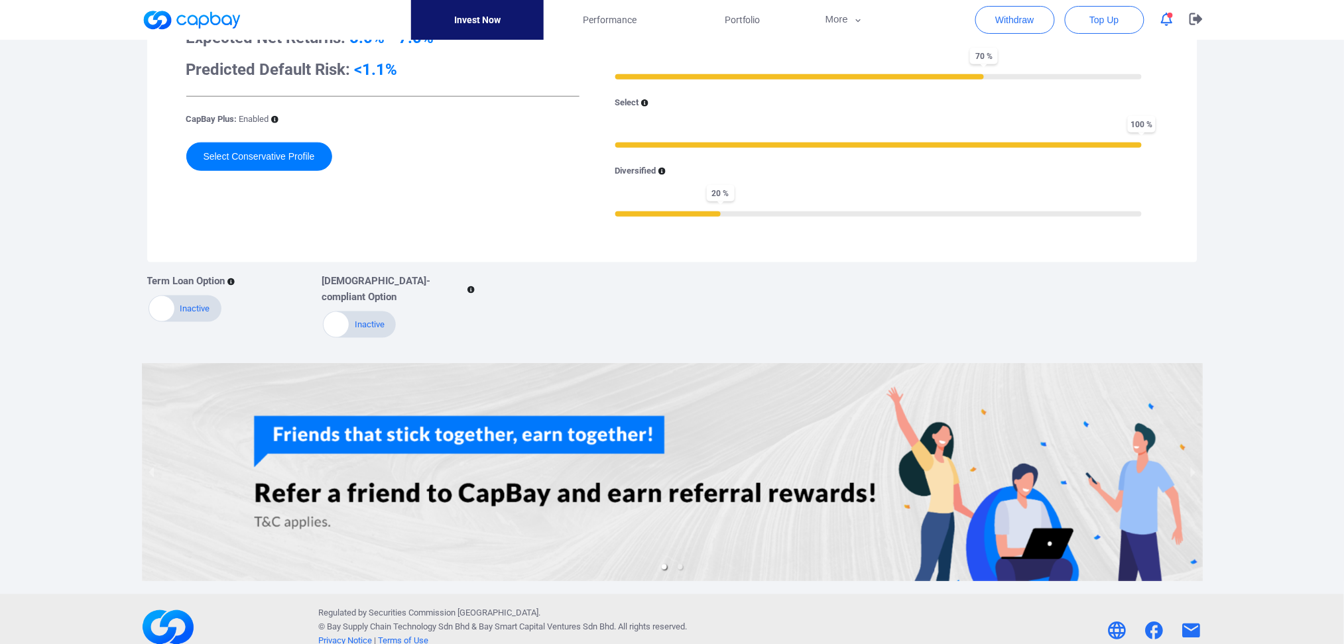
scroll to position [0, 0]
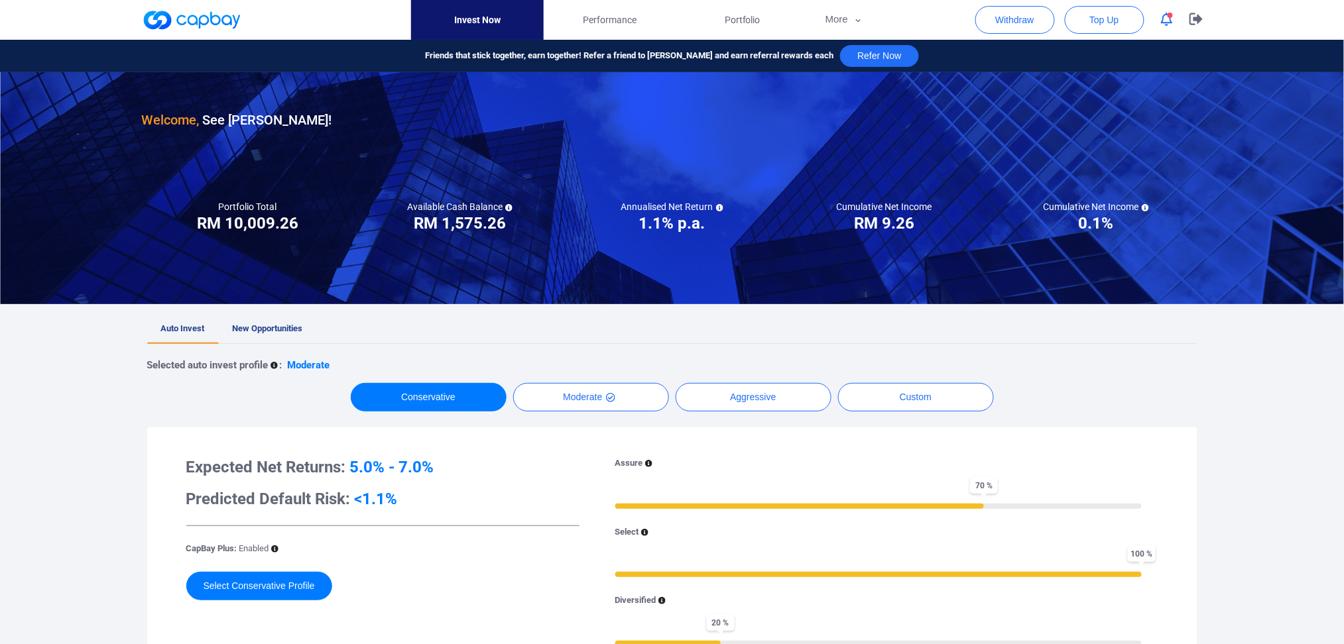
click at [223, 22] on link at bounding box center [191, 19] width 99 height 21
click at [756, 25] on span "Portfolio" at bounding box center [743, 20] width 36 height 15
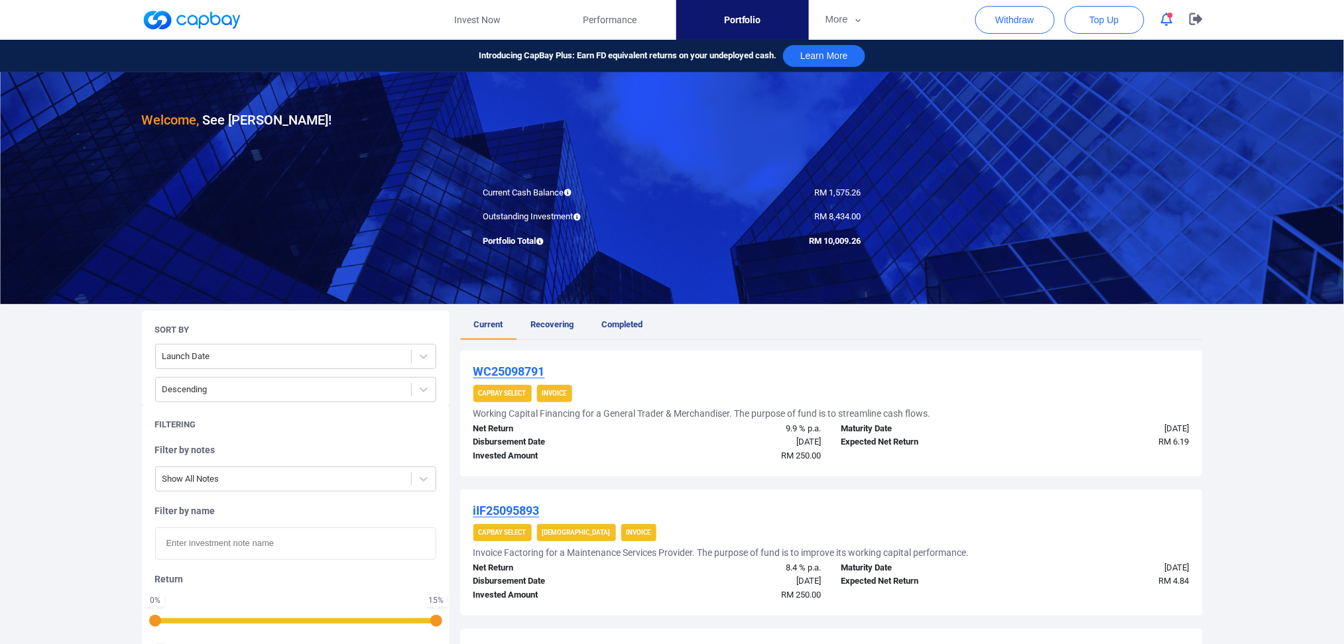
click at [559, 325] on span "Recovering" at bounding box center [552, 325] width 43 height 10
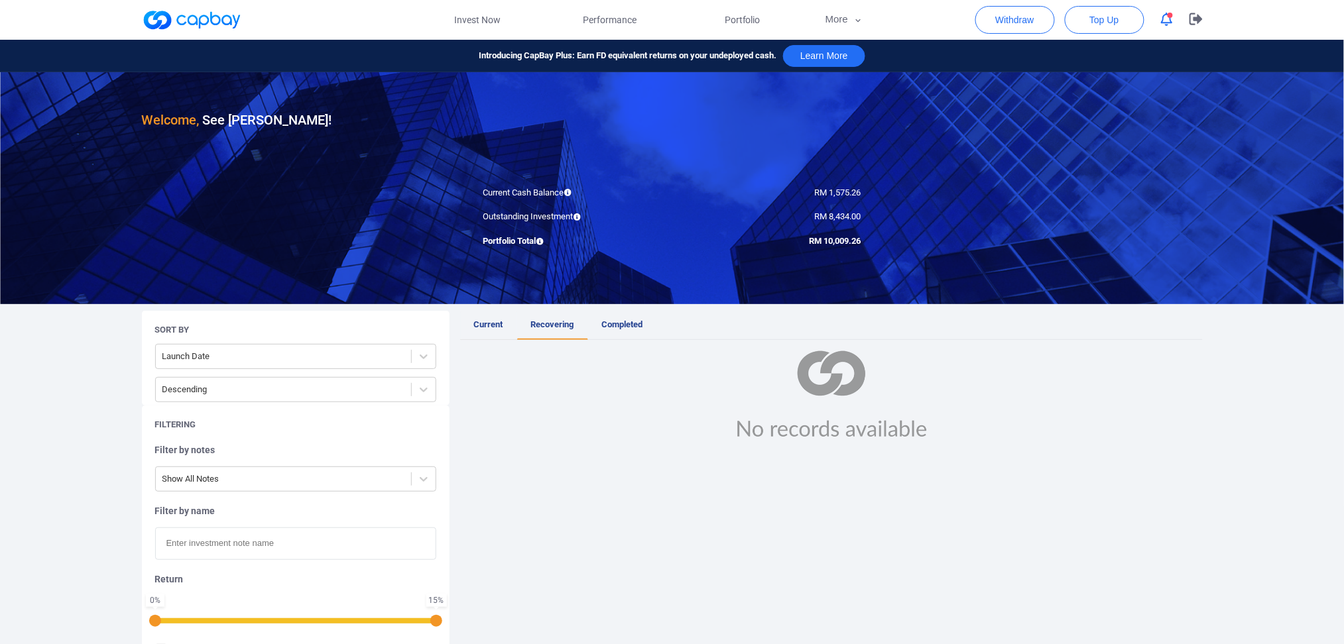
click at [485, 322] on span "Current" at bounding box center [488, 325] width 29 height 10
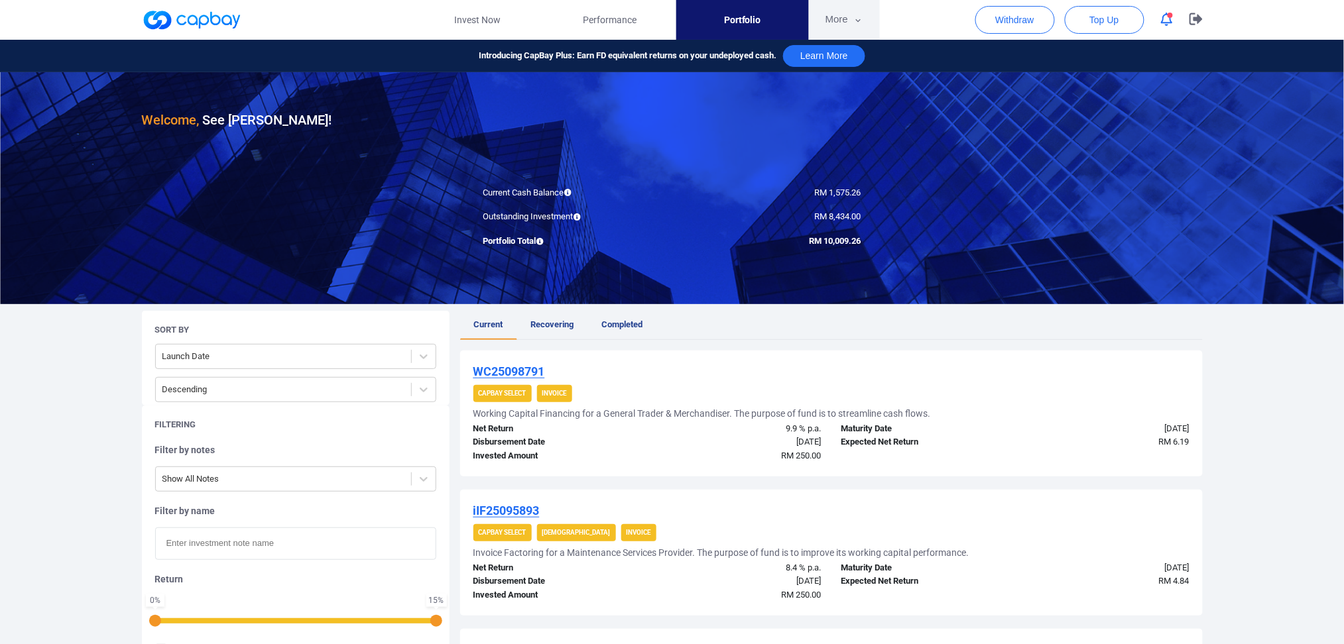
click at [837, 20] on button "More" at bounding box center [844, 20] width 71 height 40
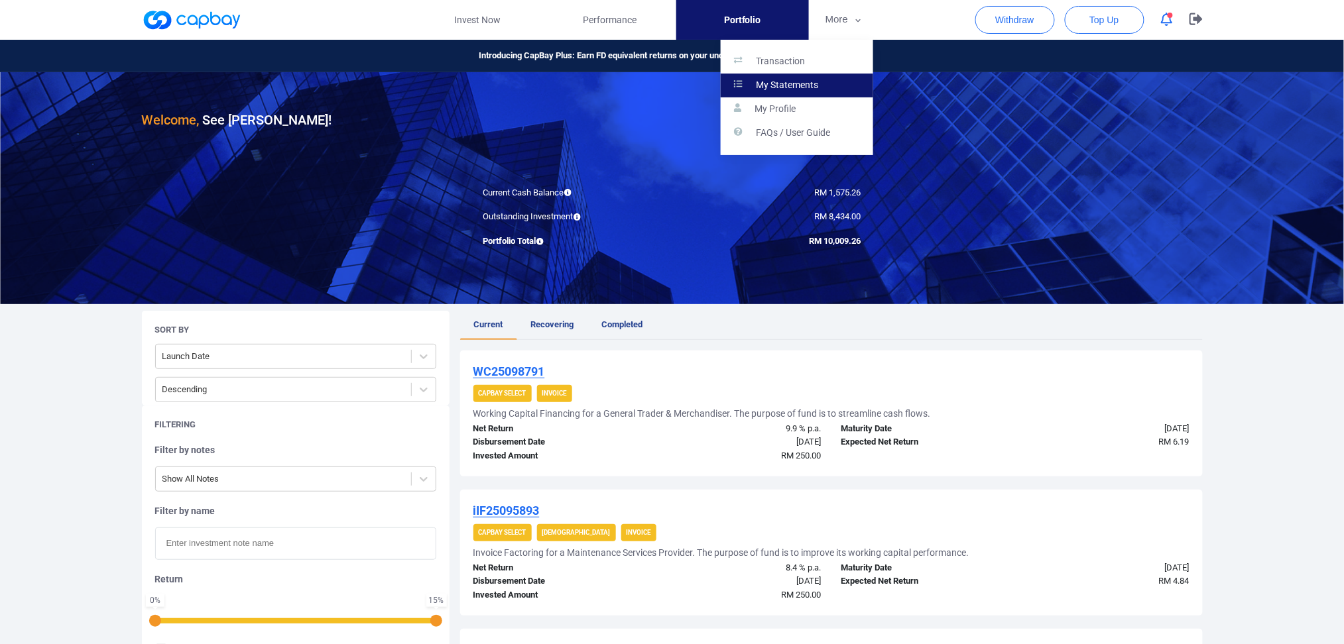
click at [789, 87] on p "My Statements" at bounding box center [787, 86] width 62 height 12
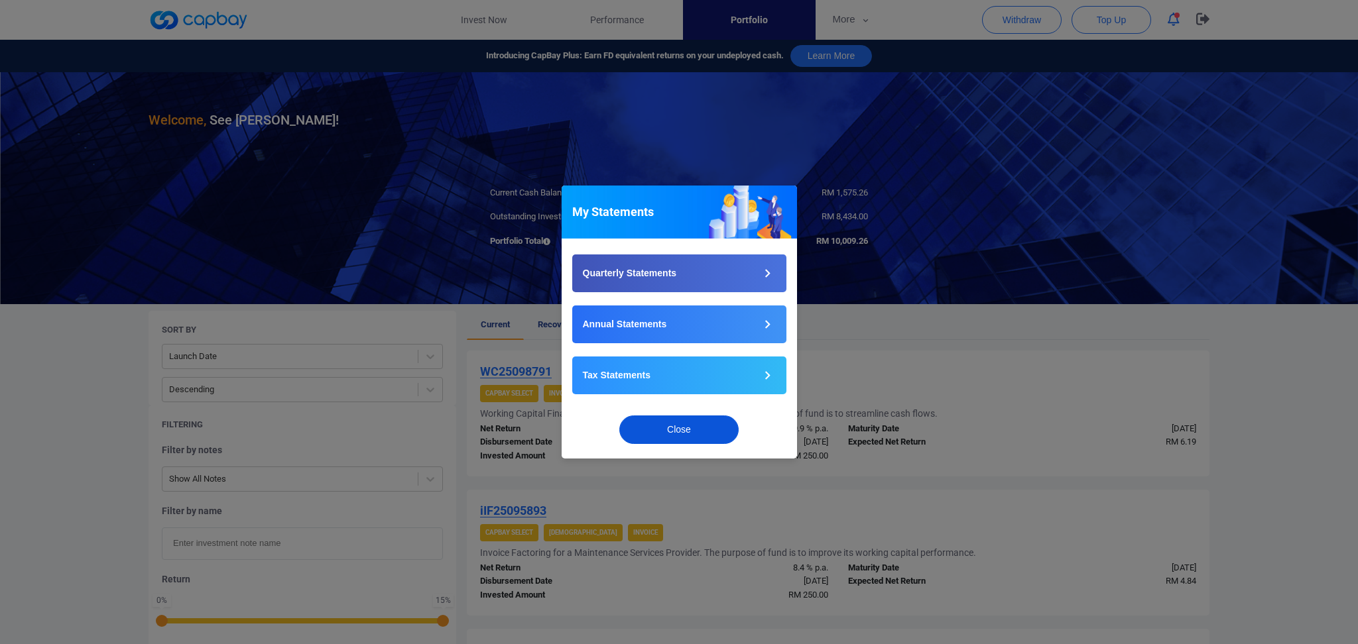
click at [693, 436] on button "Close" at bounding box center [678, 430] width 119 height 29
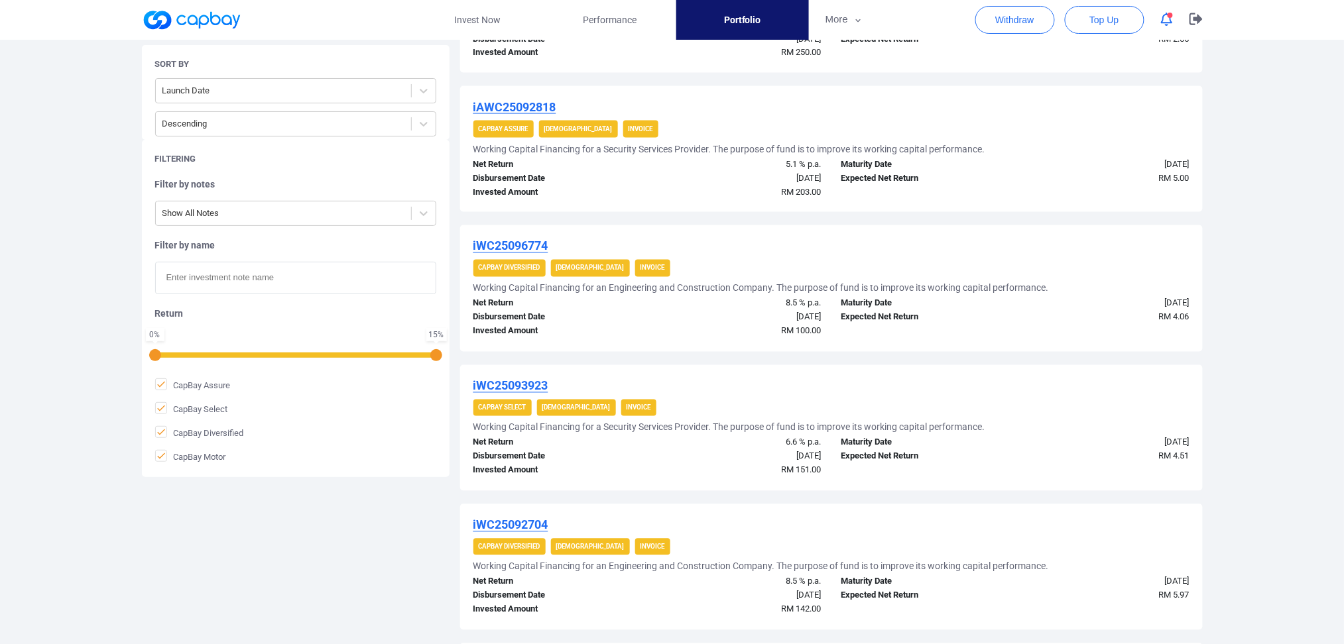
scroll to position [69, 0]
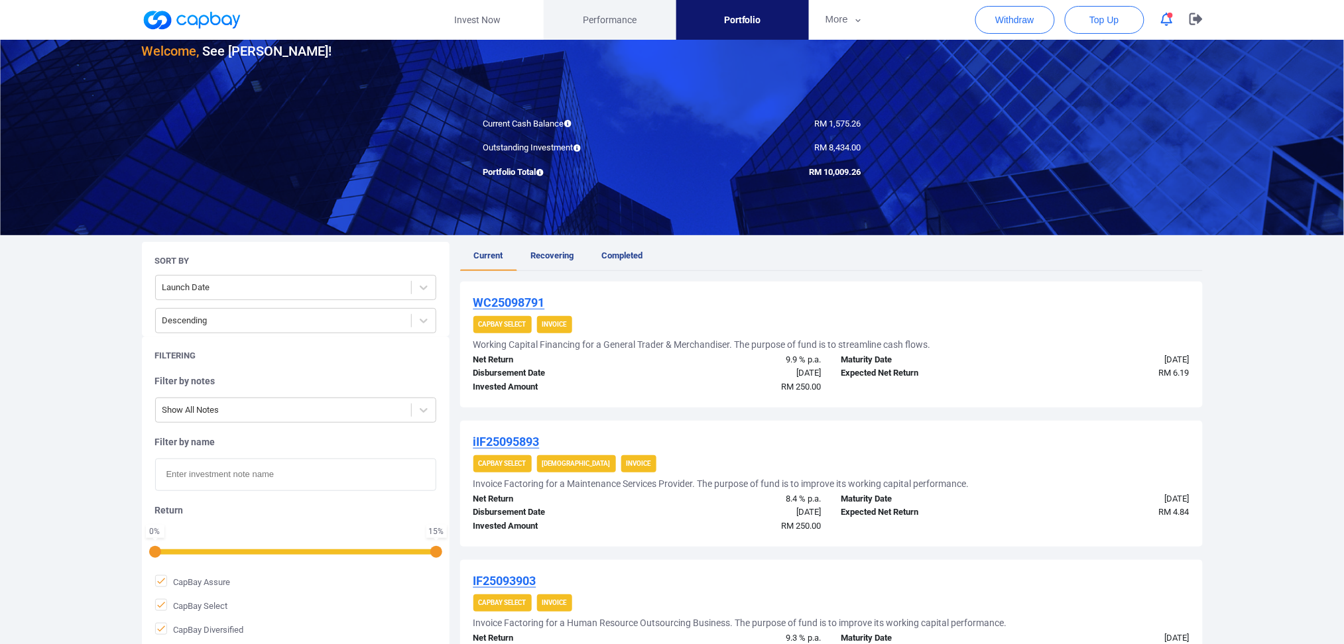
click at [603, 28] on link "Performance" at bounding box center [610, 20] width 133 height 40
